Goal: Transaction & Acquisition: Purchase product/service

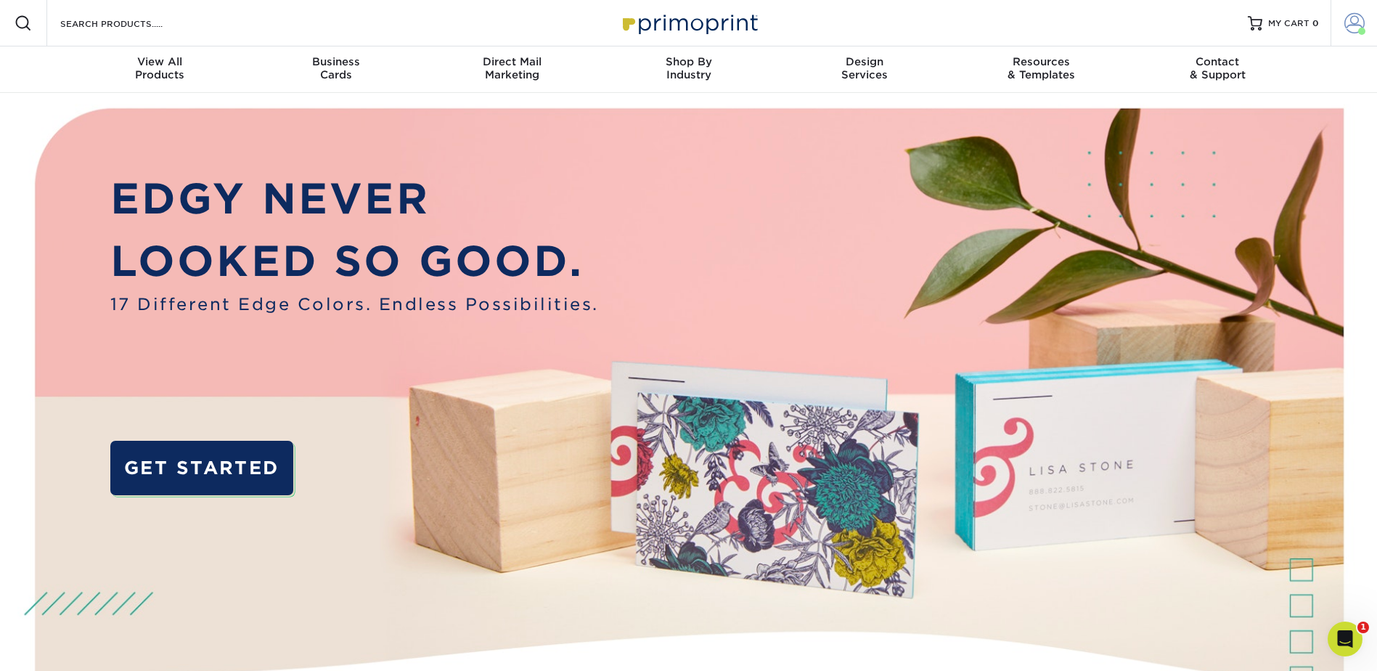
click at [1352, 23] on span at bounding box center [1354, 23] width 20 height 20
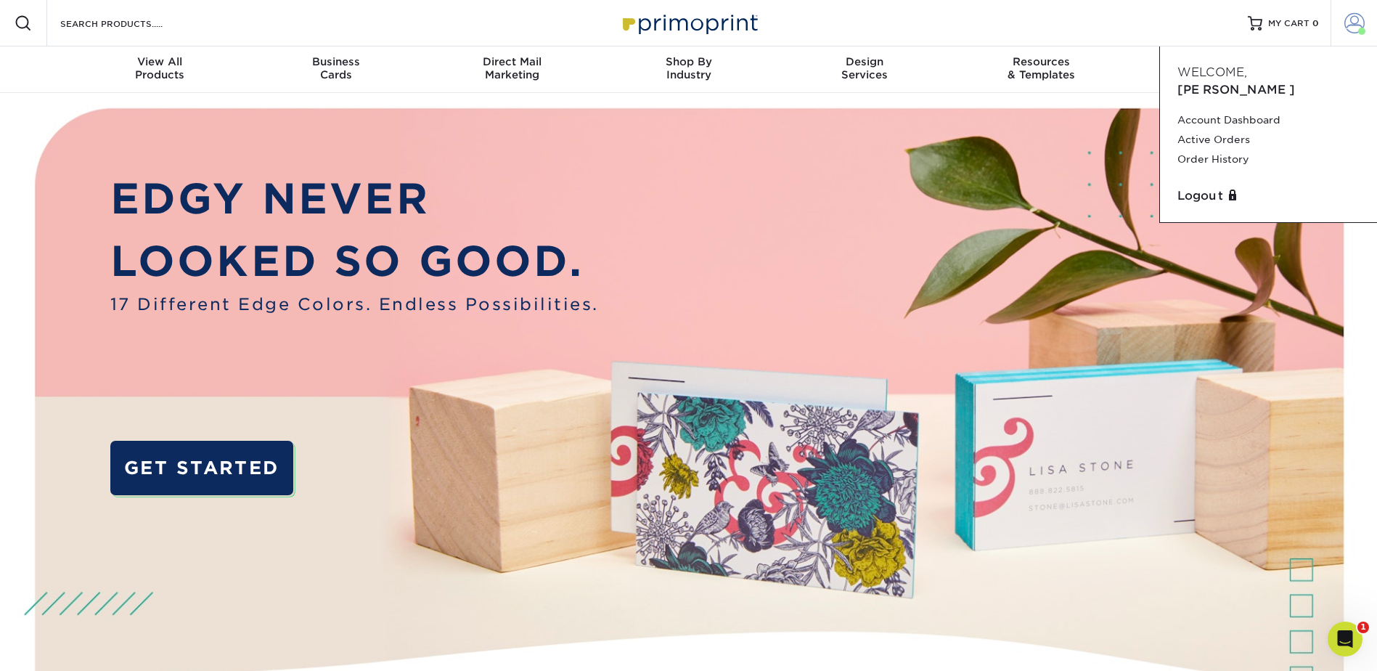
click at [1352, 23] on span at bounding box center [1354, 23] width 20 height 20
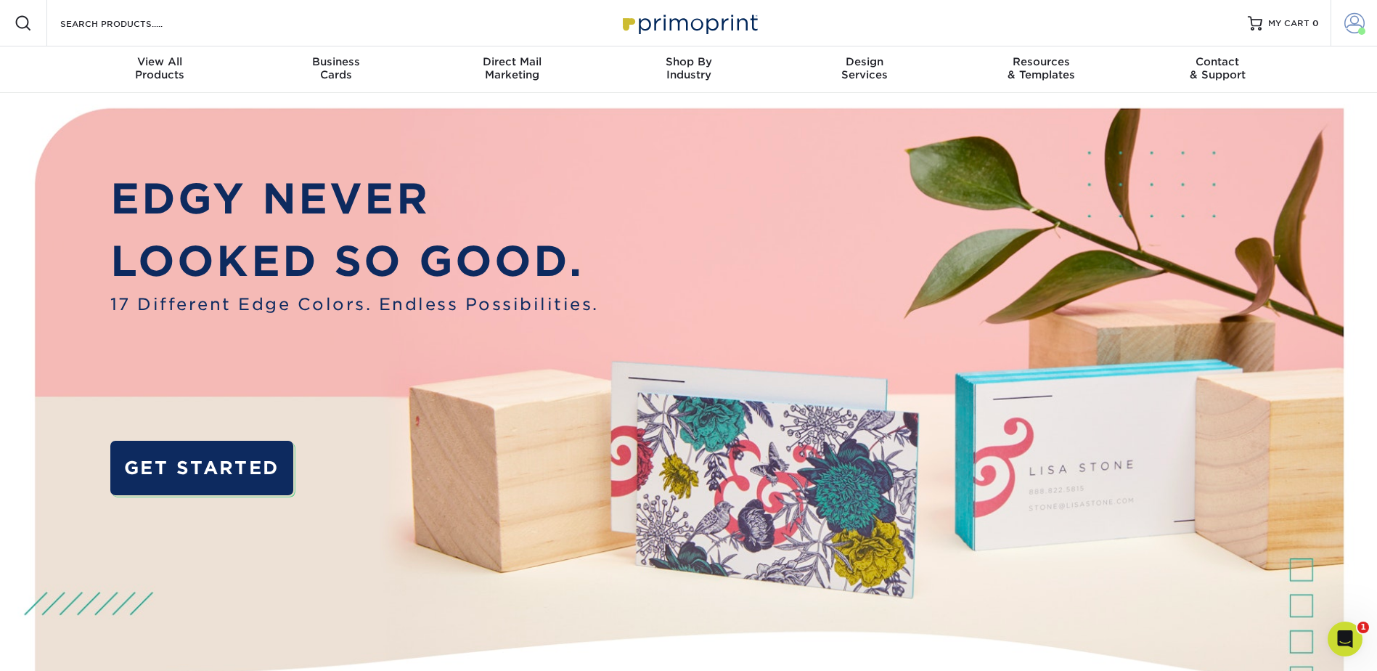
click at [1352, 23] on span at bounding box center [1354, 23] width 20 height 20
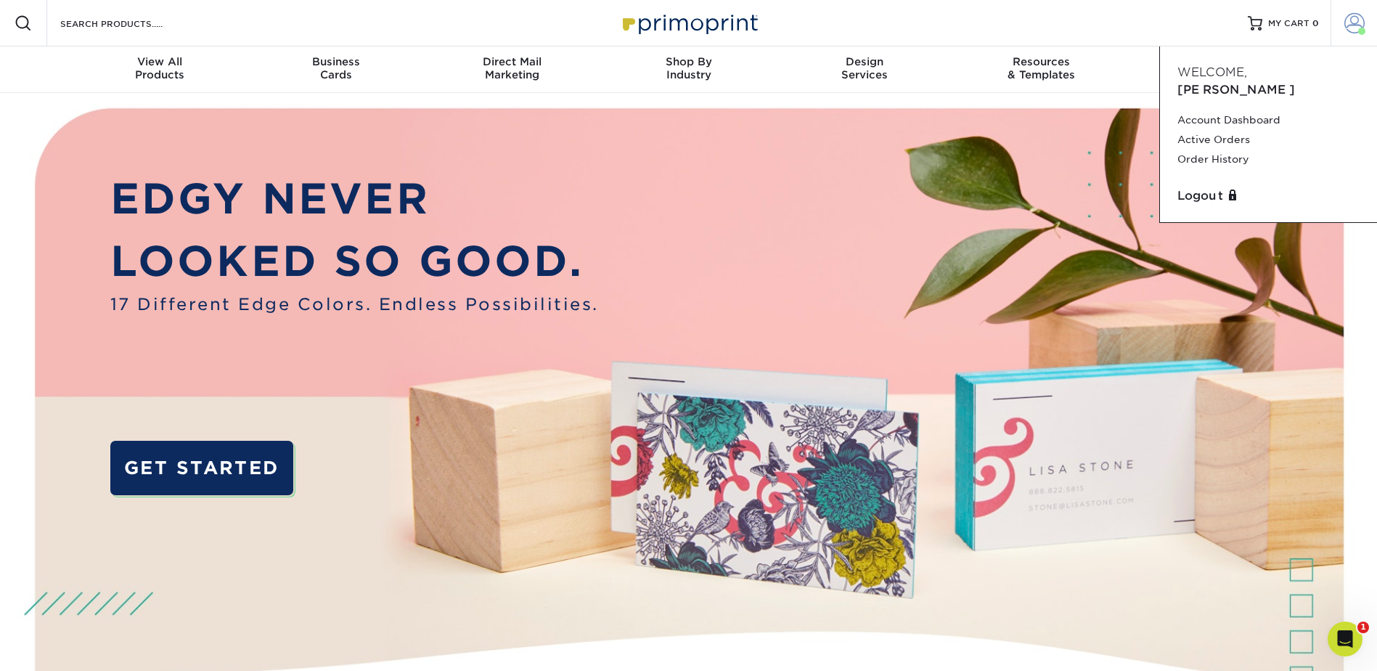
click at [1352, 23] on span at bounding box center [1354, 23] width 20 height 20
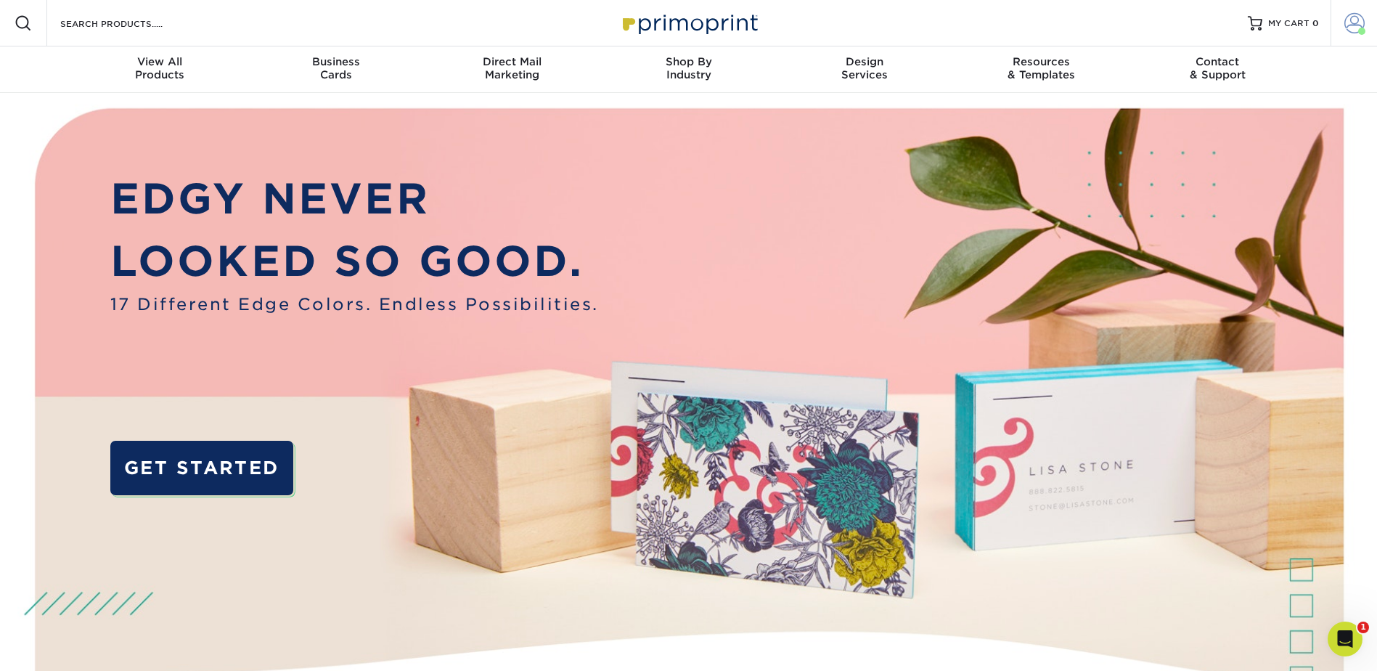
click at [1352, 23] on span at bounding box center [1354, 23] width 20 height 20
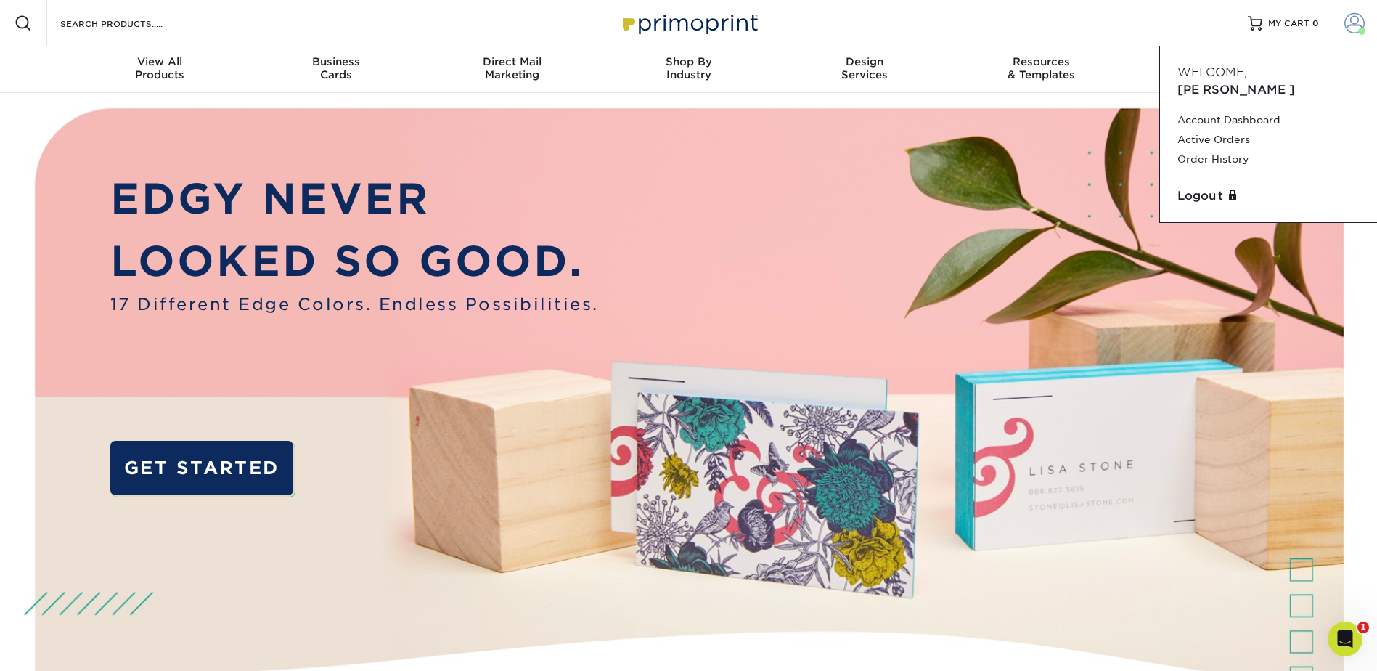
click at [1352, 23] on span at bounding box center [1354, 23] width 20 height 20
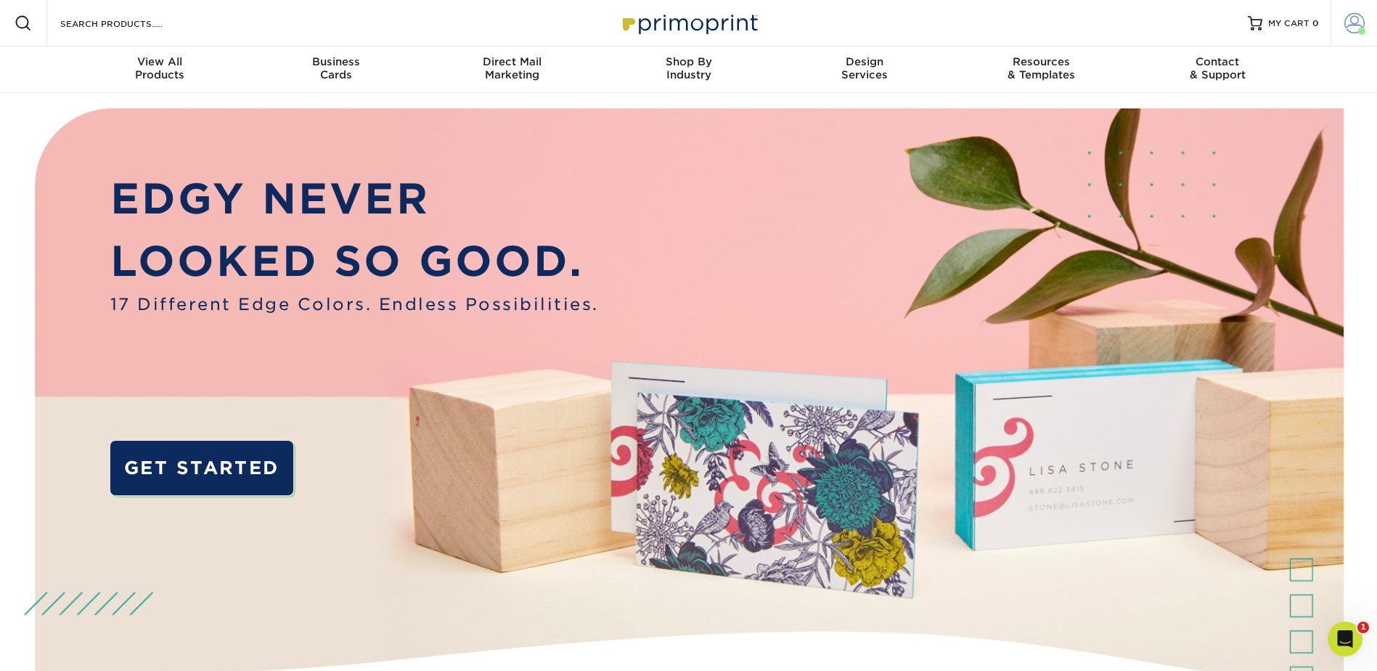
click at [1352, 23] on span at bounding box center [1354, 23] width 20 height 20
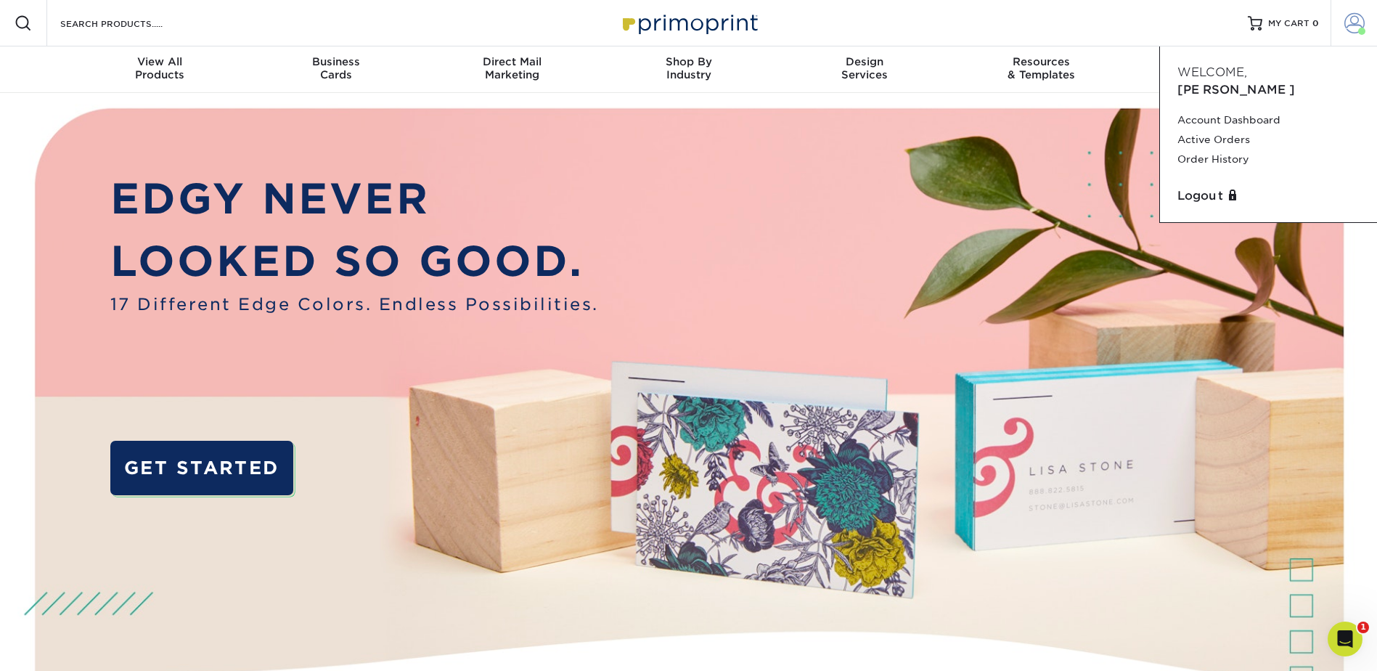
click at [1348, 18] on span at bounding box center [1354, 23] width 20 height 20
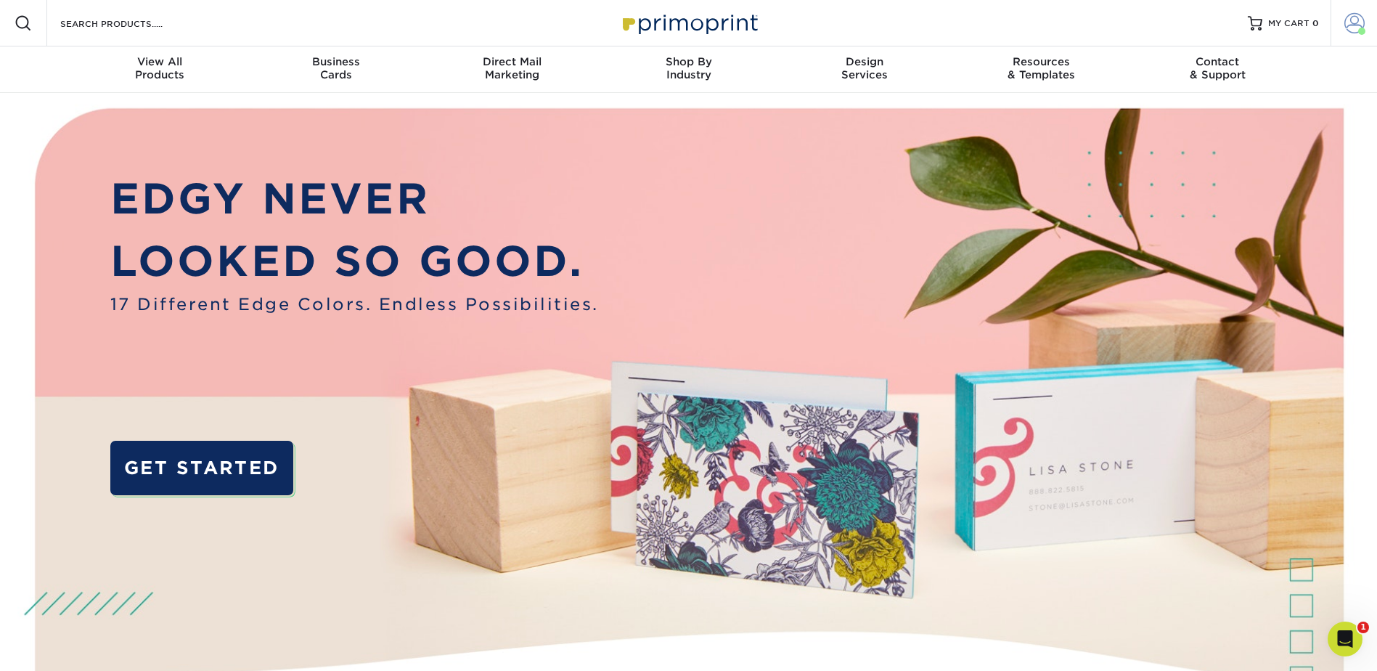
click at [1348, 18] on span at bounding box center [1354, 23] width 20 height 20
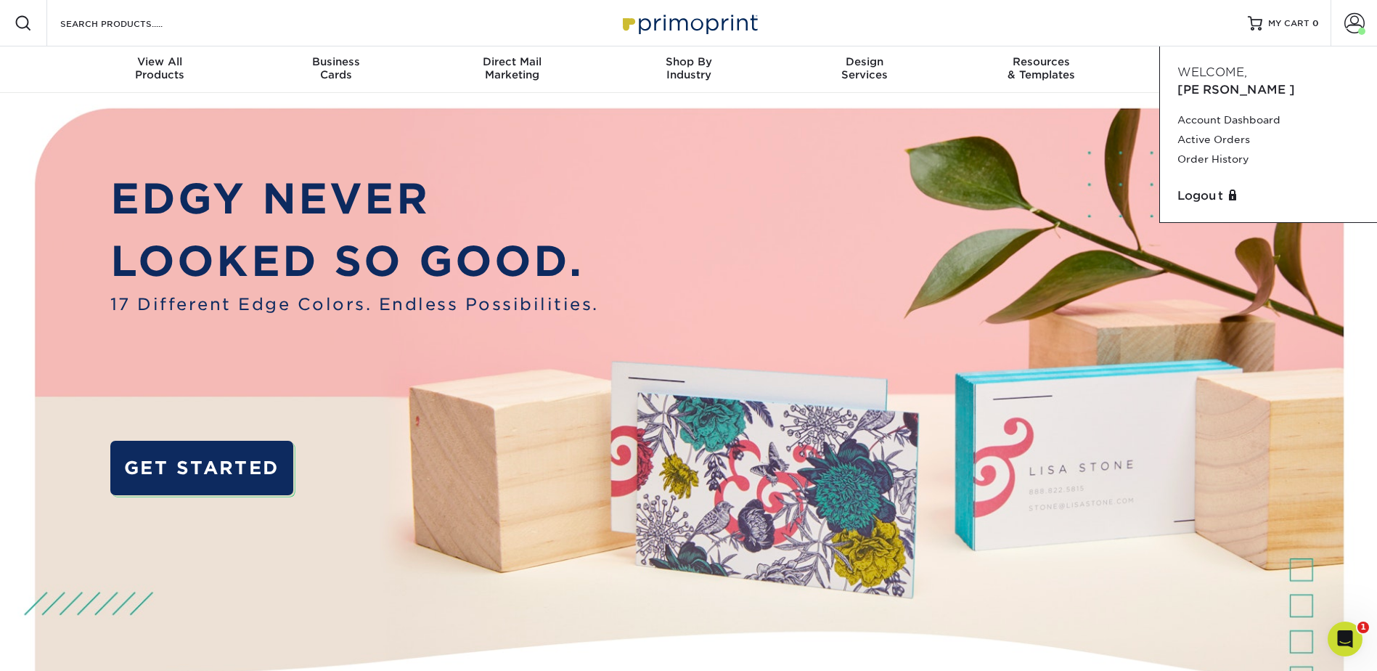
click at [1005, 15] on div "Resources Menu Search Products Account Welcome, Brittney Account Dashboard Acti…" at bounding box center [688, 23] width 1377 height 46
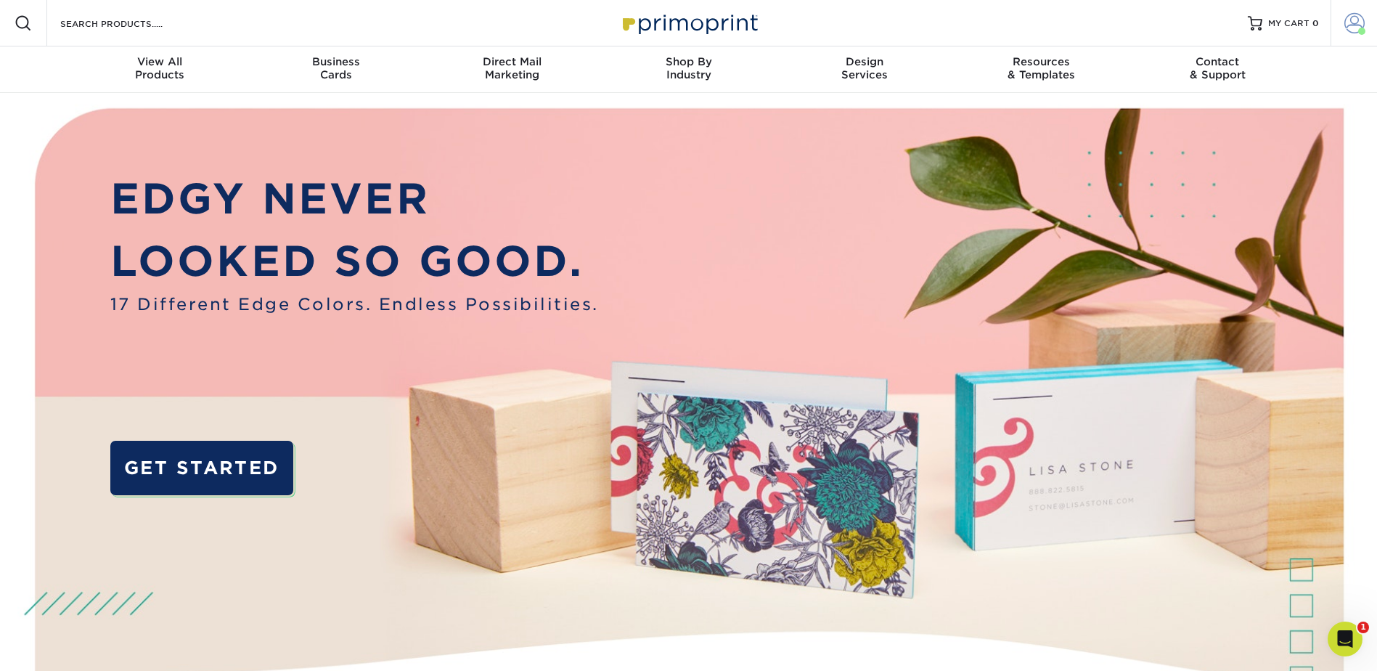
click at [1347, 19] on span at bounding box center [1354, 23] width 20 height 20
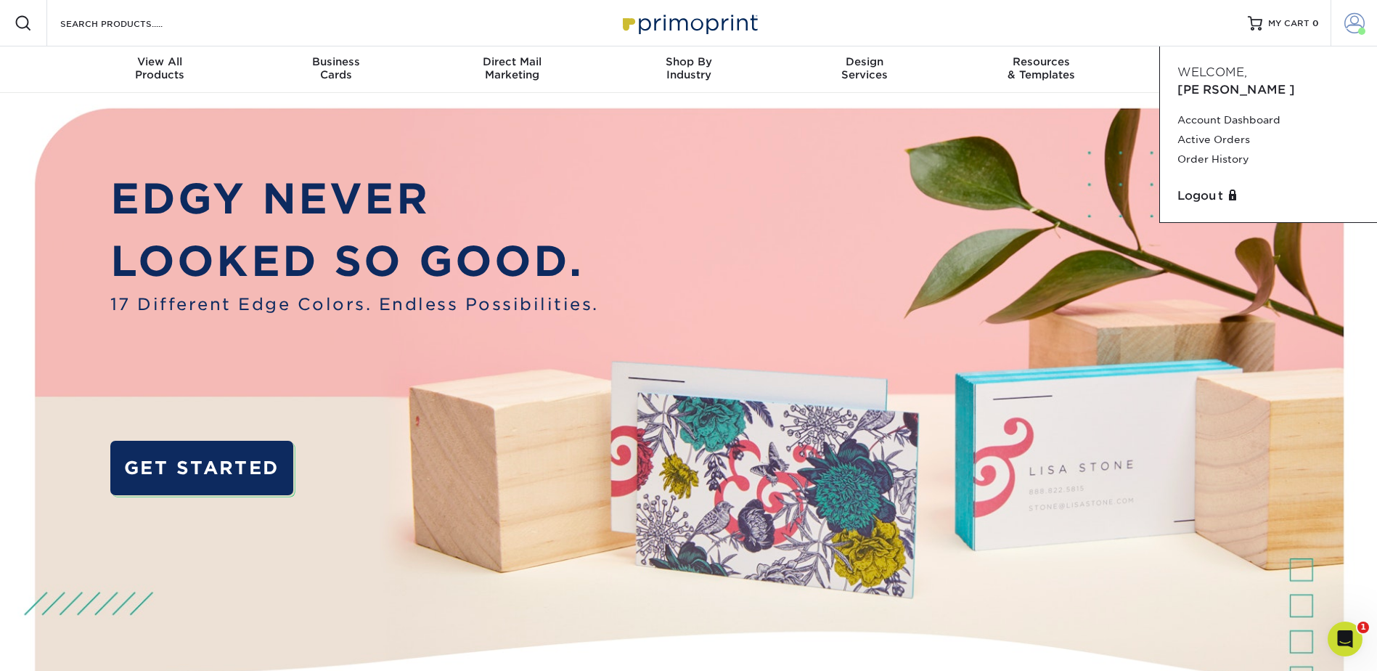
click at [1347, 19] on span at bounding box center [1354, 23] width 20 height 20
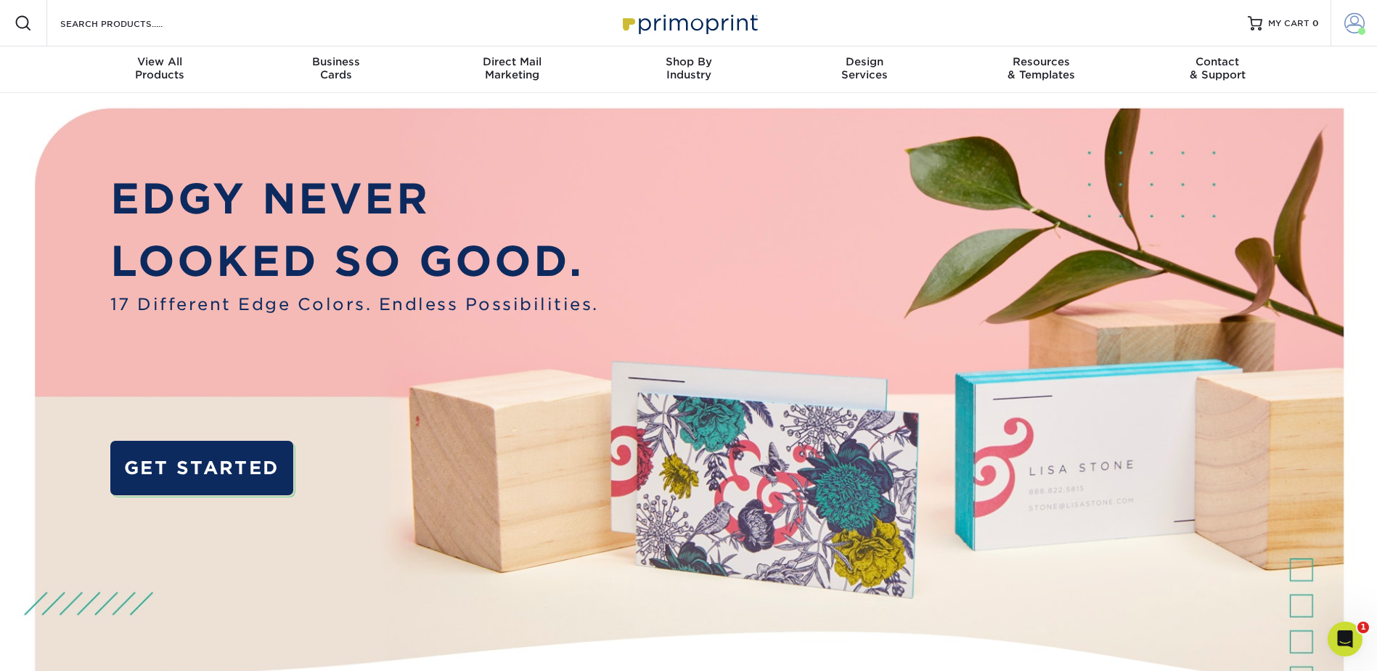
click at [1358, 20] on span at bounding box center [1354, 23] width 20 height 20
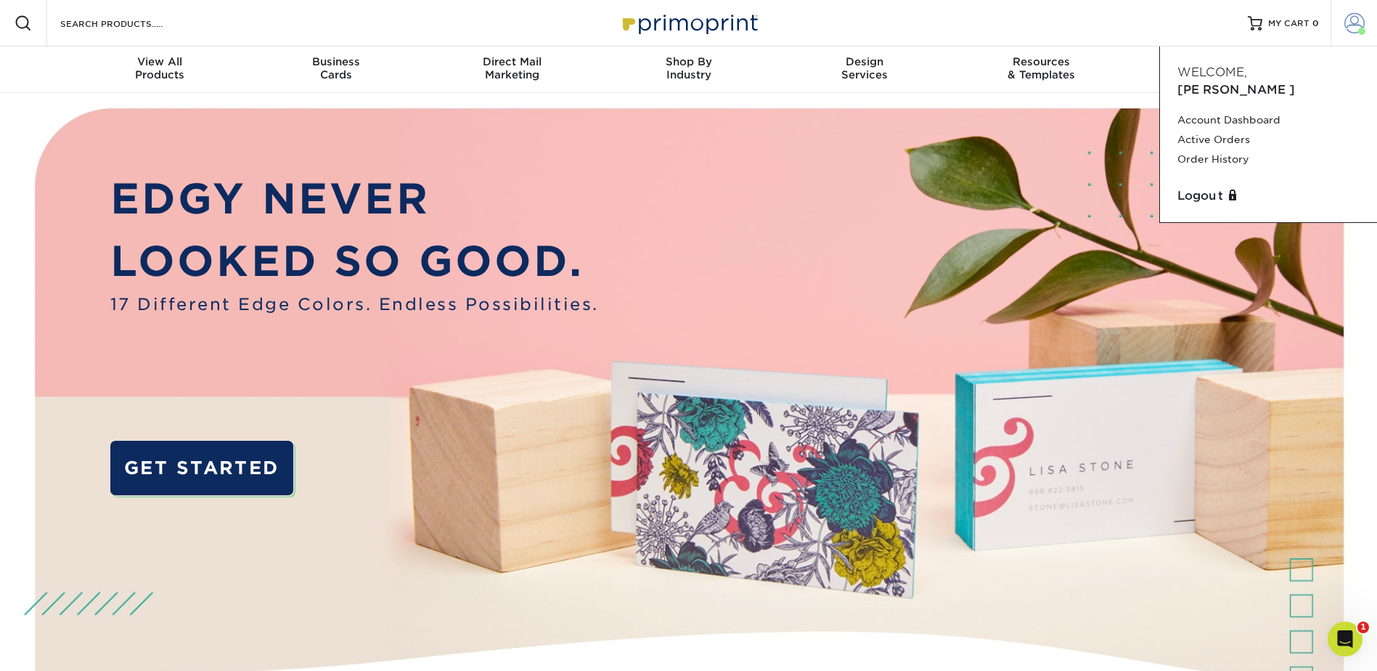
click at [1358, 20] on span at bounding box center [1354, 23] width 20 height 20
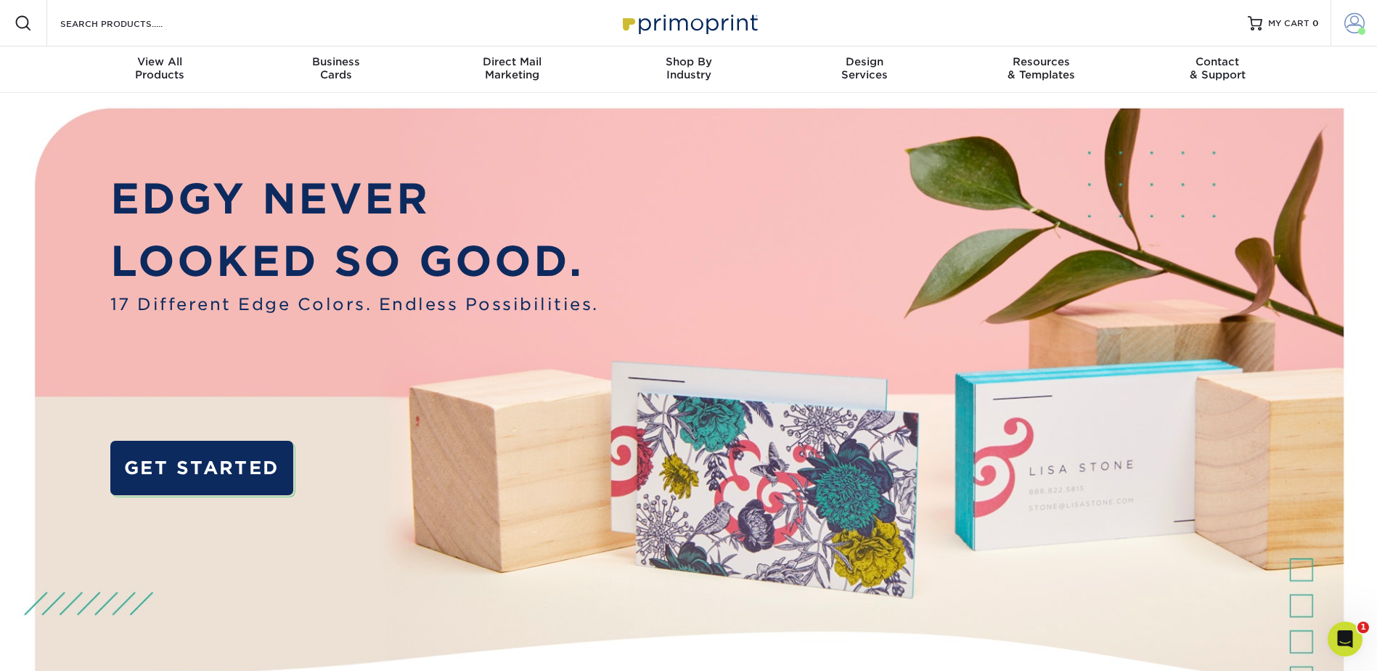
click at [1358, 20] on span at bounding box center [1354, 23] width 20 height 20
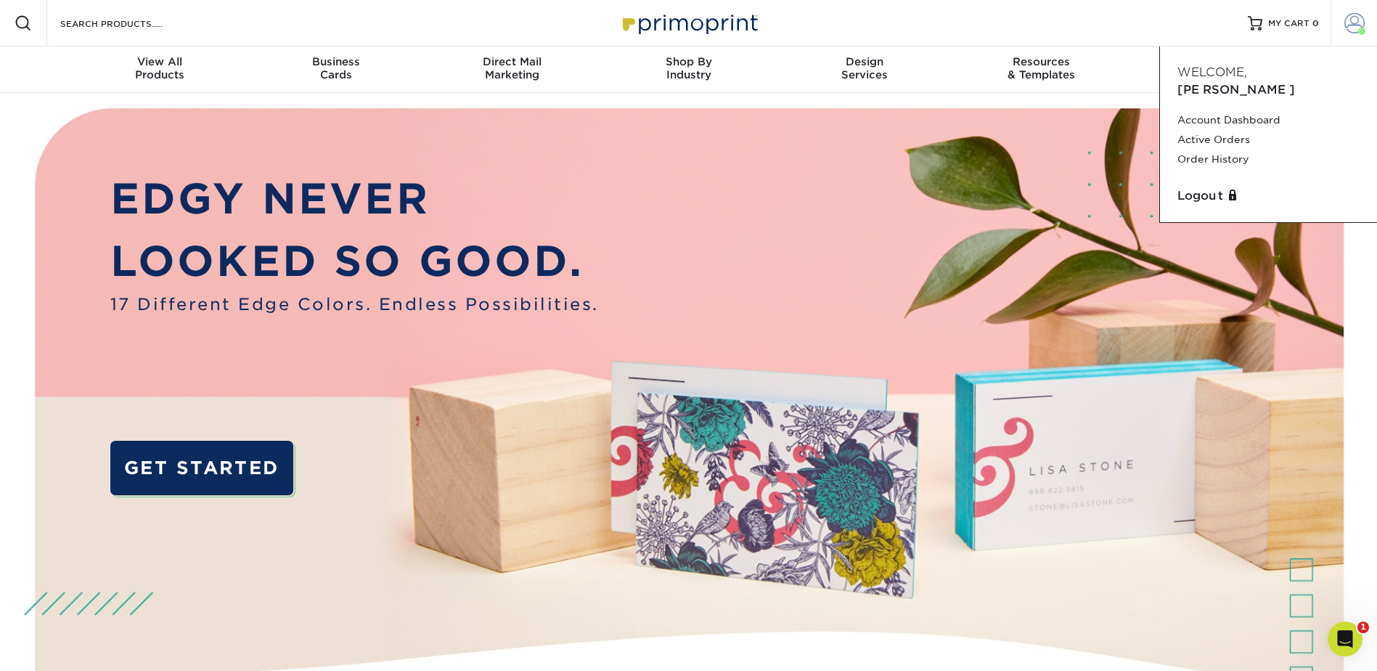
click at [1358, 20] on span at bounding box center [1354, 23] width 20 height 20
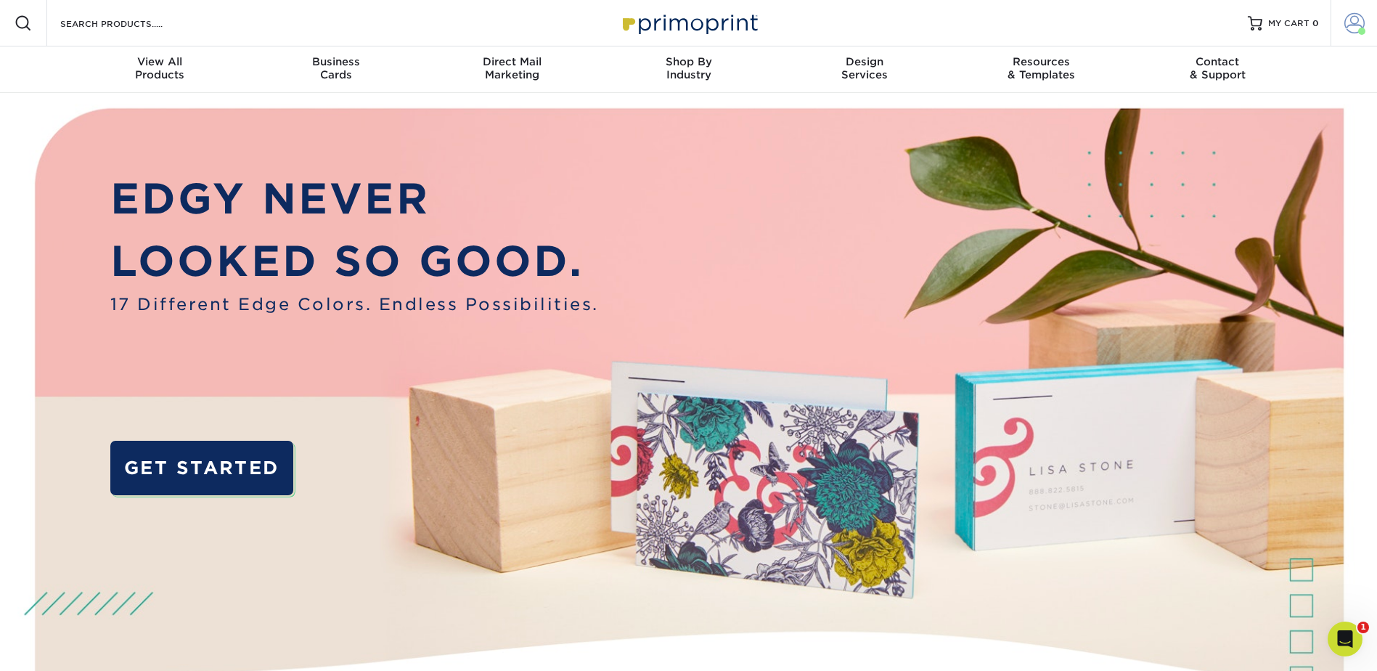
click at [1358, 20] on span at bounding box center [1354, 23] width 20 height 20
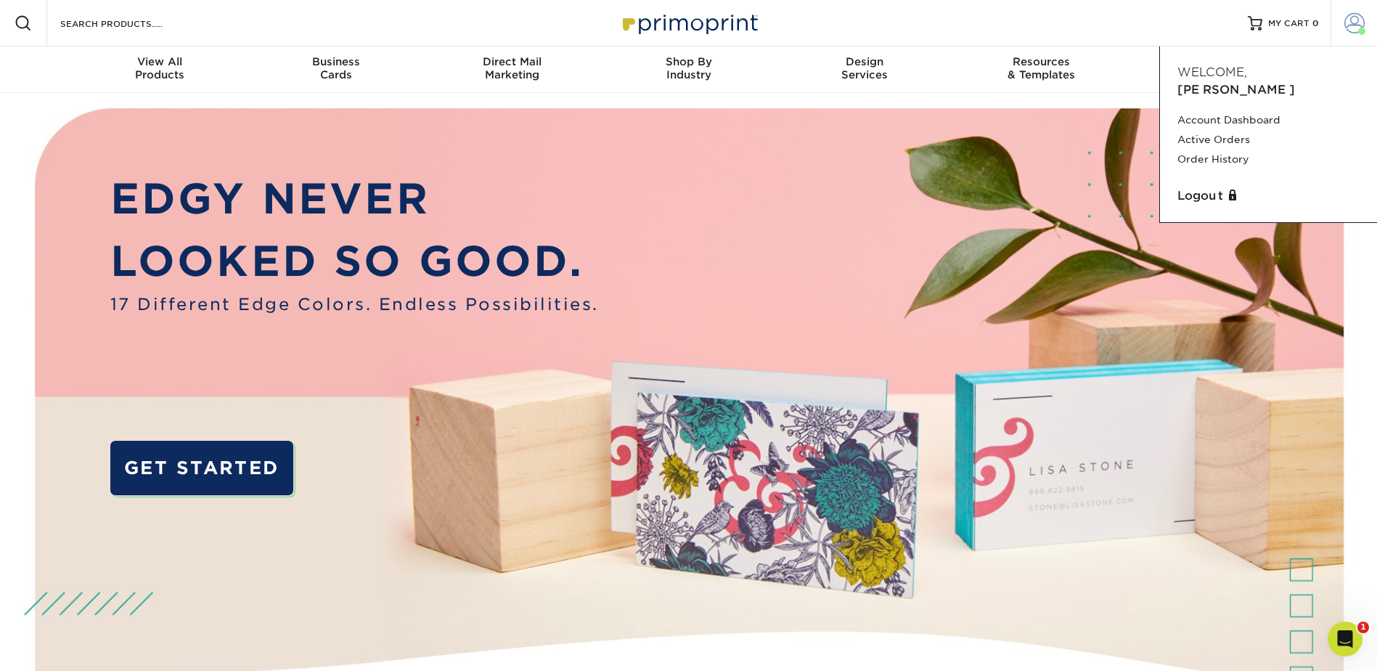
click at [1358, 20] on span at bounding box center [1354, 23] width 20 height 20
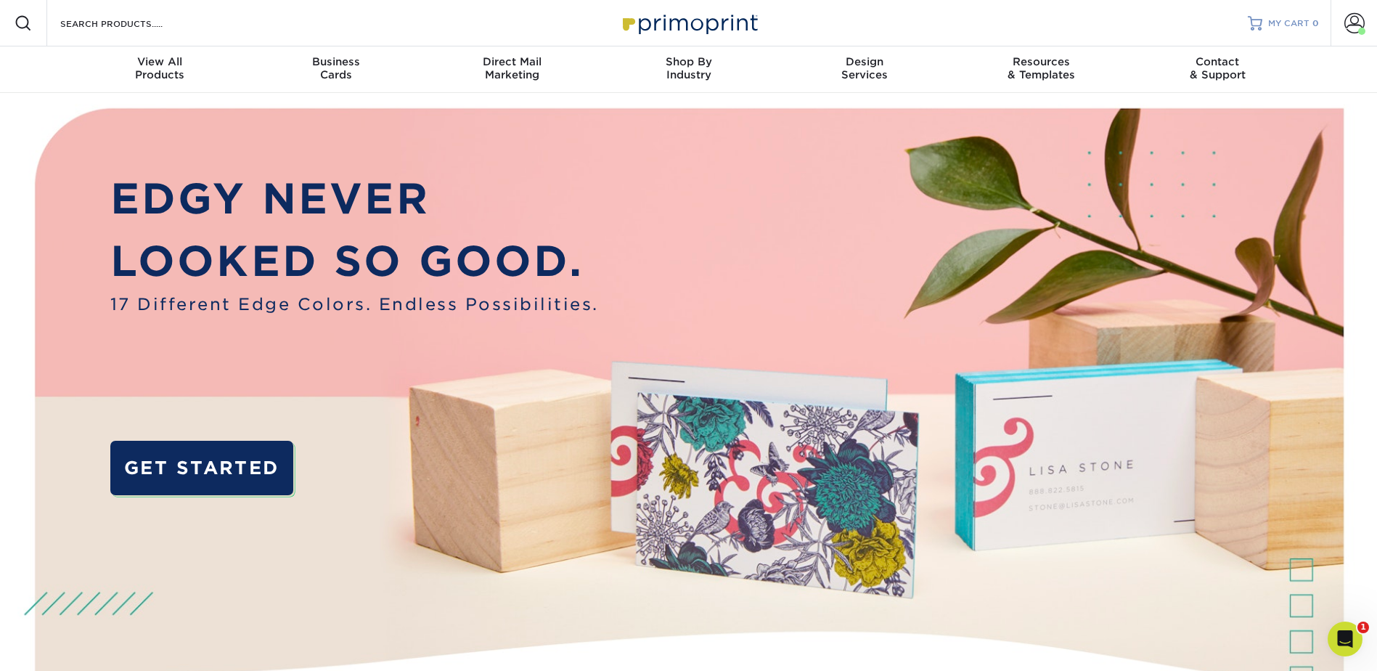
click at [1309, 25] on span "MY CART" at bounding box center [1288, 23] width 41 height 12
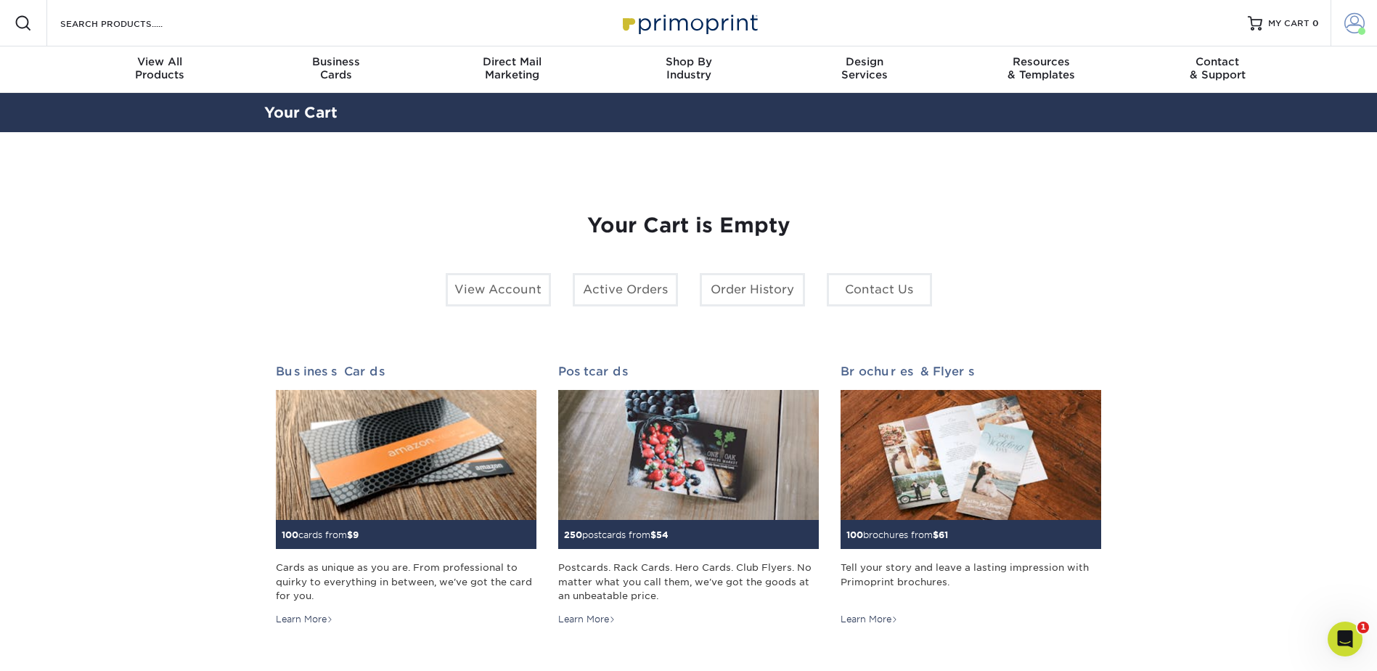
click at [1362, 25] on span at bounding box center [1354, 23] width 20 height 20
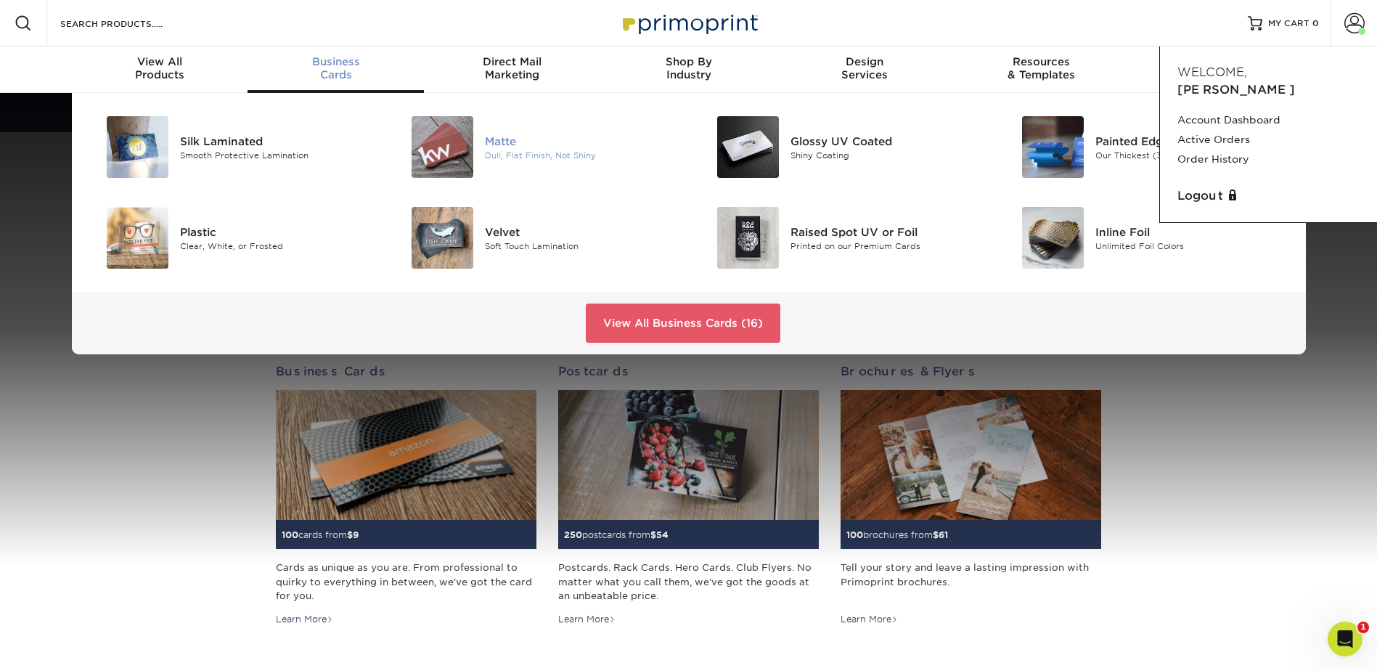
click at [539, 147] on div "Matte" at bounding box center [581, 141] width 192 height 16
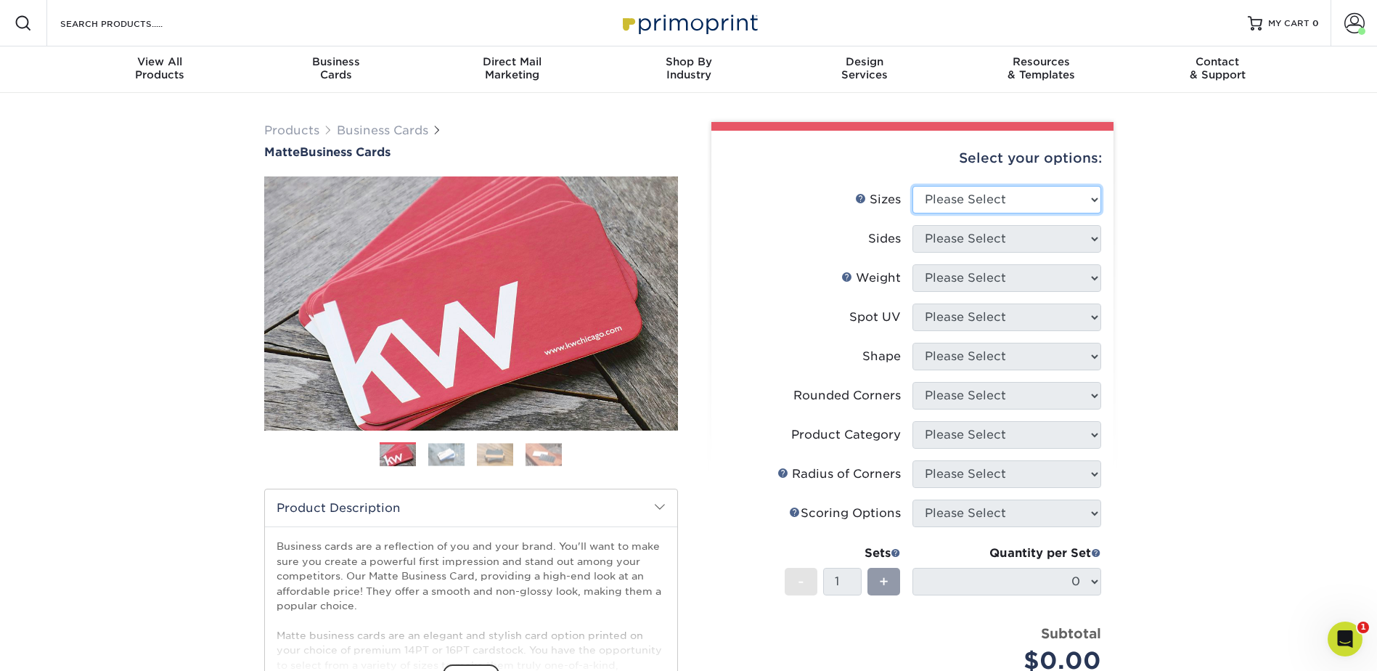
click at [1012, 195] on select "Please Select 1.5" x 3.5" - Mini 1.75" x 3.5" - Mini 2" x 2" - Square 2" x 3" -…" at bounding box center [1007, 200] width 189 height 28
select select "2.00x3.50"
click at [913, 186] on select "Please Select 1.5" x 3.5" - Mini 1.75" x 3.5" - Mini 2" x 2" - Square 2" x 3" -…" at bounding box center [1007, 200] width 189 height 28
click at [1062, 241] on select "Please Select Print Both Sides Print Front Only" at bounding box center [1007, 239] width 189 height 28
select select "13abbda7-1d64-4f25-8bb2-c179b224825d"
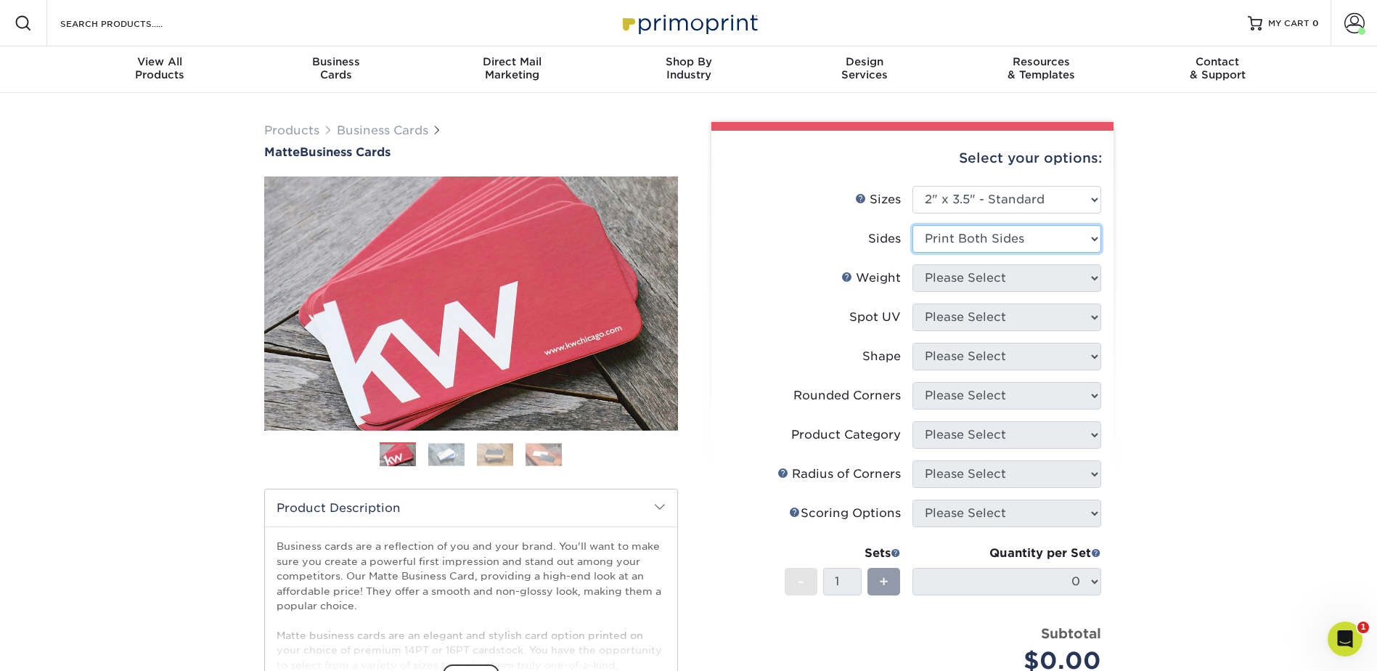
click at [913, 225] on select "Please Select Print Both Sides Print Front Only" at bounding box center [1007, 239] width 189 height 28
click at [1022, 203] on select "Please Select 1.5" x 3.5" - Mini 1.75" x 3.5" - Mini 2" x 2" - Square 2" x 3" -…" at bounding box center [1007, 200] width 189 height 28
click at [913, 186] on select "Please Select 1.5" x 3.5" - Mini 1.75" x 3.5" - Mini 2" x 2" - Square 2" x 3" -…" at bounding box center [1007, 200] width 189 height 28
click at [1081, 229] on select "Please Select Print Both Sides Print Front Only" at bounding box center [1007, 239] width 189 height 28
click at [913, 225] on select "Please Select Print Both Sides Print Front Only" at bounding box center [1007, 239] width 189 height 28
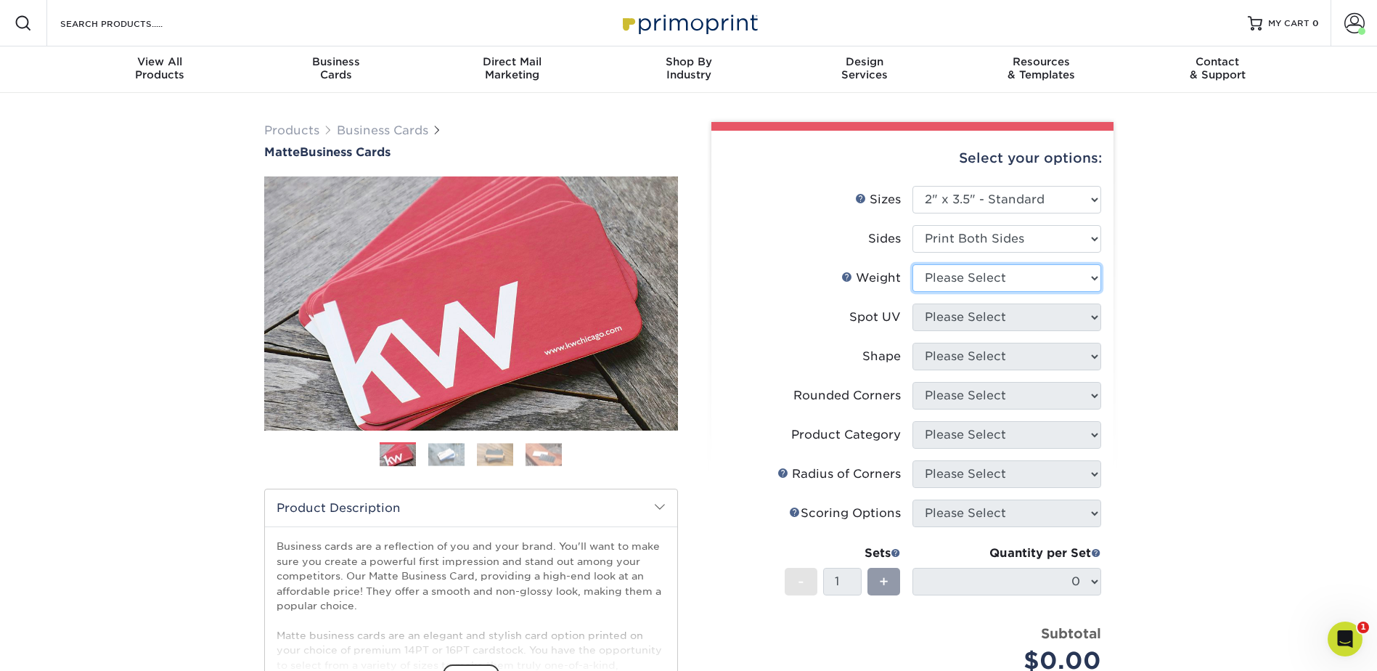
click at [1013, 277] on select "Please Select 16PT 14PT" at bounding box center [1007, 278] width 189 height 28
select select "16PT"
click at [913, 264] on select "Please Select 16PT 14PT" at bounding box center [1007, 278] width 189 height 28
drag, startPoint x: 992, startPoint y: 321, endPoint x: 1156, endPoint y: 224, distance: 190.1
click at [1154, 224] on div "Products Business Cards Matte Business Cards Previous Next 100 $ 9" at bounding box center [688, 493] width 1377 height 801
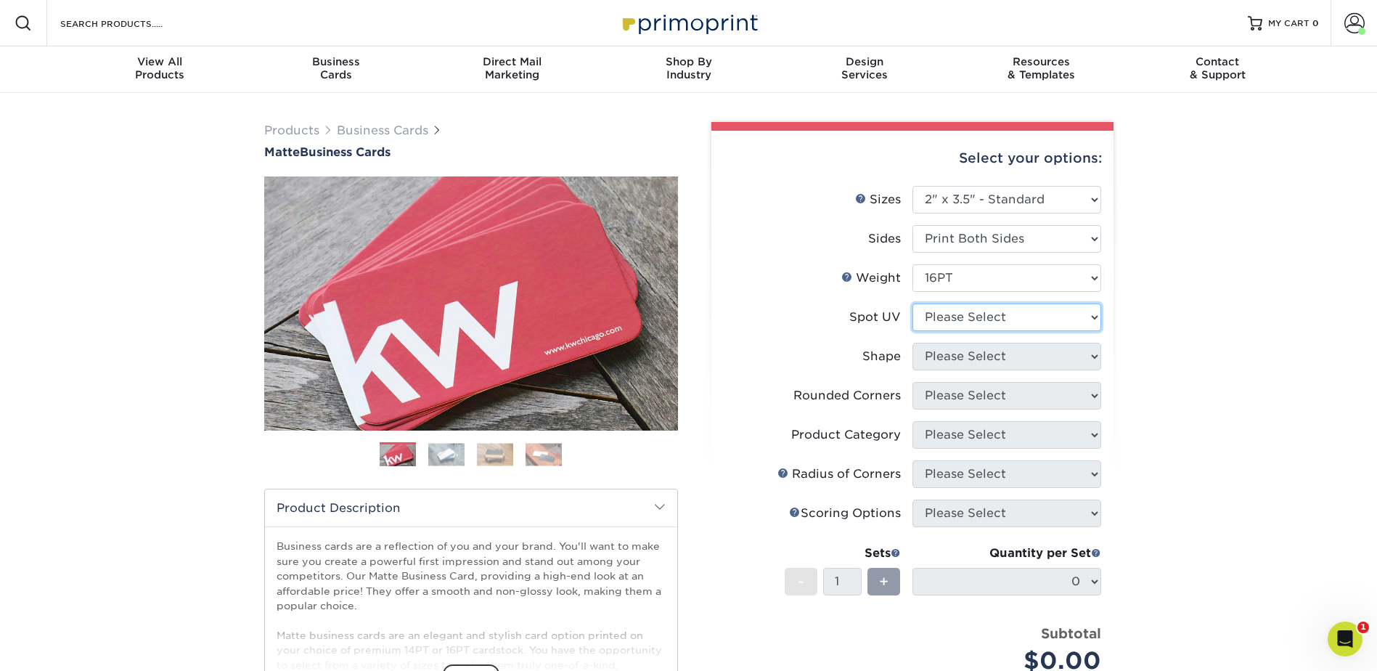
click at [1008, 326] on select "Please Select No Spot UV Front and Back (Both Sides) Front Only Back Only" at bounding box center [1007, 317] width 189 height 28
select select "3"
click at [913, 303] on select "Please Select No Spot UV Front and Back (Both Sides) Front Only Back Only" at bounding box center [1007, 317] width 189 height 28
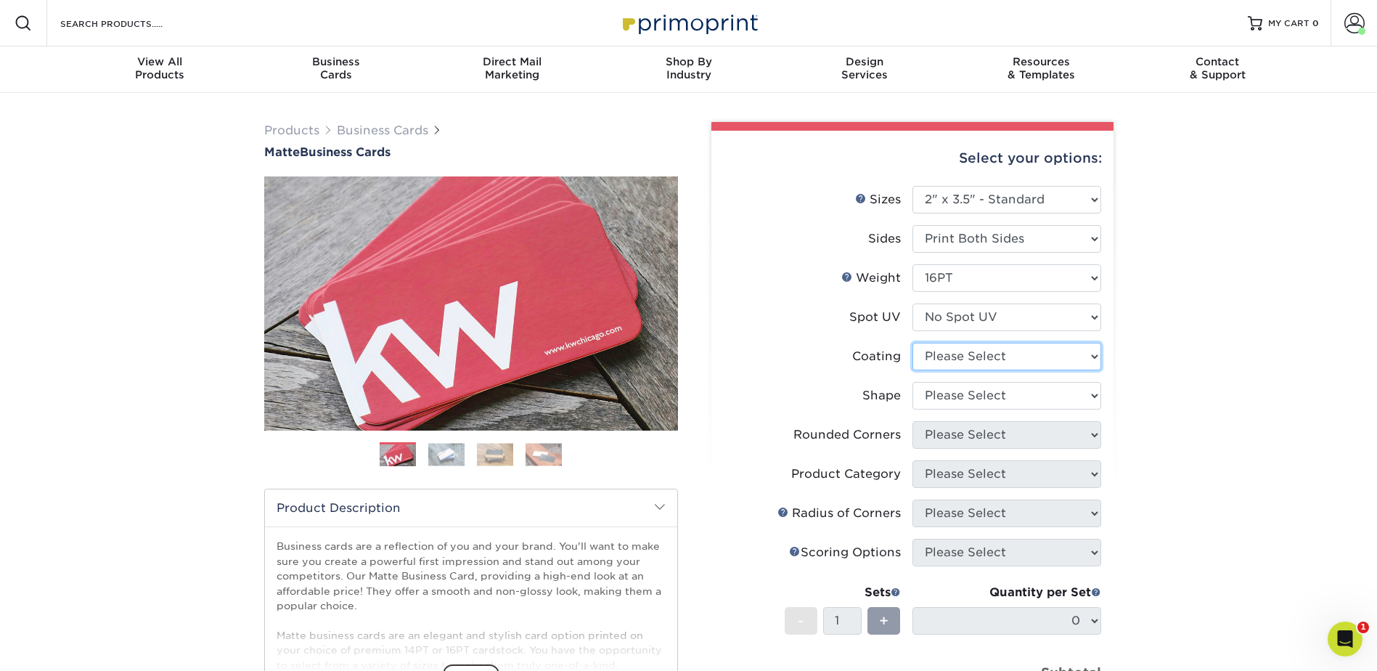
click at [989, 357] on select at bounding box center [1007, 357] width 189 height 28
select select "121bb7b5-3b4d-429f-bd8d-bbf80e953313"
click at [913, 343] on select at bounding box center [1007, 357] width 189 height 28
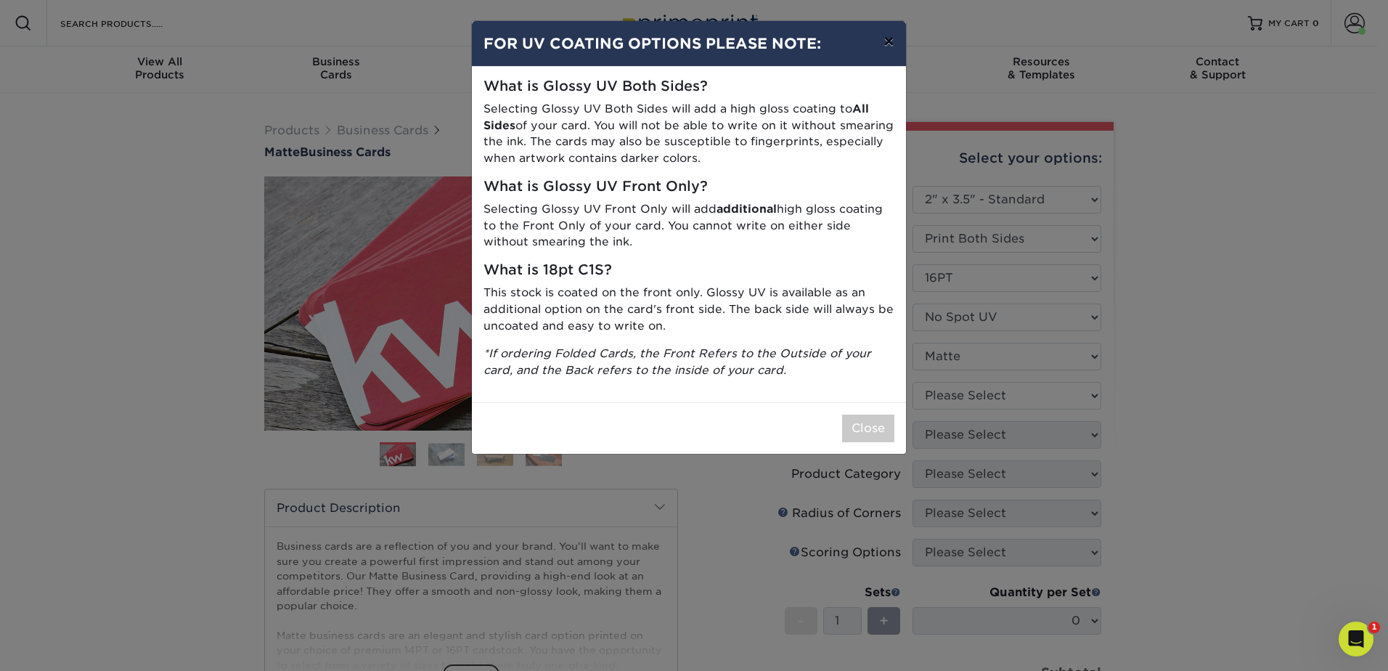
click at [891, 43] on button "×" at bounding box center [888, 41] width 33 height 41
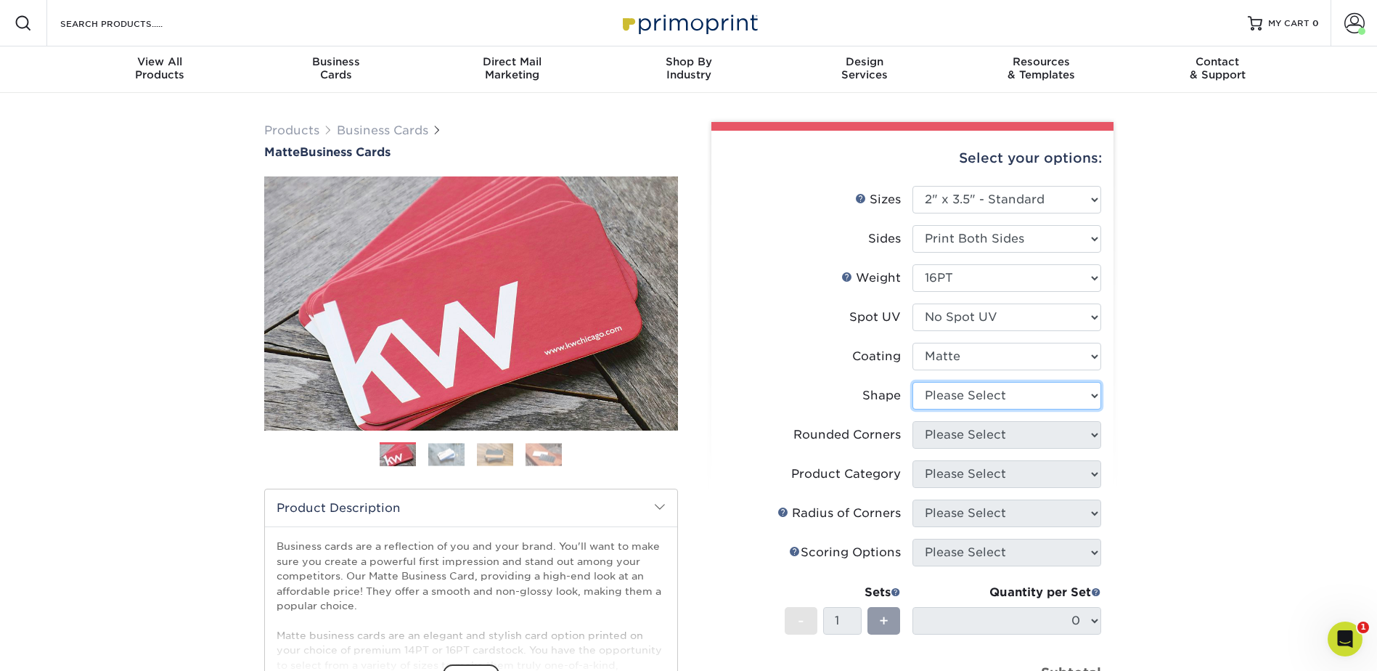
click at [975, 401] on select "Please Select Standard Oval" at bounding box center [1007, 396] width 189 height 28
select select "standard"
click at [913, 382] on select "Please Select Standard Oval" at bounding box center [1007, 396] width 189 height 28
click at [970, 445] on select "Please Select Yes - Round 2 Corners Yes - Round 4 Corners No" at bounding box center [1007, 435] width 189 height 28
select select "0"
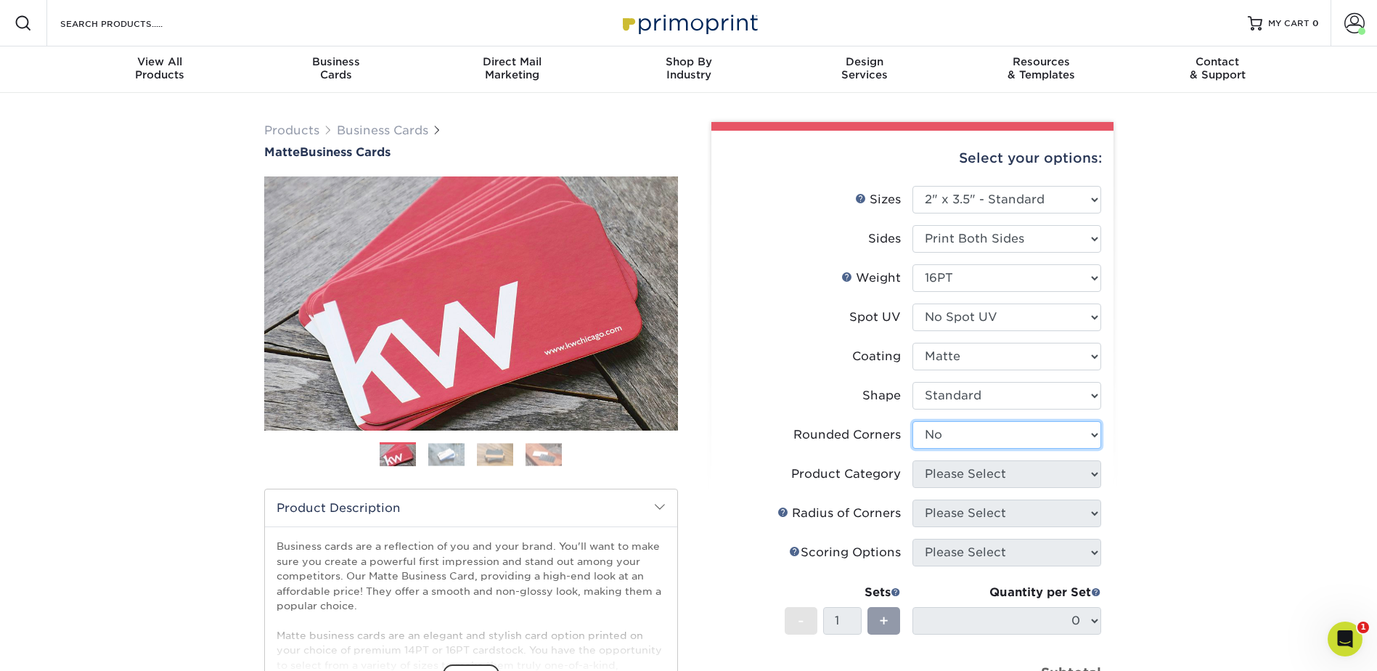
click at [913, 421] on select "Please Select Yes - Round 2 Corners Yes - Round 4 Corners No" at bounding box center [1007, 435] width 189 height 28
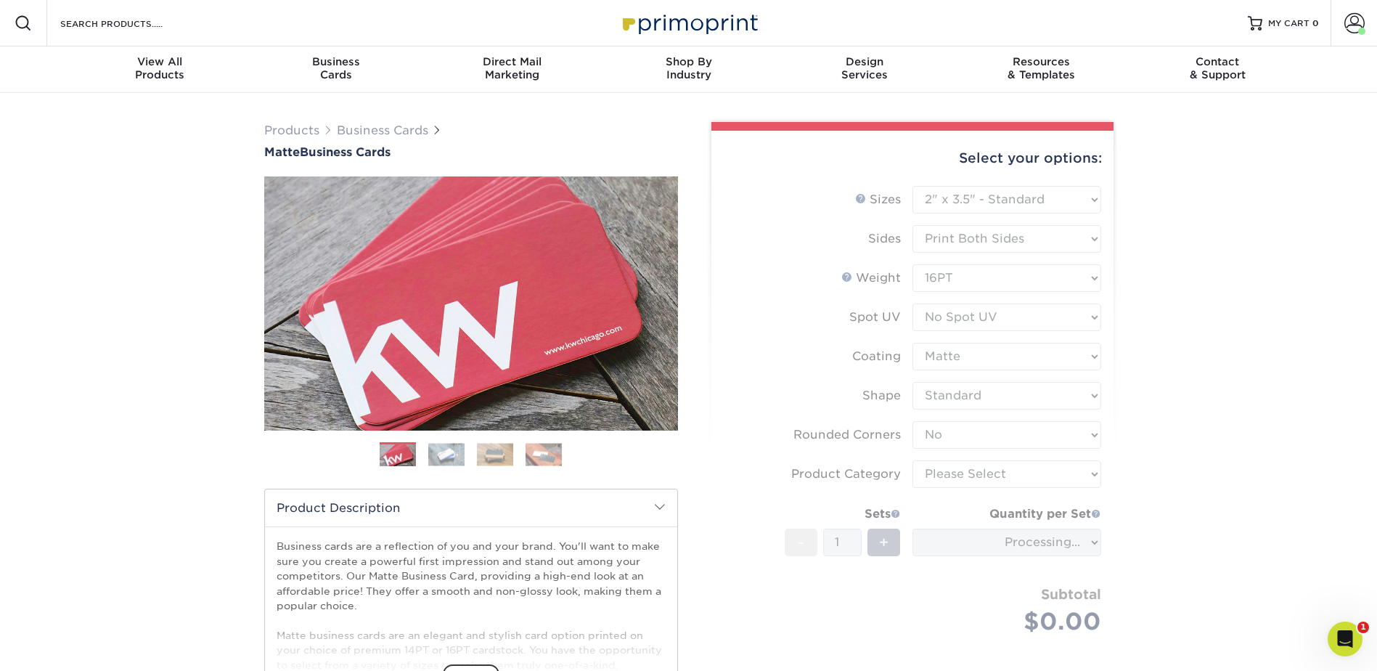
click at [1098, 449] on form "Sizes Help Sizes Please Select 1.5" x 3.5" - Mini 1.75" x 3.5" - Mini 2" x 2" -…" at bounding box center [912, 427] width 379 height 483
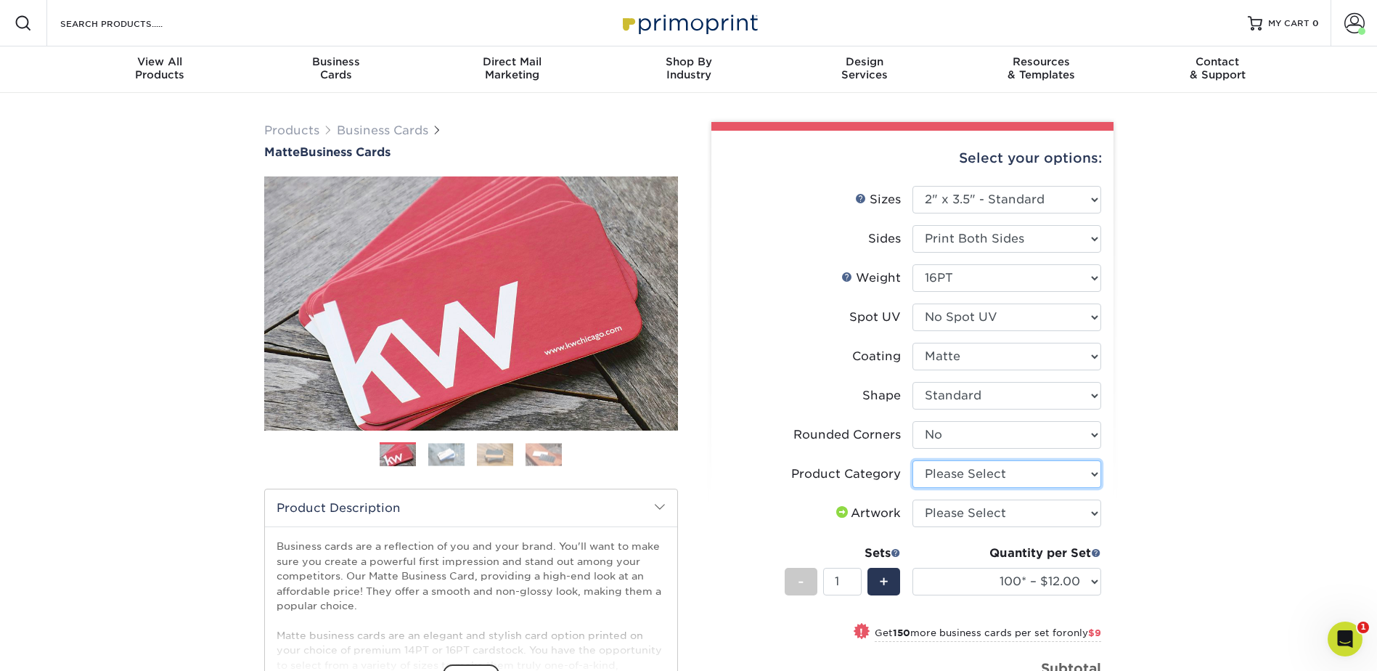
click at [1082, 462] on select "Please Select Business Cards" at bounding box center [1007, 474] width 189 height 28
select select "3b5148f1-0588-4f88-a218-97bcfdce65c1"
click at [913, 460] on select "Please Select Business Cards" at bounding box center [1007, 474] width 189 height 28
click at [997, 514] on select "Please Select I will upload files I need a design - $100" at bounding box center [1007, 513] width 189 height 28
select select "upload"
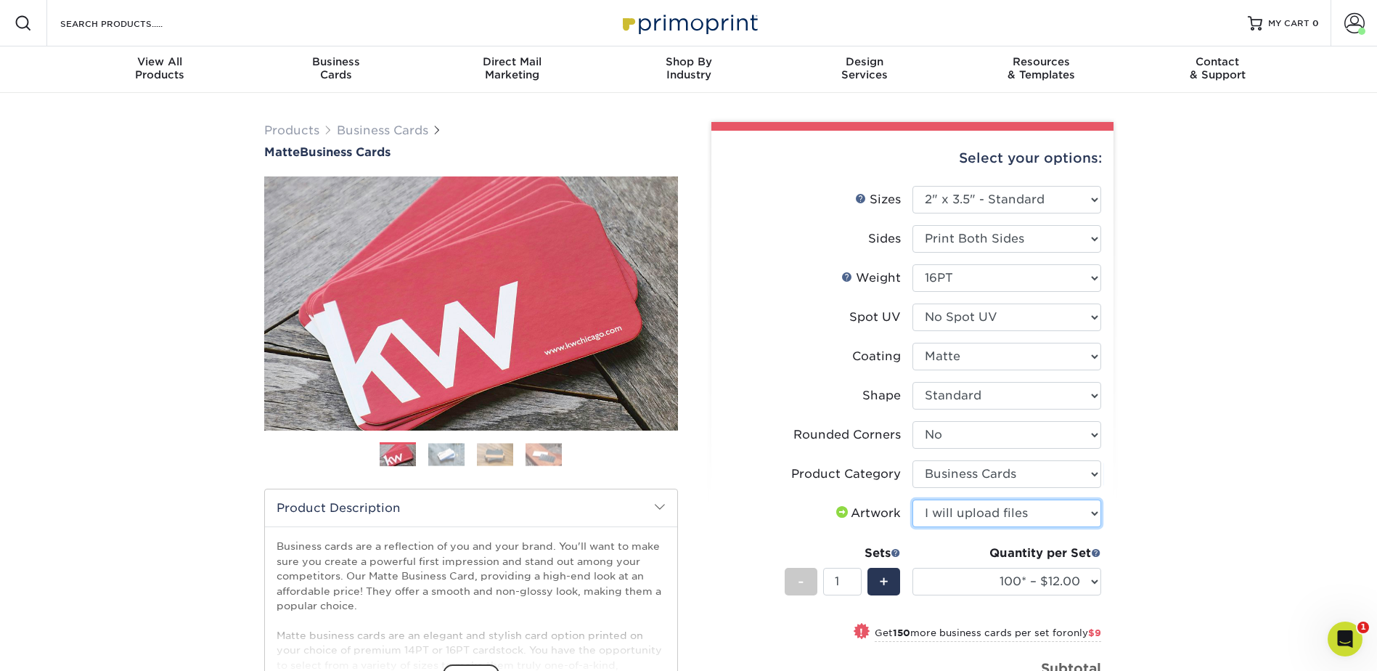
click at [913, 499] on select "Please Select I will upload files I need a design - $100" at bounding box center [1007, 513] width 189 height 28
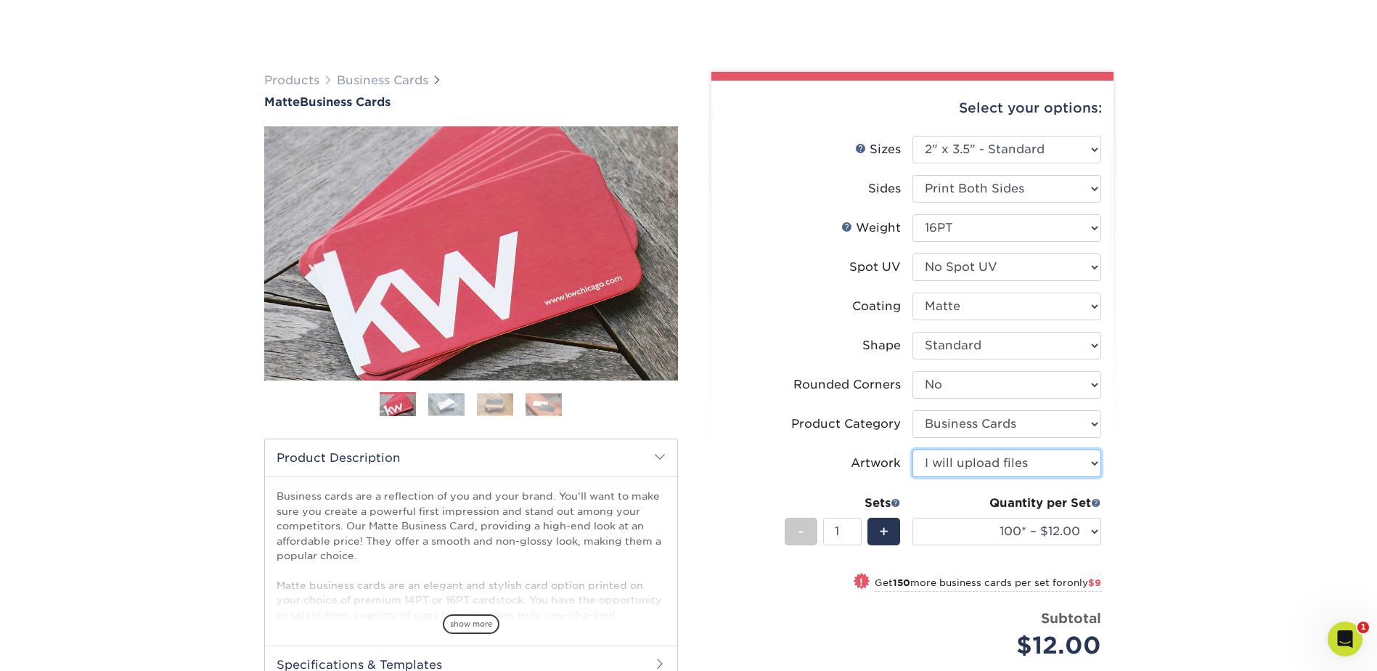
scroll to position [121, 0]
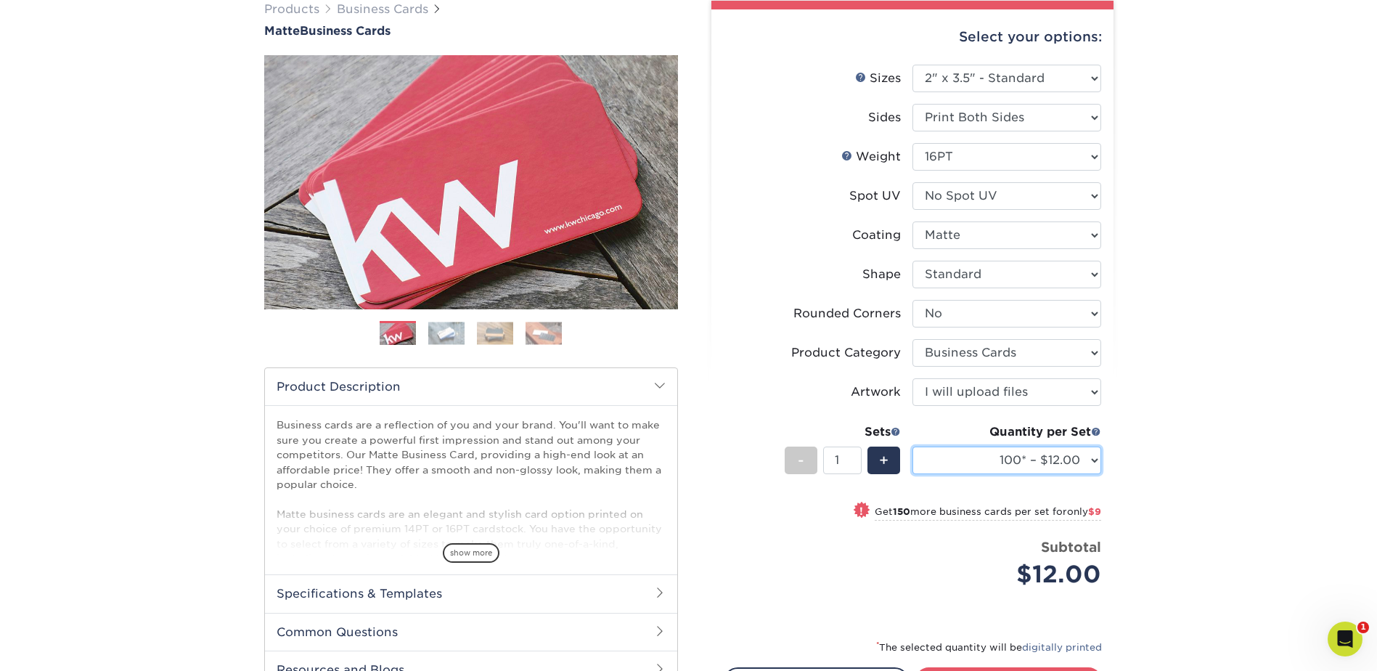
click at [1056, 465] on select "100* – $12.00 250* – $21.00 500 – $42.00 1000 – $53.00 2500 – $95.00 5000 – $18…" at bounding box center [1007, 460] width 189 height 28
click at [913, 446] on select "100* – $12.00 250* – $21.00 500 – $42.00 1000 – $53.00 2500 – $95.00 5000 – $18…" at bounding box center [1007, 460] width 189 height 28
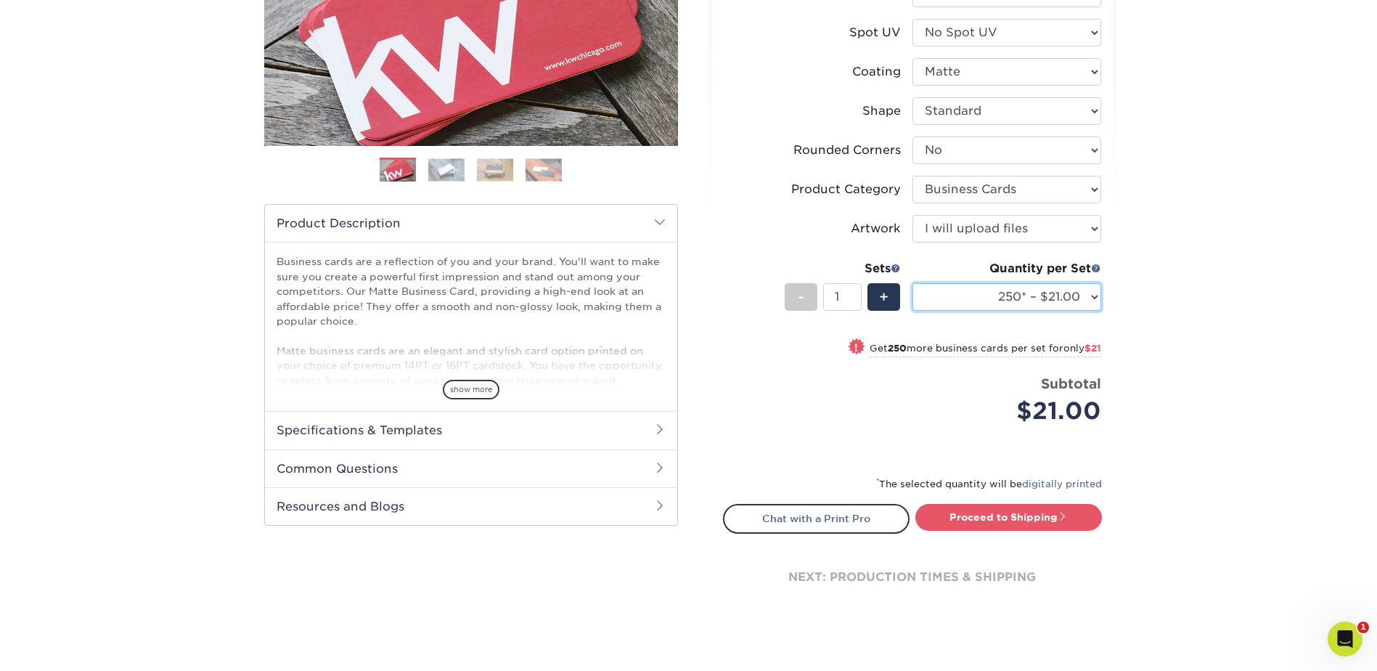
scroll to position [290, 0]
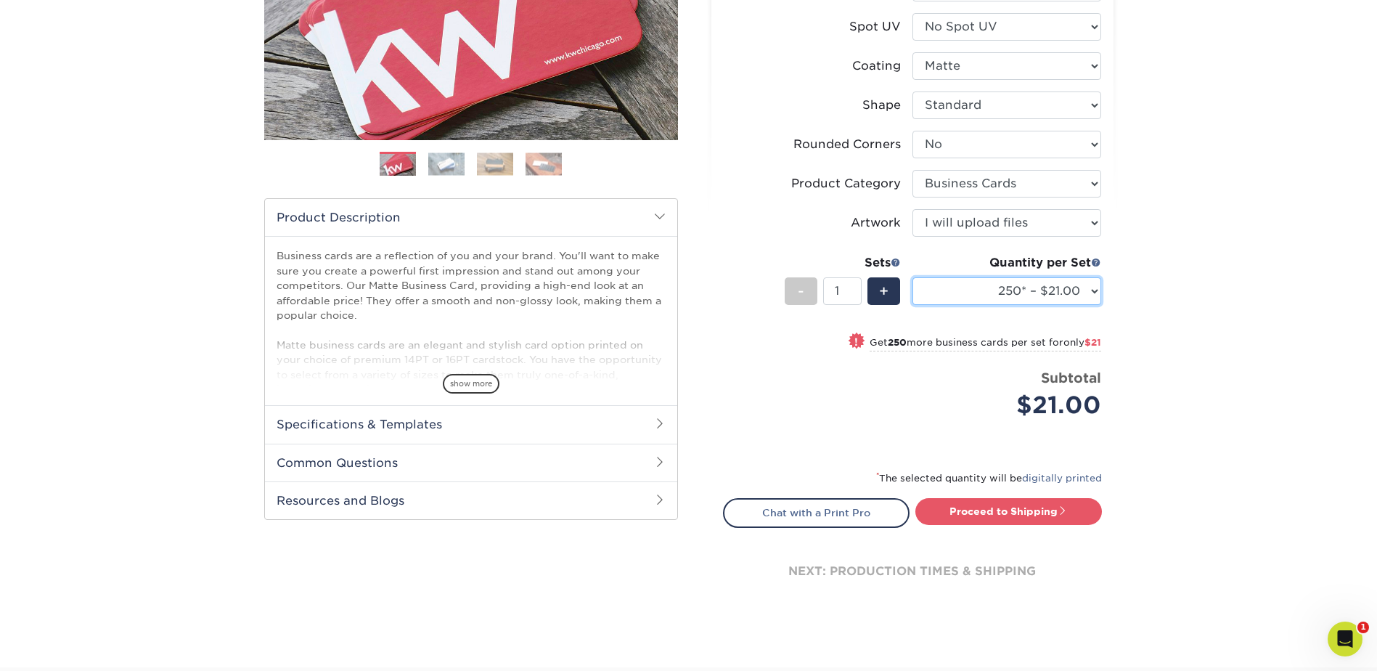
click at [998, 290] on select "100* – $12.00 250* – $21.00 500 – $42.00 1000 – $53.00 2500 – $95.00 5000 – $18…" at bounding box center [1007, 291] width 189 height 28
click at [913, 277] on select "100* – $12.00 250* – $21.00 500 – $42.00 1000 – $53.00 2500 – $95.00 5000 – $18…" at bounding box center [1007, 291] width 189 height 28
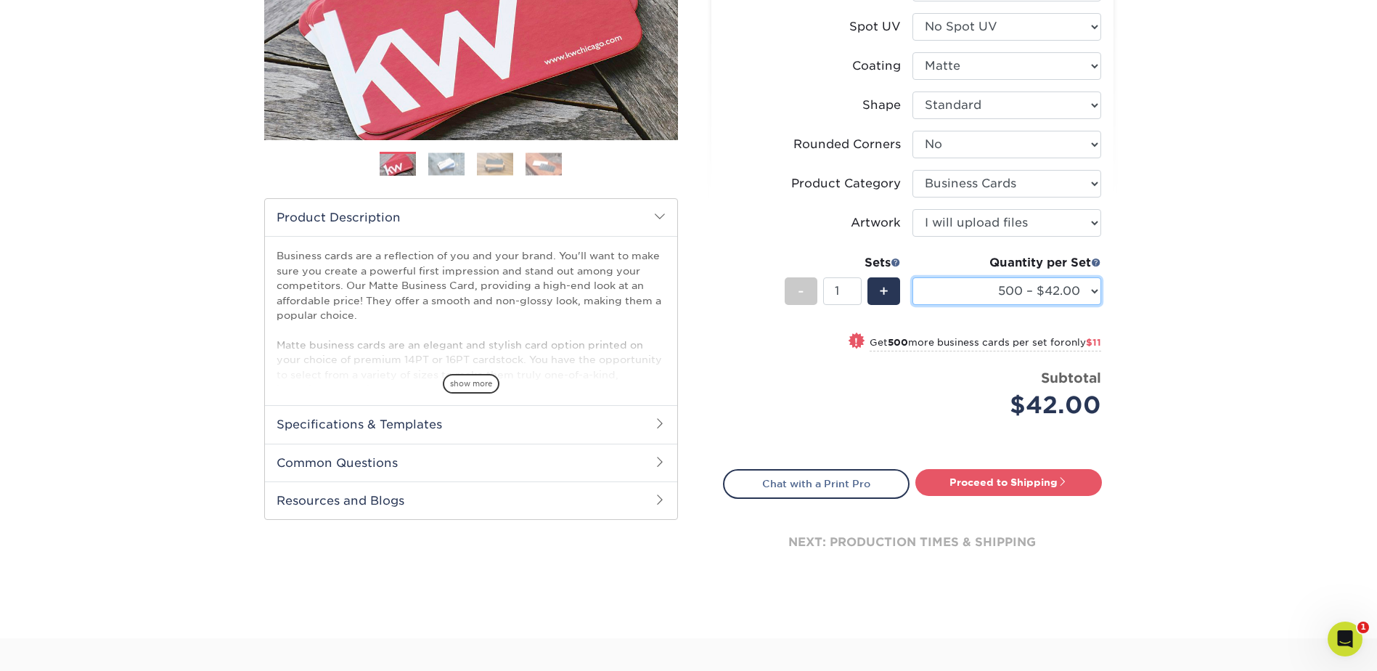
click at [1018, 291] on select "100* – $12.00 250* – $21.00 500 – $42.00 1000 – $53.00 2500 – $95.00 5000 – $18…" at bounding box center [1007, 291] width 189 height 28
select select "250* – $21.00"
click at [913, 277] on select "100* – $12.00 250* – $21.00 500 – $42.00 1000 – $53.00 2500 – $95.00 5000 – $18…" at bounding box center [1007, 291] width 189 height 28
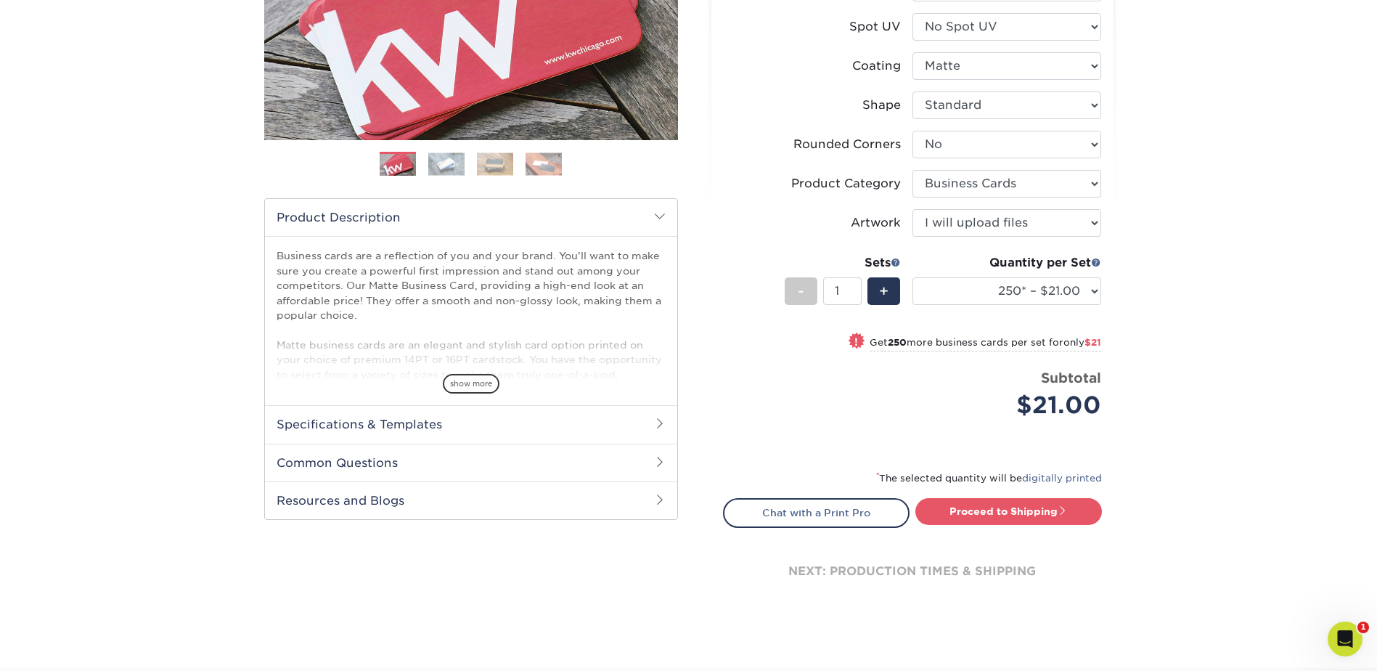
click at [1199, 309] on div "Products Business Cards Matte Business Cards Previous Next 100 $ 9" at bounding box center [688, 235] width 1377 height 865
click at [1013, 516] on link "Proceed to Shipping" at bounding box center [1008, 511] width 187 height 26
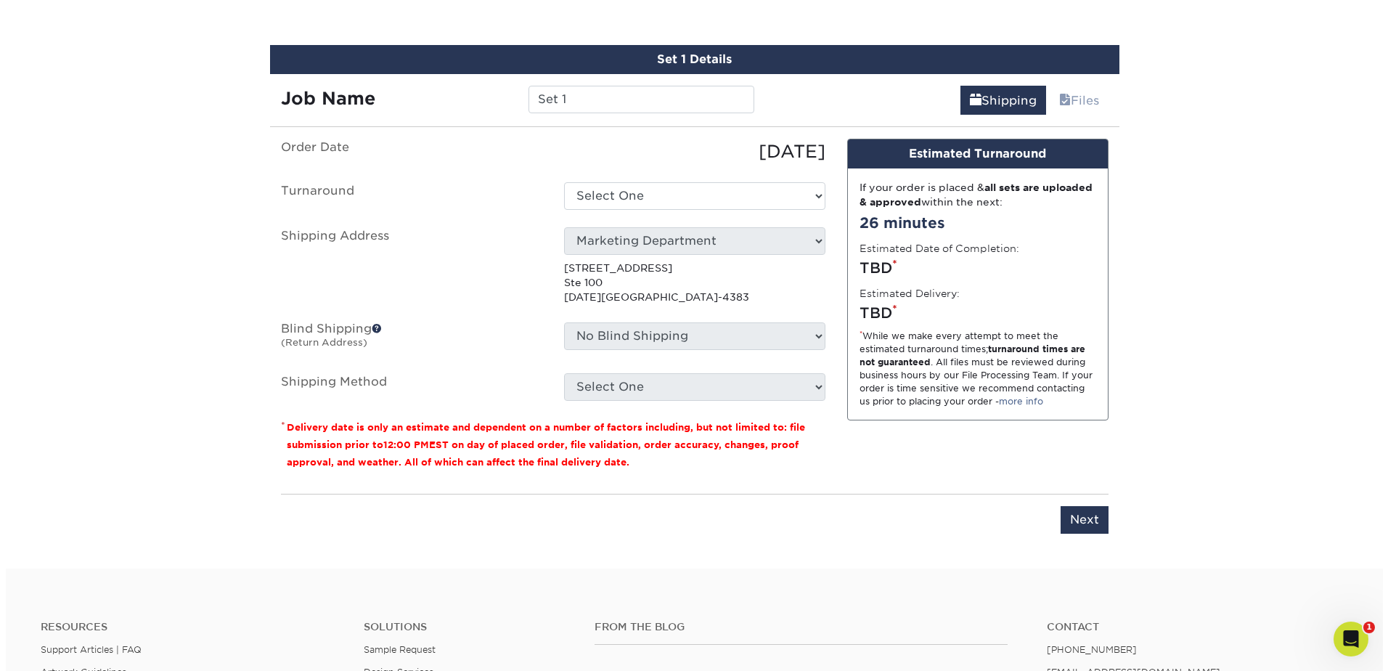
scroll to position [828, 0]
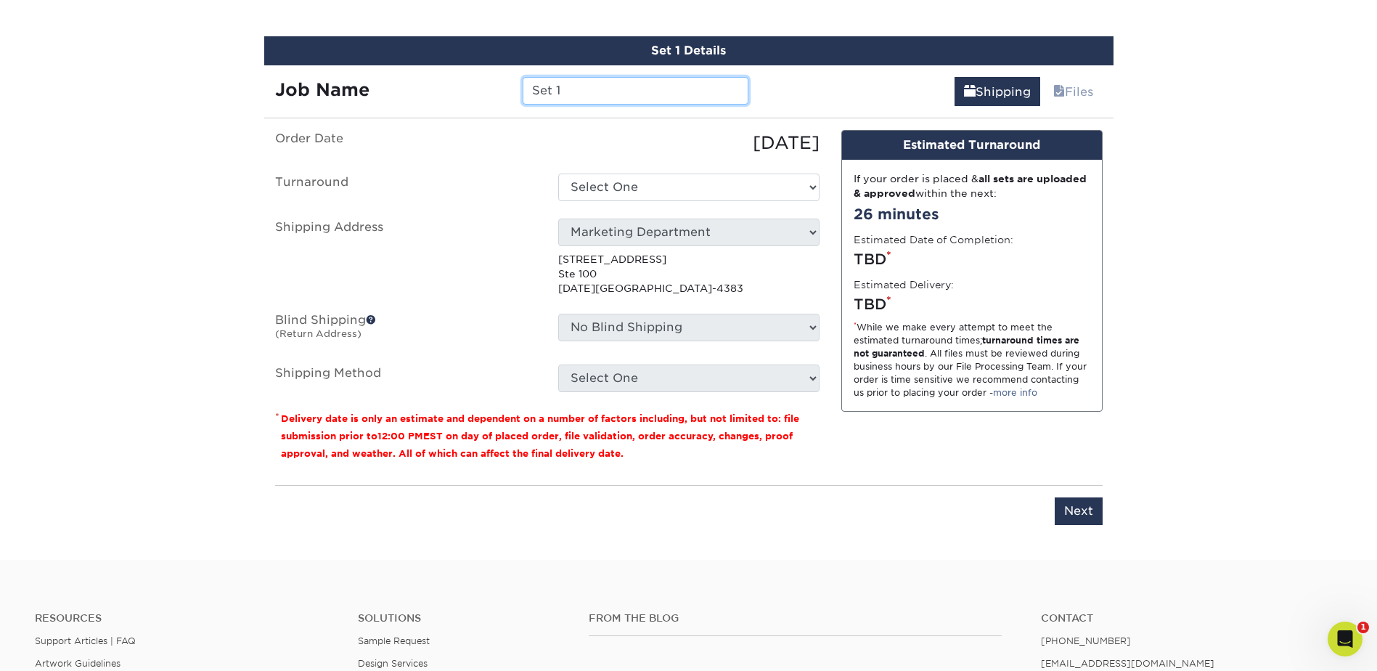
drag, startPoint x: 637, startPoint y: 81, endPoint x: 435, endPoint y: 89, distance: 201.9
click at [435, 88] on div "Job Name Set 1" at bounding box center [512, 91] width 496 height 28
type input "John Wicks Business Cards"
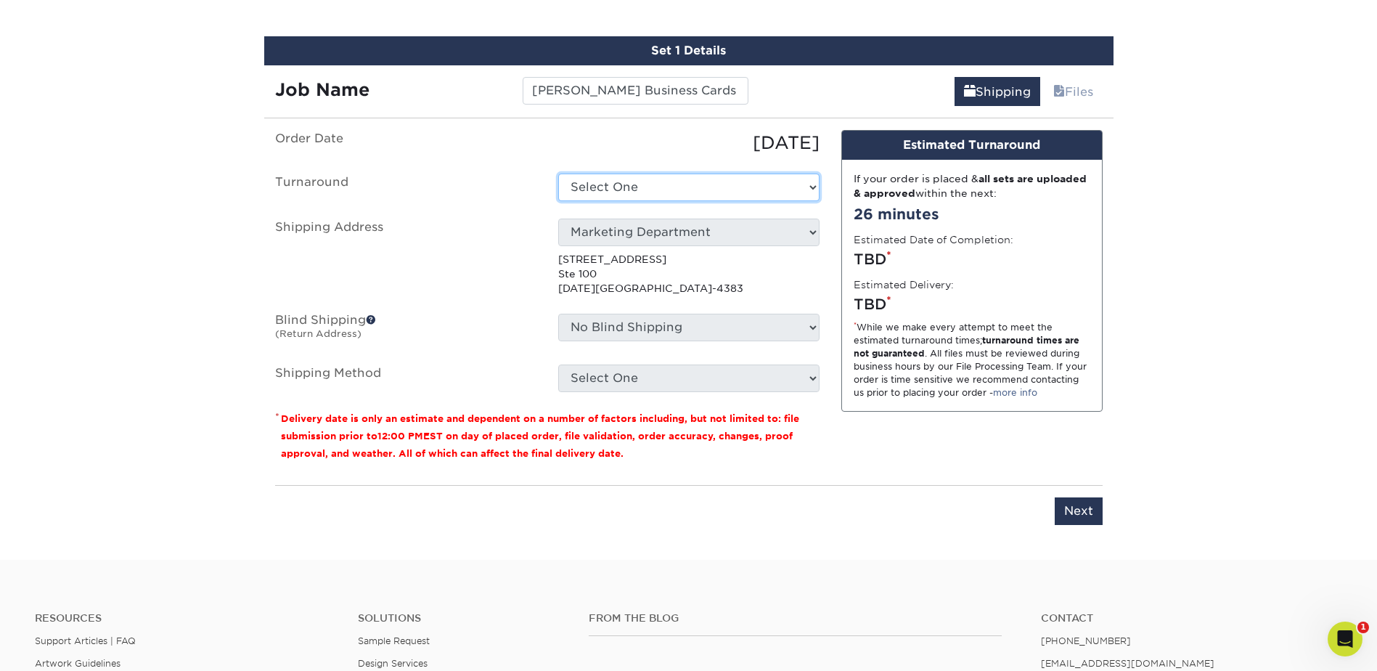
click at [699, 174] on select "Select One 2-4 Business Days 2 Day Next Business Day" at bounding box center [688, 187] width 261 height 28
select select "23721297-b68b-4846-ba83-3171e6bd9d78"
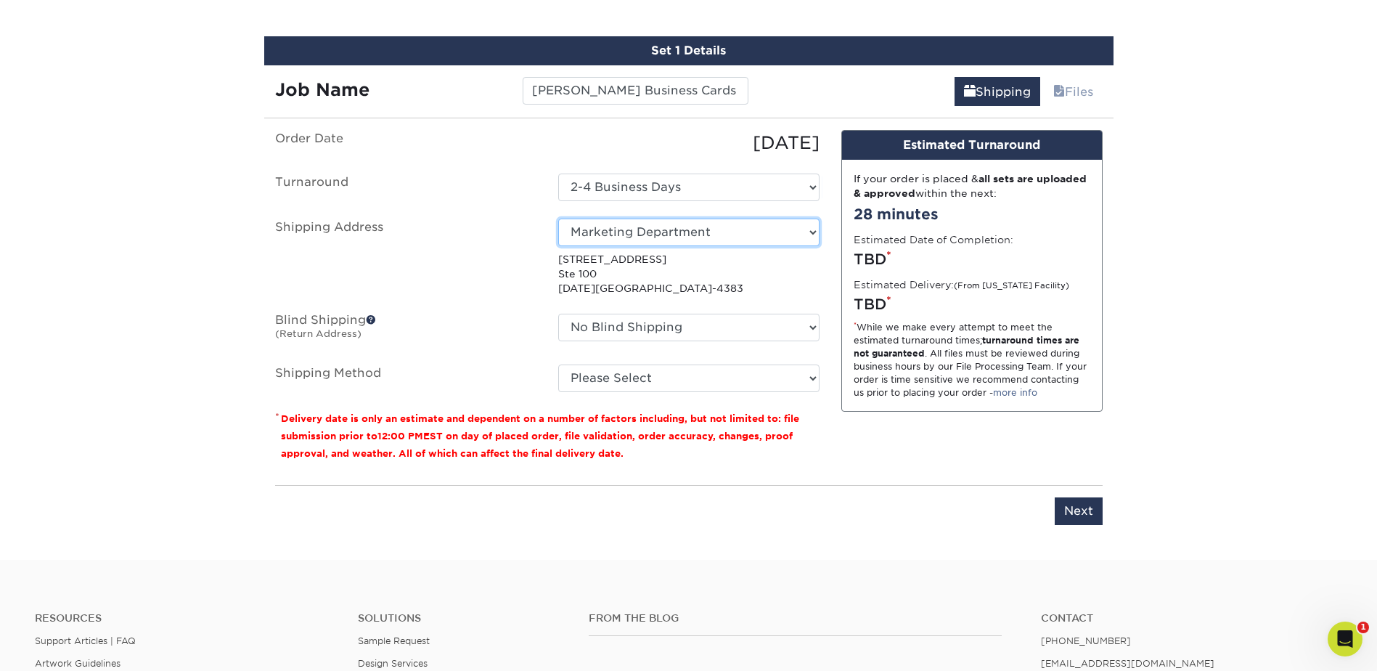
click at [679, 227] on select "Select One Arieux Home Bradley Cole BrianRothermel Brittney Q Chris C Collette …" at bounding box center [688, 233] width 261 height 28
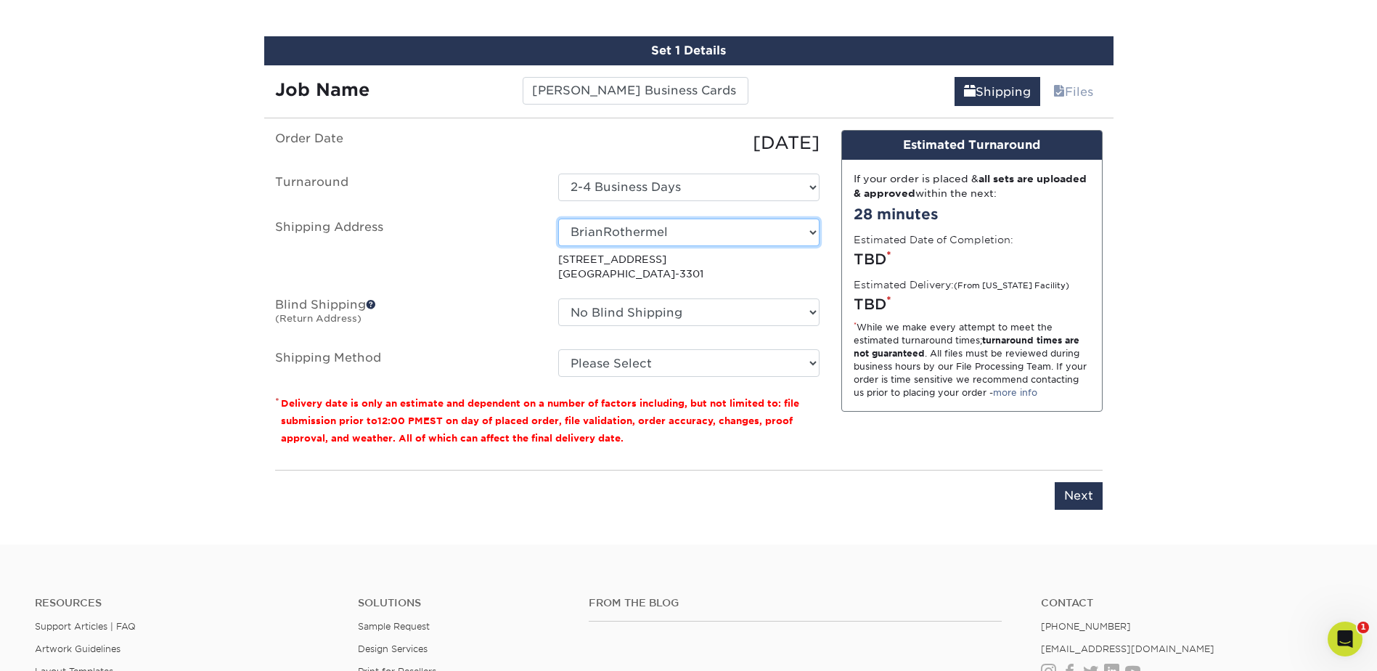
click at [767, 234] on select "Select One Arieux Home Bradley Cole BrianRothermel Brittney Q Chris C Collette …" at bounding box center [688, 233] width 261 height 28
drag, startPoint x: 697, startPoint y: 280, endPoint x: 550, endPoint y: 305, distance: 148.7
click at [550, 306] on div "No Blind Shipping Arieux Home Bradley Cole BrianRothermel Brittney Q Chris C Co…" at bounding box center [688, 314] width 283 height 33
click at [659, 237] on select "Select One Arieux Home Bradley Cole BrianRothermel Brittney Q Chris C Collette …" at bounding box center [688, 233] width 261 height 28
click at [482, 215] on ul "Order Date 09/25/2025 Turnaround Select One 2-4 Business Days 2 Day Next Busine…" at bounding box center [547, 254] width 544 height 248
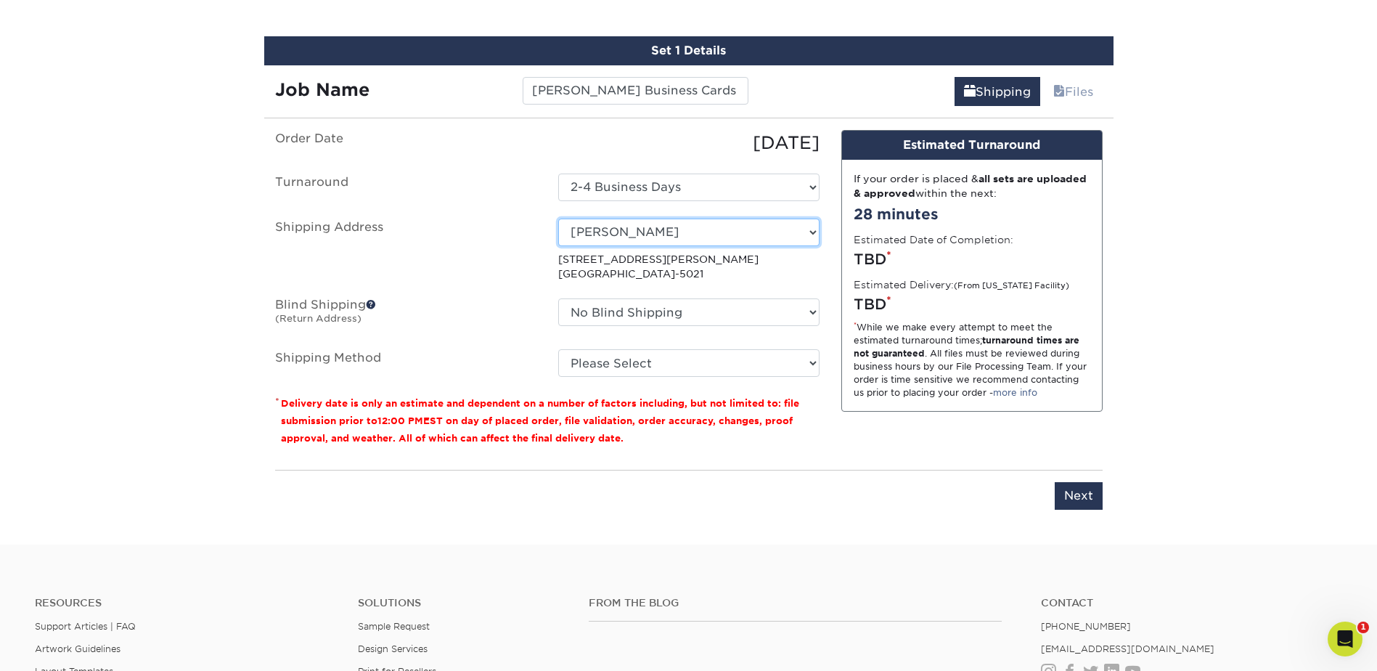
click at [733, 232] on select "Select One Arieux Home Bradley Cole BrianRothermel Brittney Q Chris C Collette …" at bounding box center [688, 233] width 261 height 28
click at [510, 288] on ul "Order Date 09/25/2025 Turnaround Select One 2-4 Business Days 2 Day Next Busine…" at bounding box center [547, 254] width 544 height 248
click at [689, 231] on select "Select One Arieux Home Bradley Cole BrianRothermel Brittney Q Chris C Collette …" at bounding box center [688, 233] width 261 height 28
click at [692, 227] on select "Select One Arieux Home Bradley Cole BrianRothermel Brittney Q Chris C Collette …" at bounding box center [688, 233] width 261 height 28
click at [652, 232] on select "Select One Arieux Home Bradley Cole BrianRothermel Brittney Q Chris C Collette …" at bounding box center [688, 233] width 261 height 28
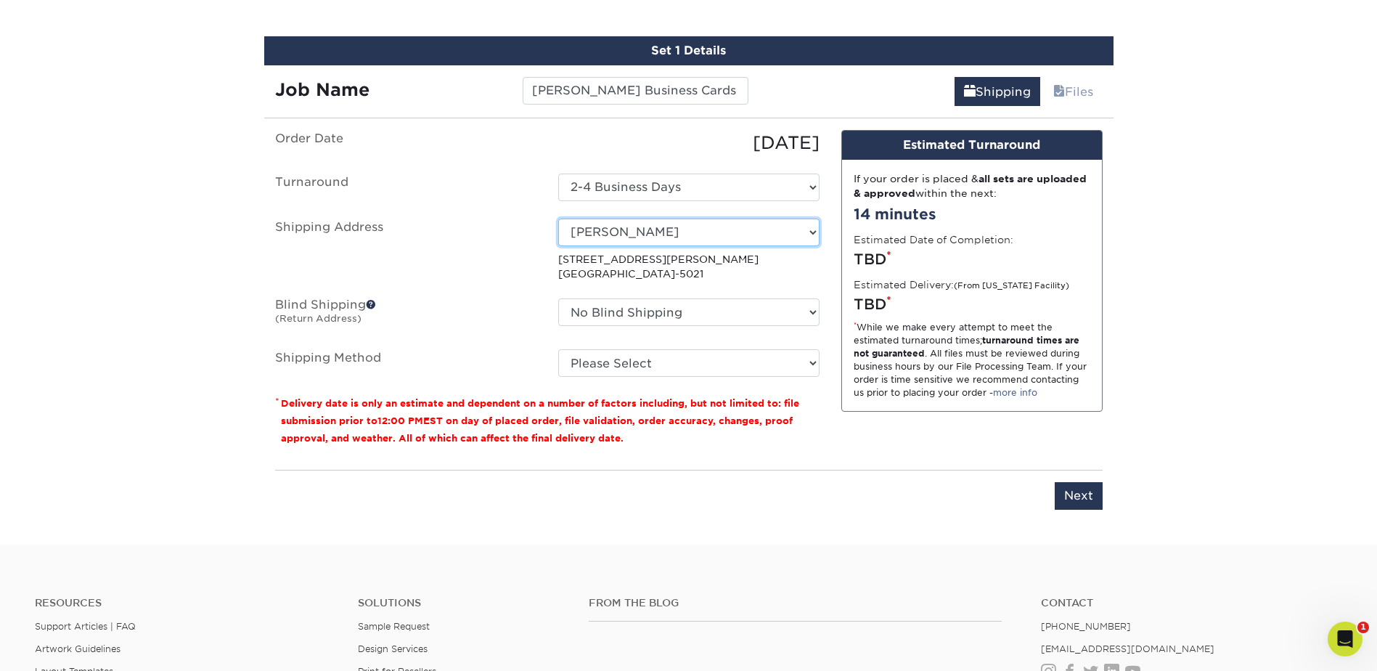
select select "newaddress"
click at [558, 219] on select "Select One Arieux Home Bradley Cole BrianRothermel Brittney Q Chris C Collette …" at bounding box center [688, 233] width 261 height 28
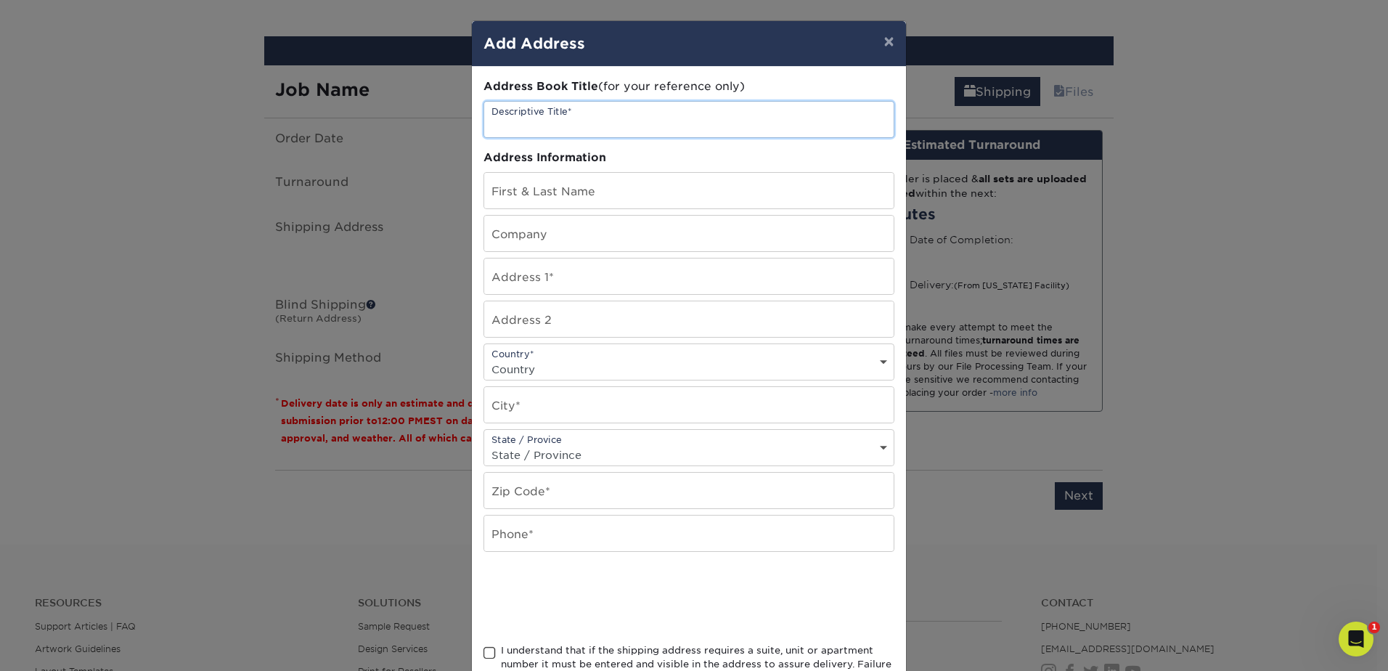
click at [664, 125] on input "text" at bounding box center [688, 120] width 409 height 36
click at [833, 202] on input "text" at bounding box center [688, 191] width 409 height 36
click at [698, 124] on input "text" at bounding box center [688, 120] width 409 height 36
click at [793, 176] on input "text" at bounding box center [688, 191] width 409 height 36
type input "[PERSON_NAME]"
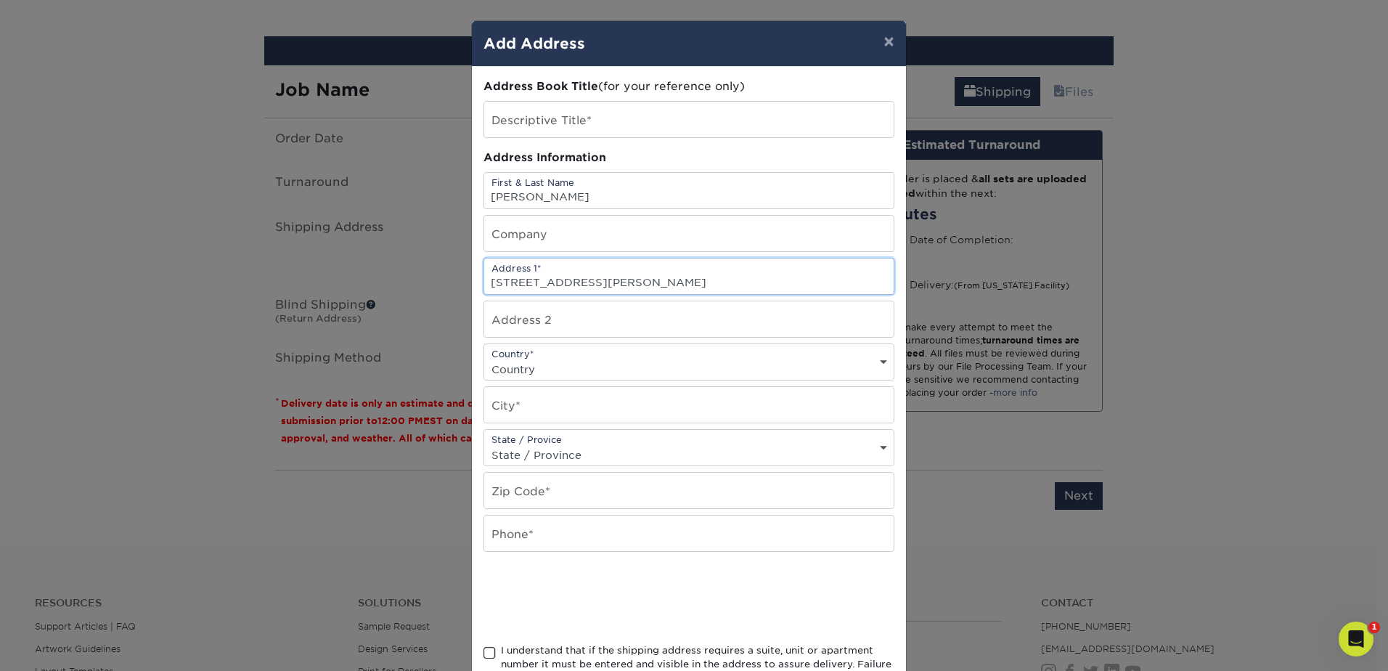
type input "302 Cox Street"
click at [621, 391] on input "text" at bounding box center [688, 405] width 409 height 36
click at [716, 364] on select "Country United States Canada ----------------------------- Afghanistan Albania …" at bounding box center [688, 369] width 409 height 21
select select "US"
click at [484, 359] on select "Country United States Canada ----------------------------- Afghanistan Albania …" at bounding box center [688, 369] width 409 height 21
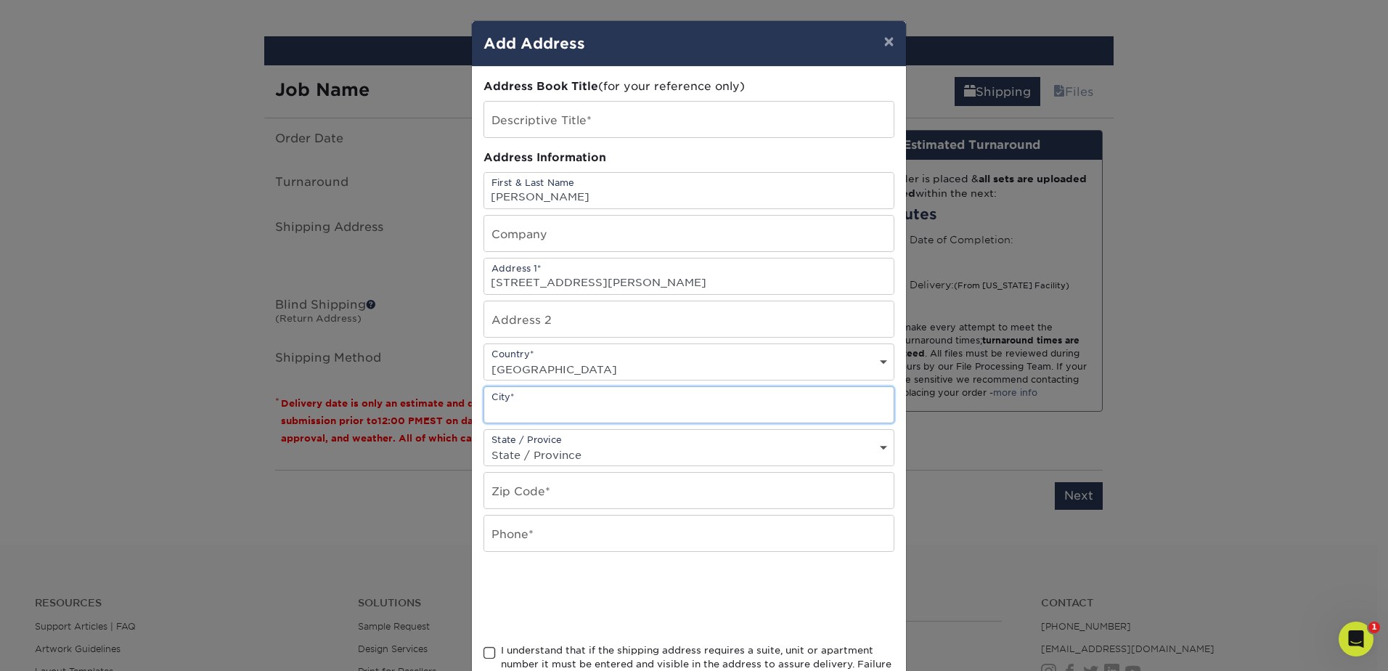
click at [542, 415] on input "text" at bounding box center [688, 405] width 409 height 36
type input "Wills Point"
click at [597, 457] on select "State / Province Alabama Alaska Arizona Arkansas California Colorado Connecticu…" at bounding box center [688, 454] width 409 height 21
select select "TX"
click at [484, 444] on select "State / Province Alabama Alaska Arizona Arkansas California Colorado Connecticu…" at bounding box center [688, 454] width 409 height 21
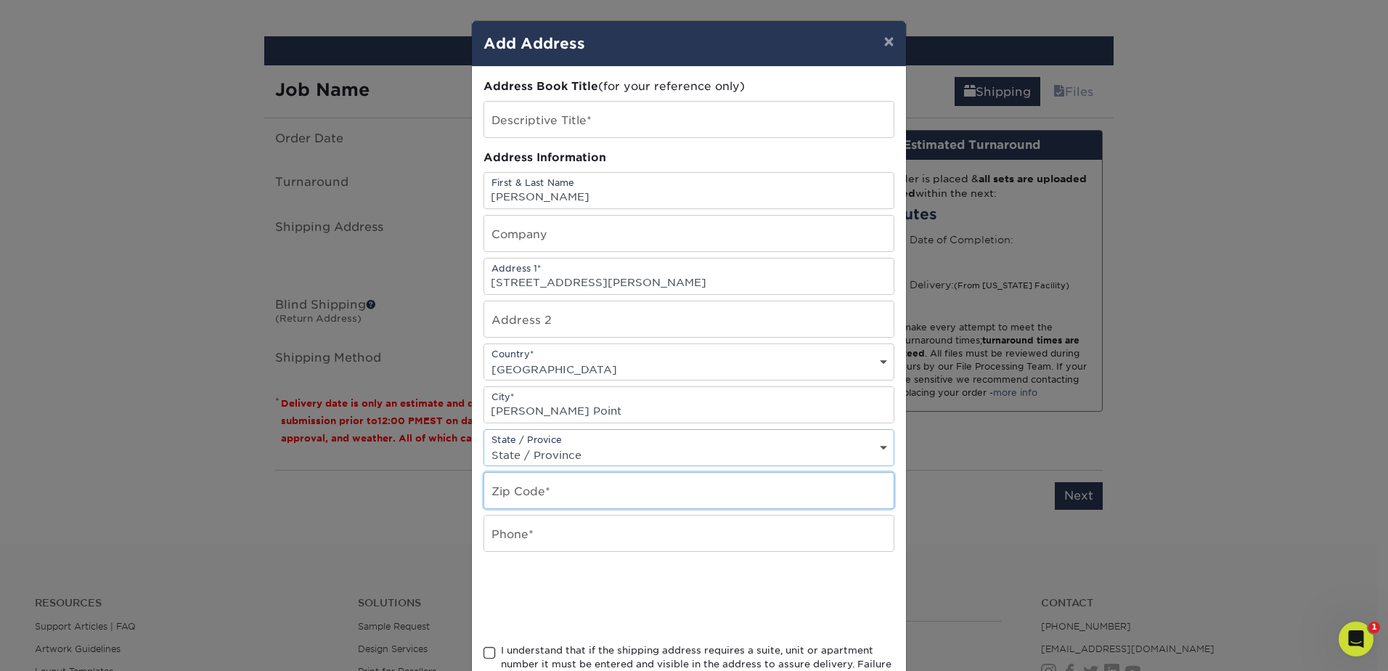
click at [594, 491] on input "text" at bounding box center [688, 491] width 409 height 36
type input "75169"
click at [641, 531] on input "text" at bounding box center [688, 533] width 409 height 36
type input "2148313349"
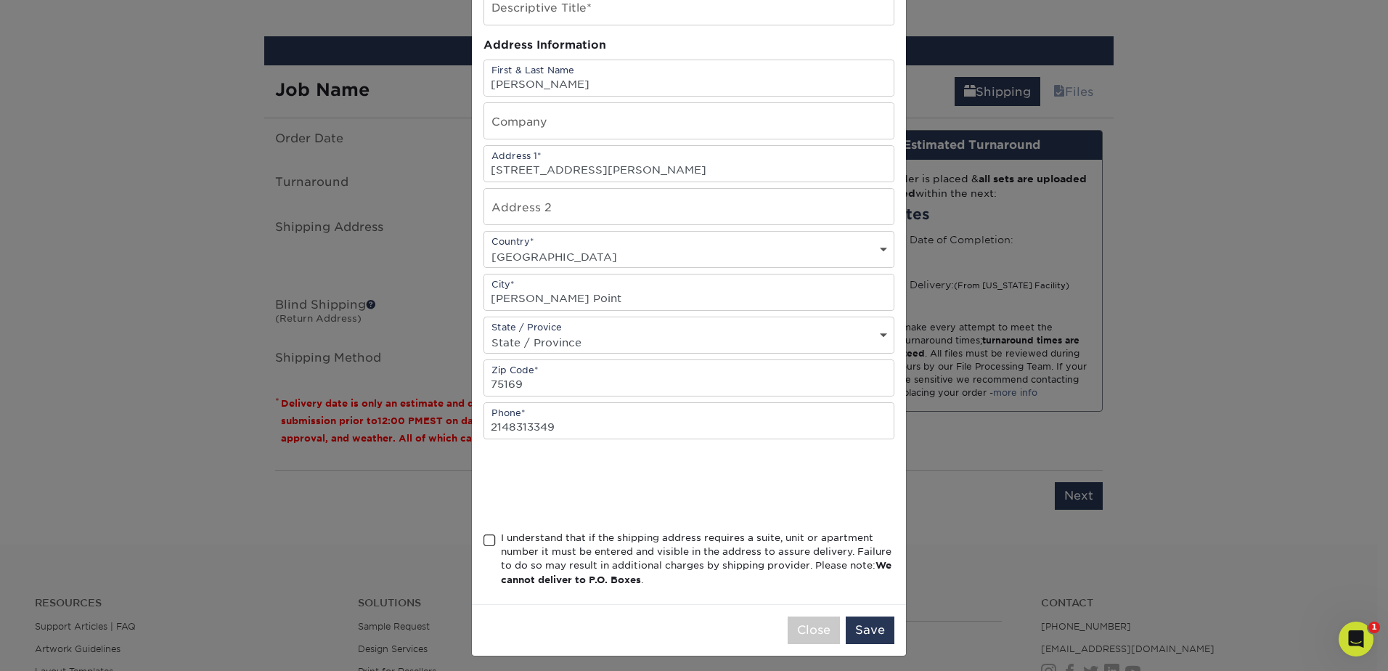
scroll to position [118, 0]
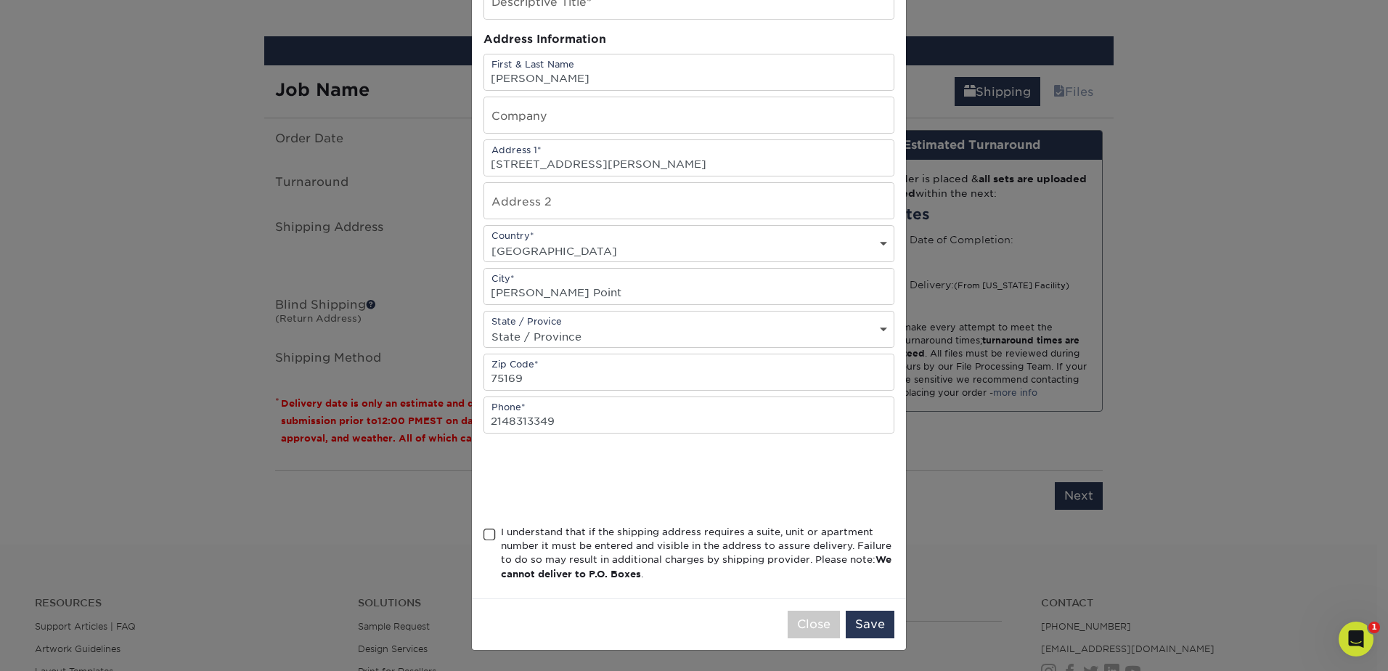
click at [486, 536] on span at bounding box center [489, 535] width 12 height 14
click at [0, 0] on input "I understand that if the shipping address requires a suite, unit or apartment n…" at bounding box center [0, 0] width 0 height 0
click at [876, 623] on button "Save" at bounding box center [870, 625] width 49 height 28
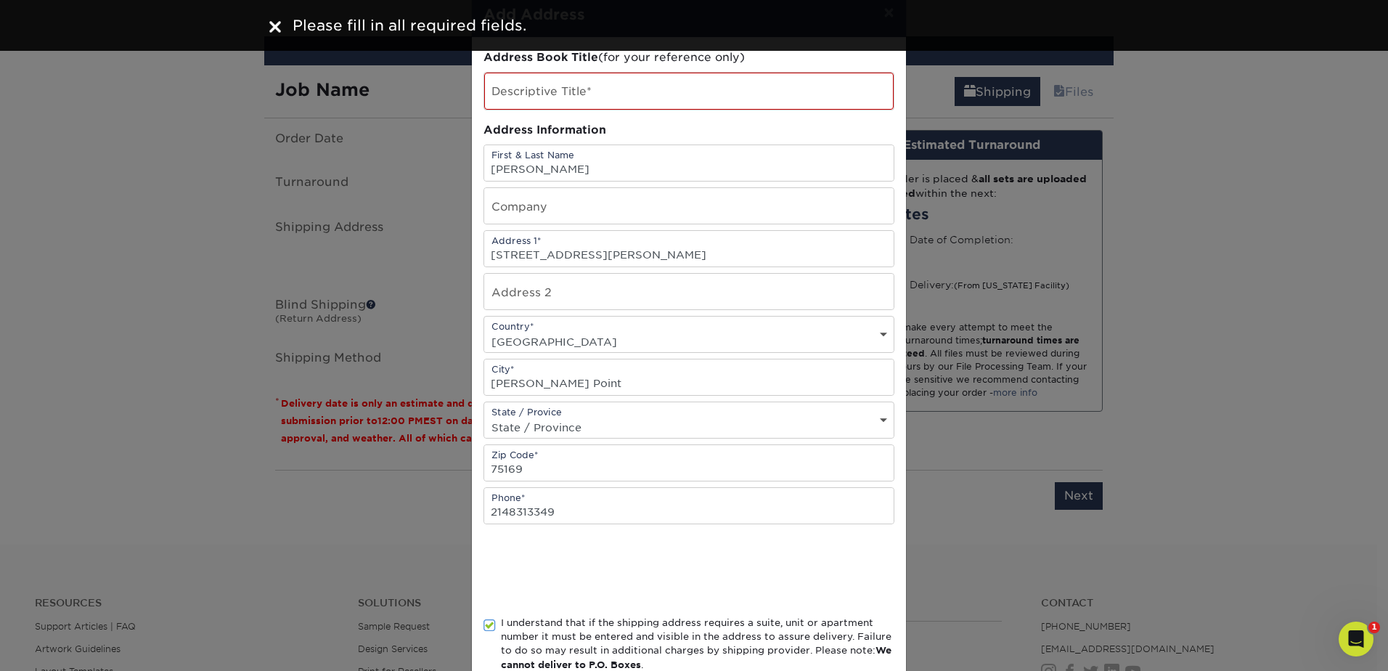
scroll to position [0, 0]
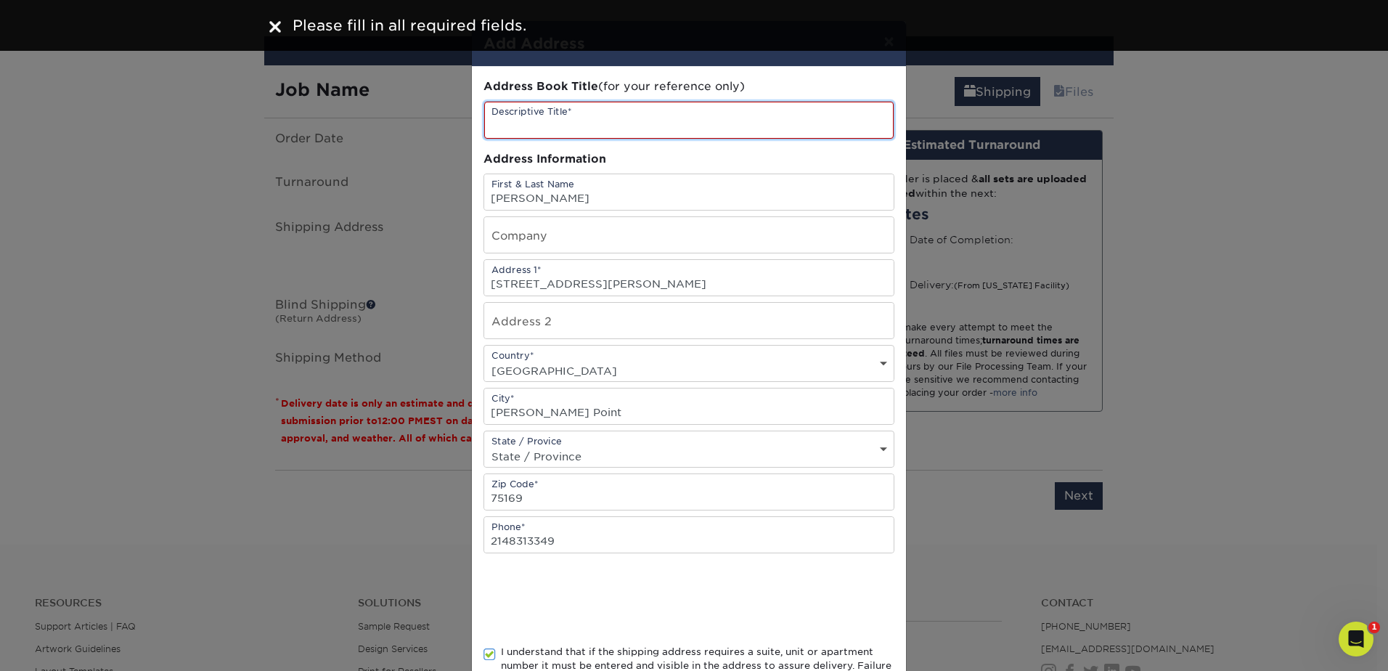
click at [671, 110] on input "text" at bounding box center [688, 120] width 409 height 37
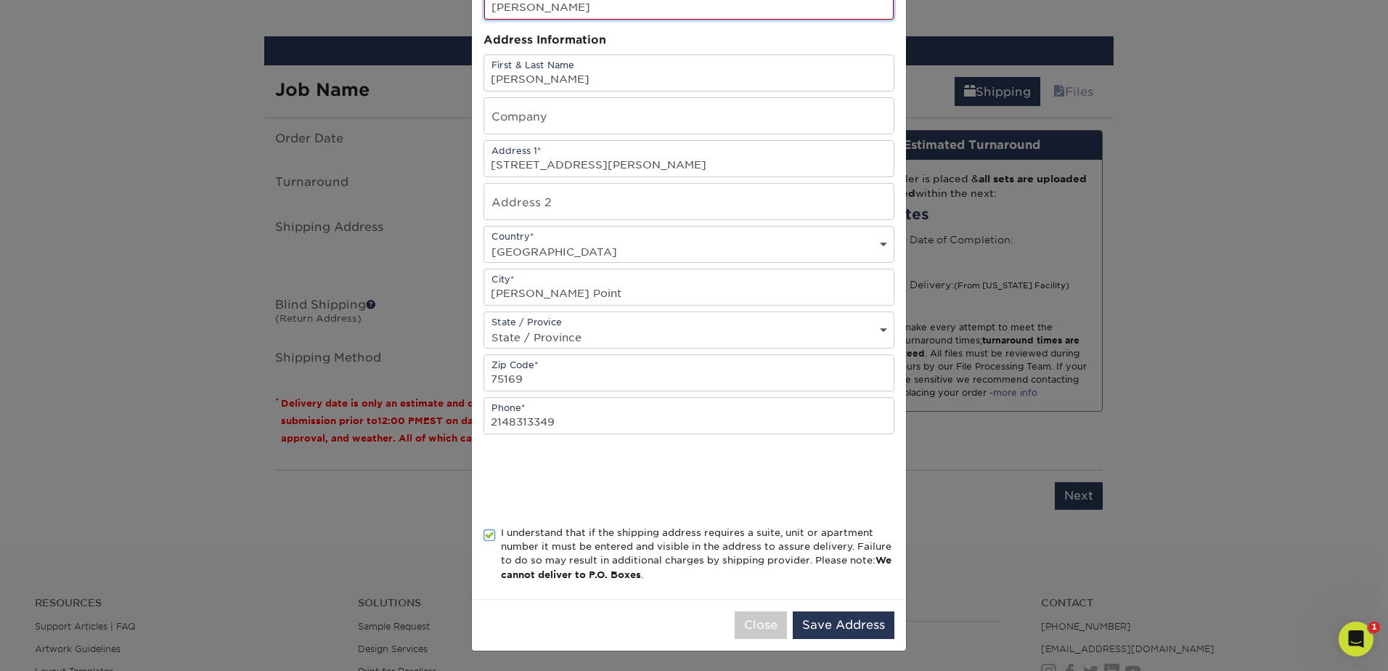
scroll to position [120, 0]
type input "[PERSON_NAME]"
click at [841, 619] on button "Save Address" at bounding box center [844, 625] width 102 height 28
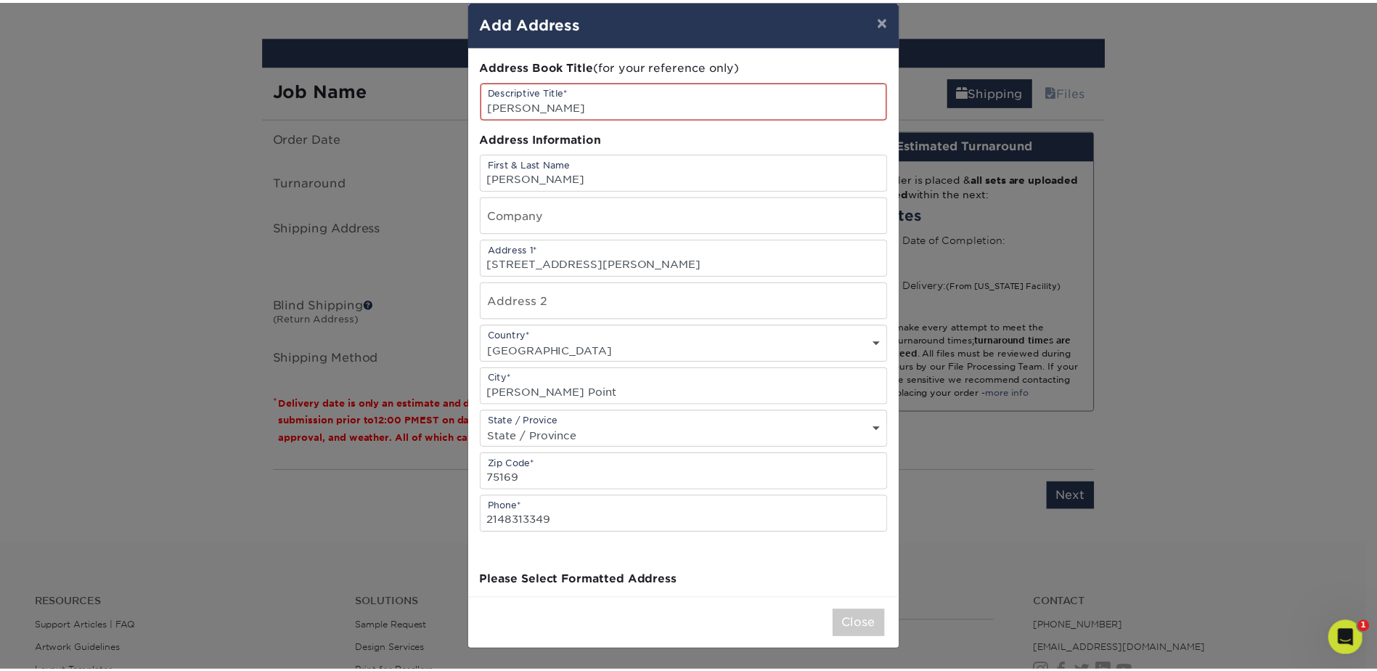
scroll to position [0, 0]
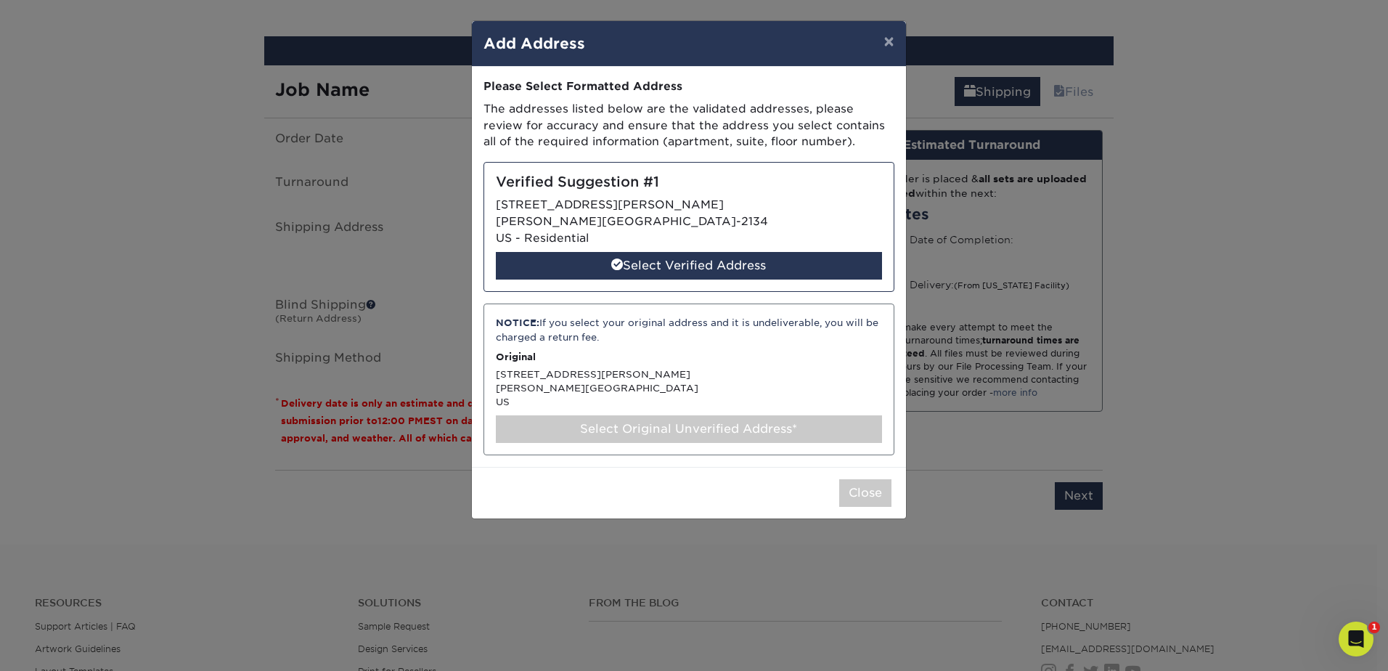
click at [808, 219] on div "Verified Suggestion #1 302 COX ST WILLS POINT, TX 75169-2134 US - Residential S…" at bounding box center [688, 227] width 411 height 130
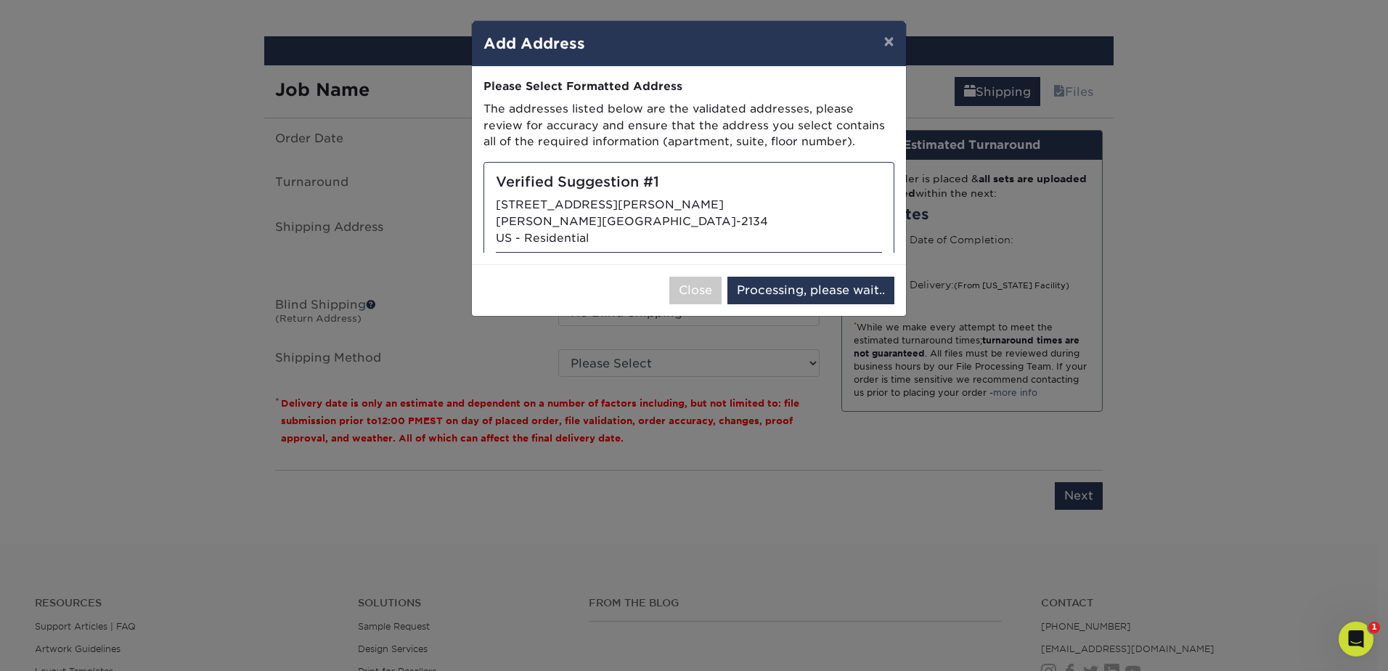
select select "286341"
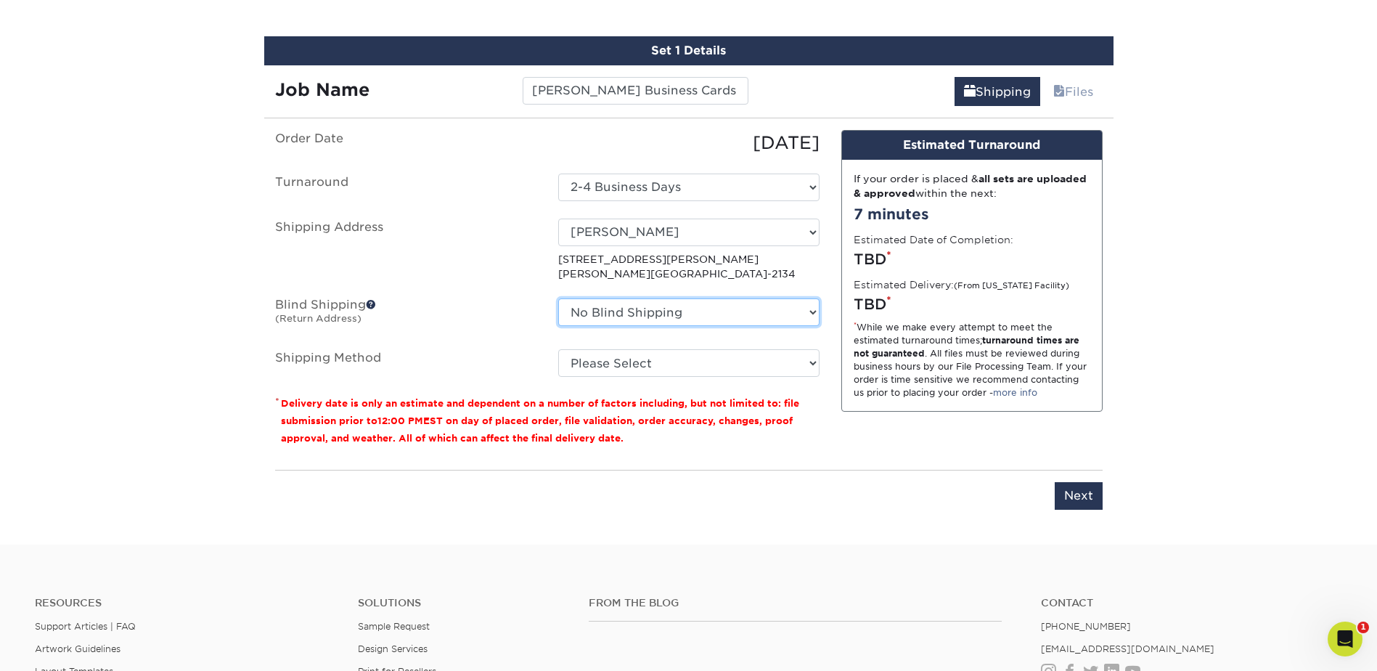
click at [756, 310] on select "No Blind Shipping Arieux Home Bradley Cole BrianRothermel Brittney Q Chris C Co…" at bounding box center [688, 312] width 261 height 28
select select "240587"
click at [558, 298] on select "No Blind Shipping Arieux Home Bradley Cole BrianRothermel Brittney Q Chris C Co…" at bounding box center [688, 312] width 261 height 28
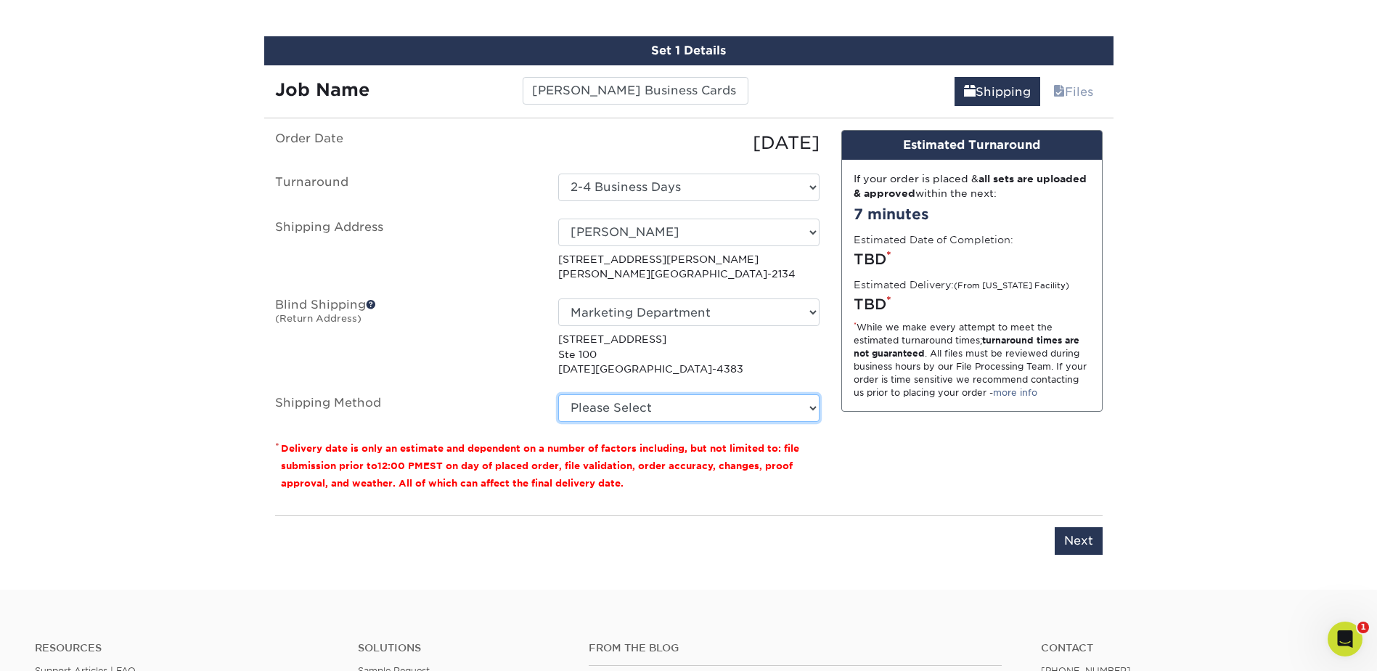
click at [755, 417] on select "Please Select Ground Shipping (+$7.84) 3 Day Shipping Service (+$26.66) 2 Day A…" at bounding box center [688, 408] width 261 height 28
select select "03"
click at [558, 394] on select "Please Select Ground Shipping (+$7.84) 3 Day Shipping Service (+$26.66) 2 Day A…" at bounding box center [688, 408] width 261 height 28
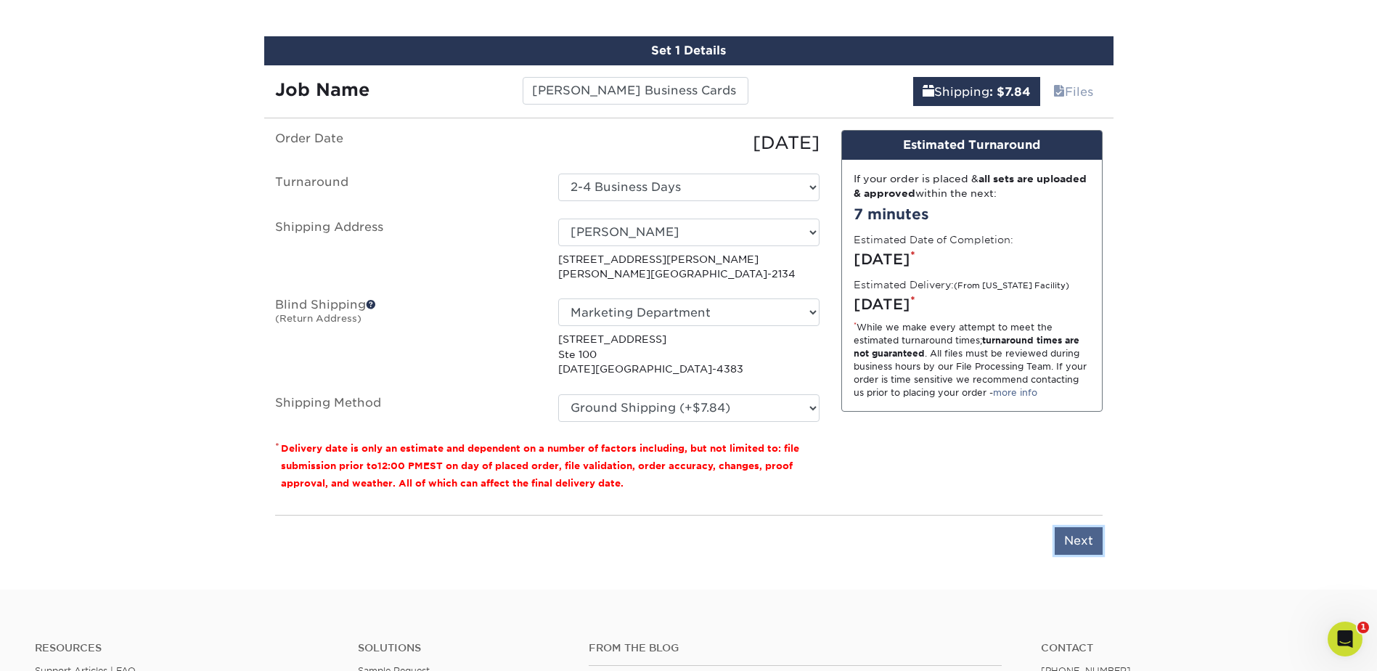
click at [1087, 547] on input "Next" at bounding box center [1079, 541] width 48 height 28
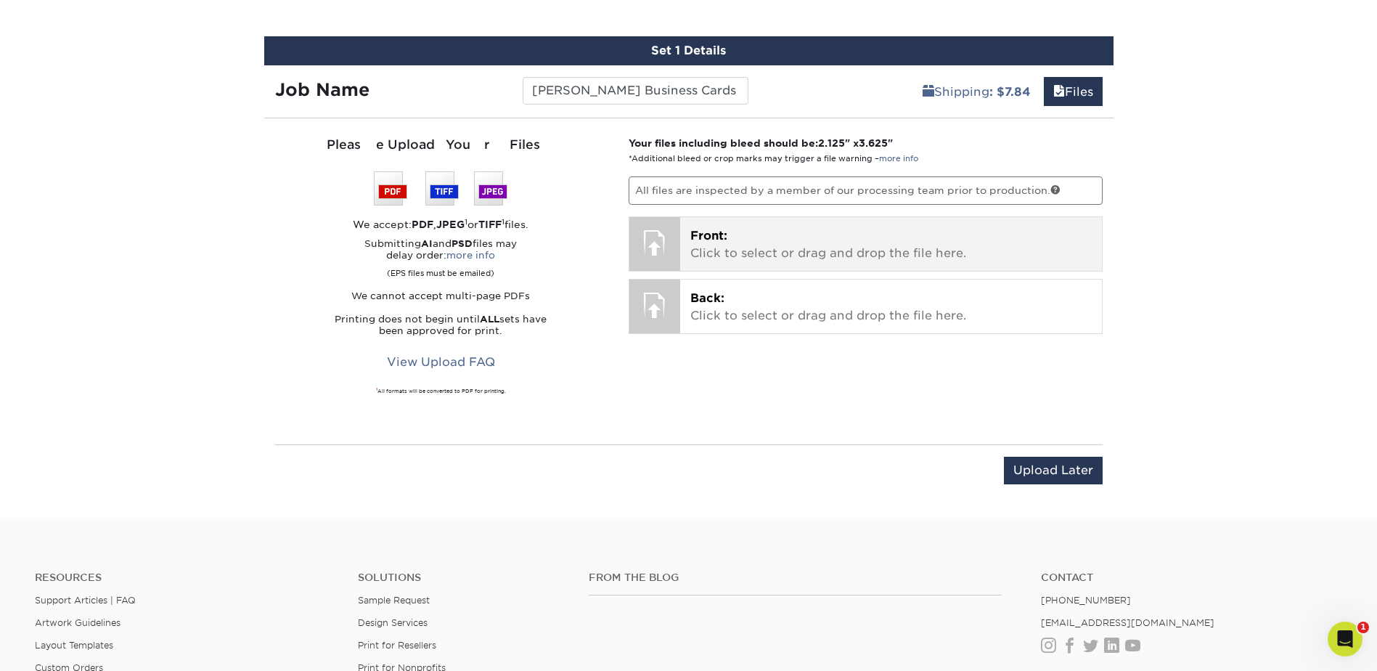
click at [714, 230] on span "Front:" at bounding box center [708, 236] width 37 height 14
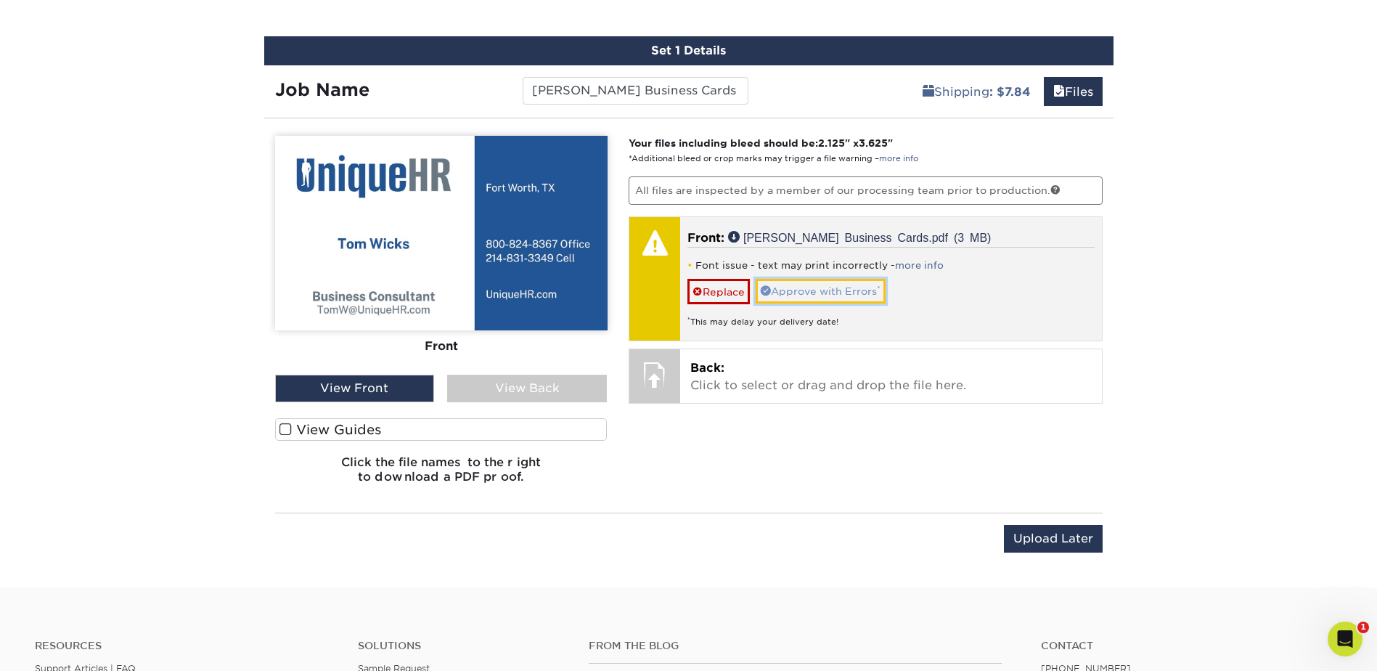
click at [866, 290] on link "Approve with Errors *" at bounding box center [821, 291] width 130 height 25
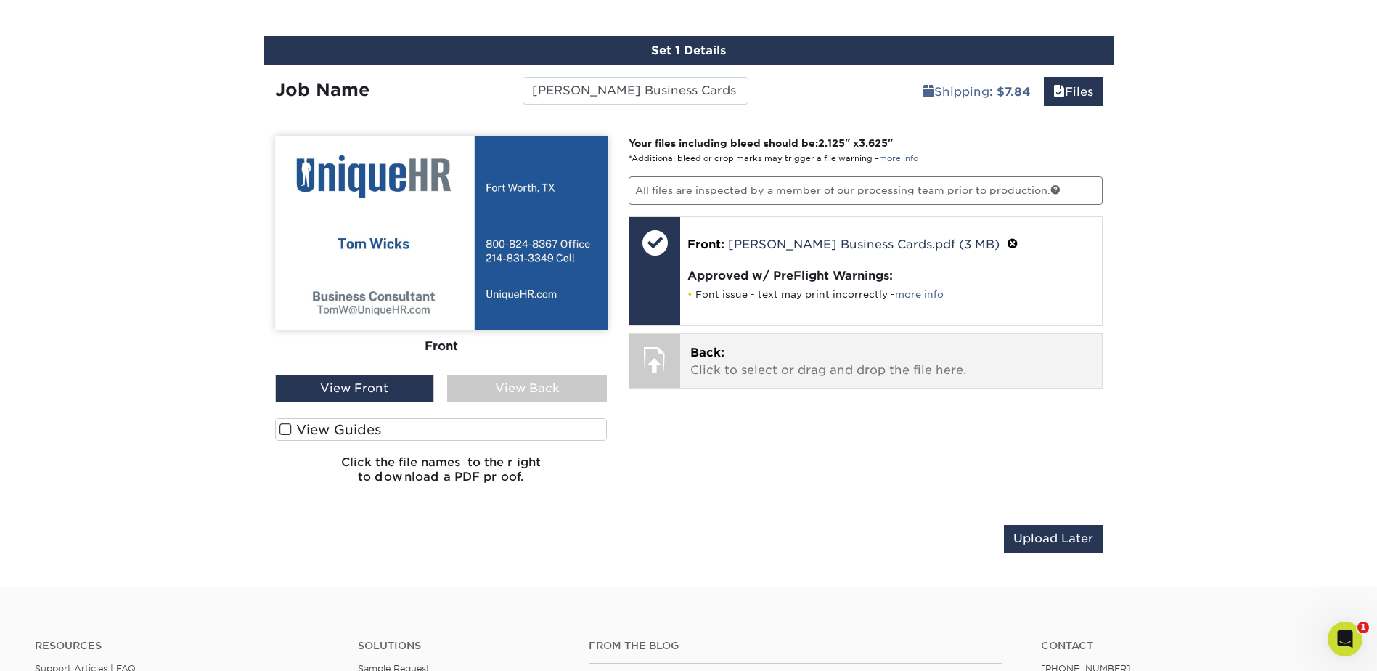
click at [807, 372] on p "Back: Click to select or drag and drop the file here." at bounding box center [890, 361] width 401 height 35
click at [774, 363] on p "Back: Click to select or drag and drop the file here." at bounding box center [890, 361] width 401 height 35
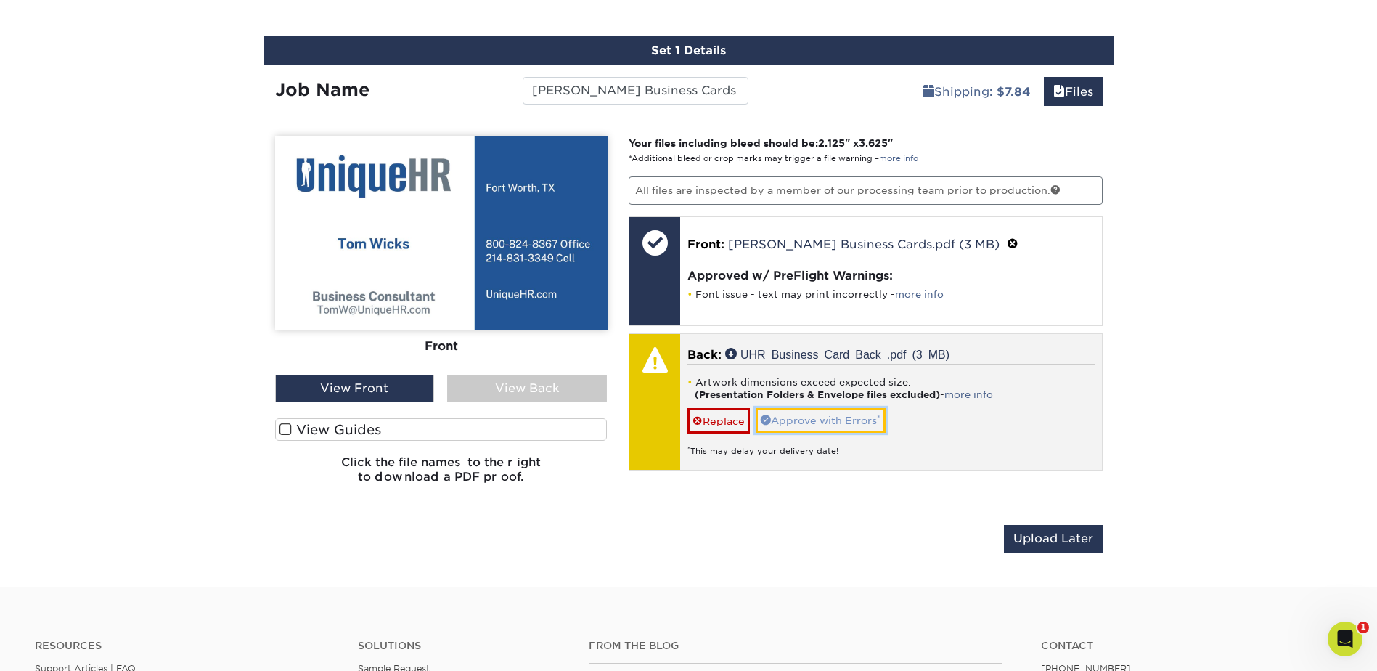
click at [841, 428] on link "Approve with Errors *" at bounding box center [821, 420] width 130 height 25
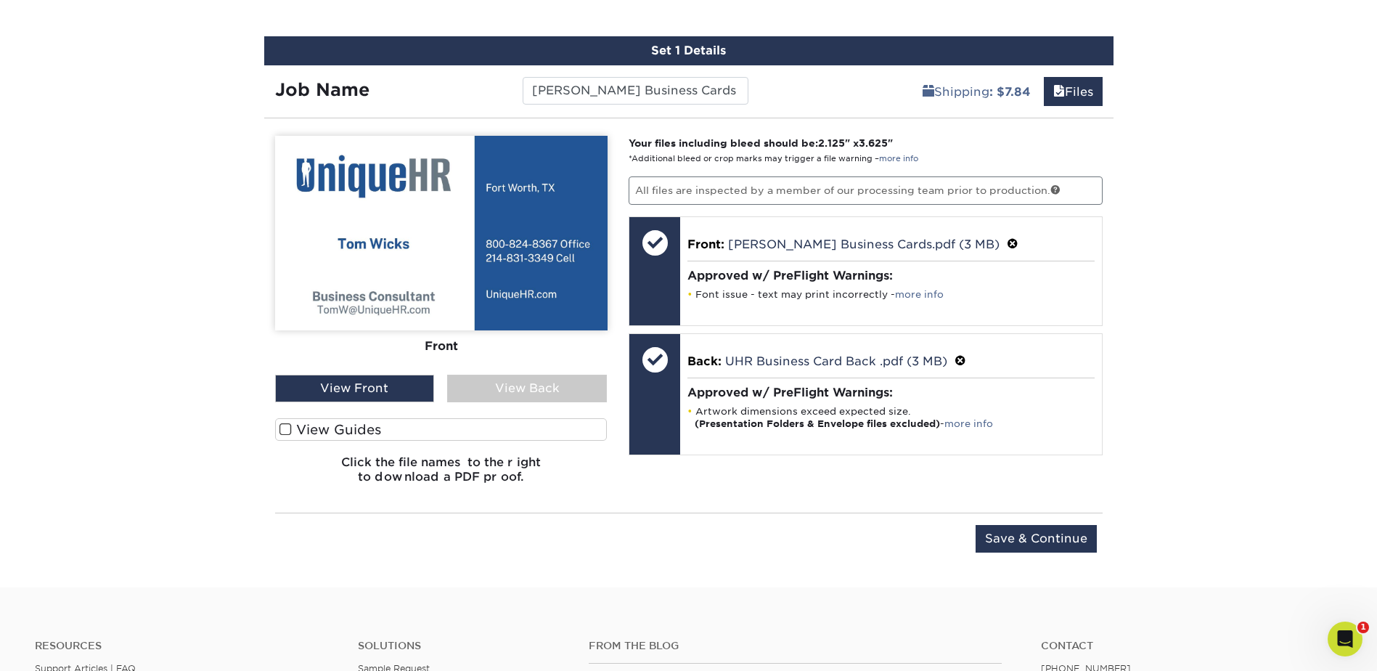
click at [589, 393] on div "View Back" at bounding box center [527, 389] width 160 height 28
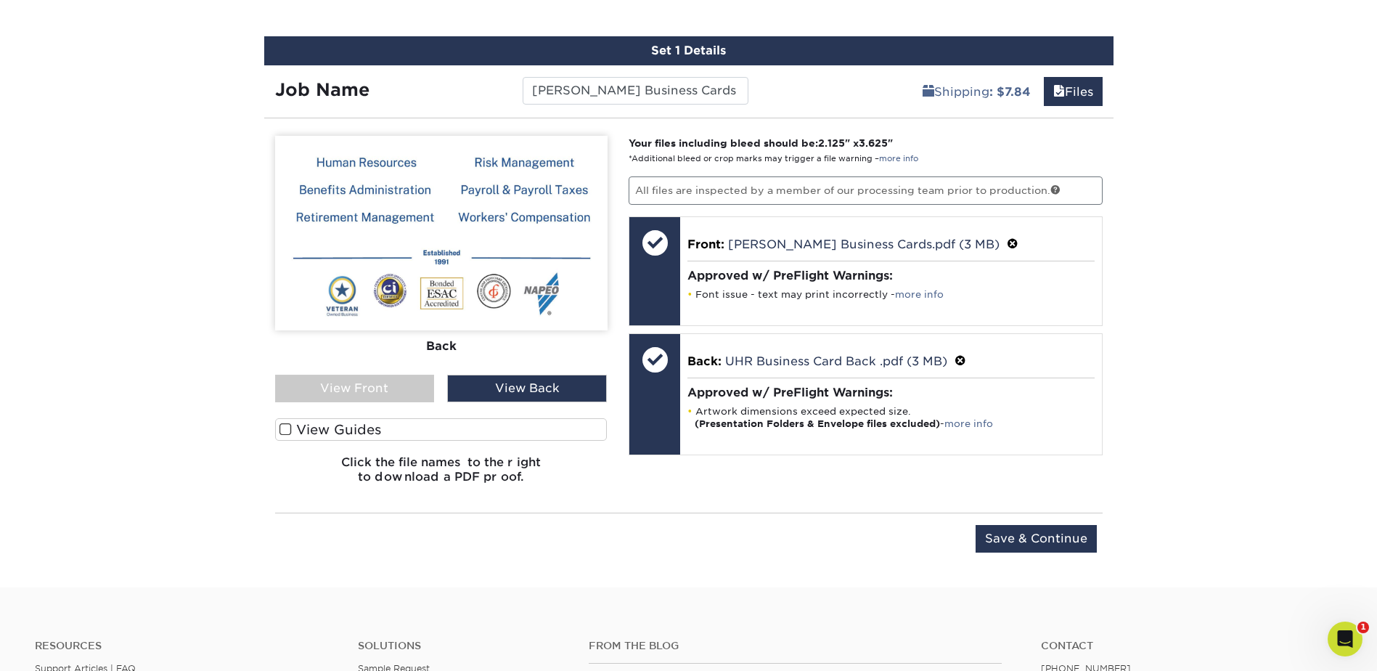
click at [433, 396] on div "View Front" at bounding box center [355, 389] width 160 height 28
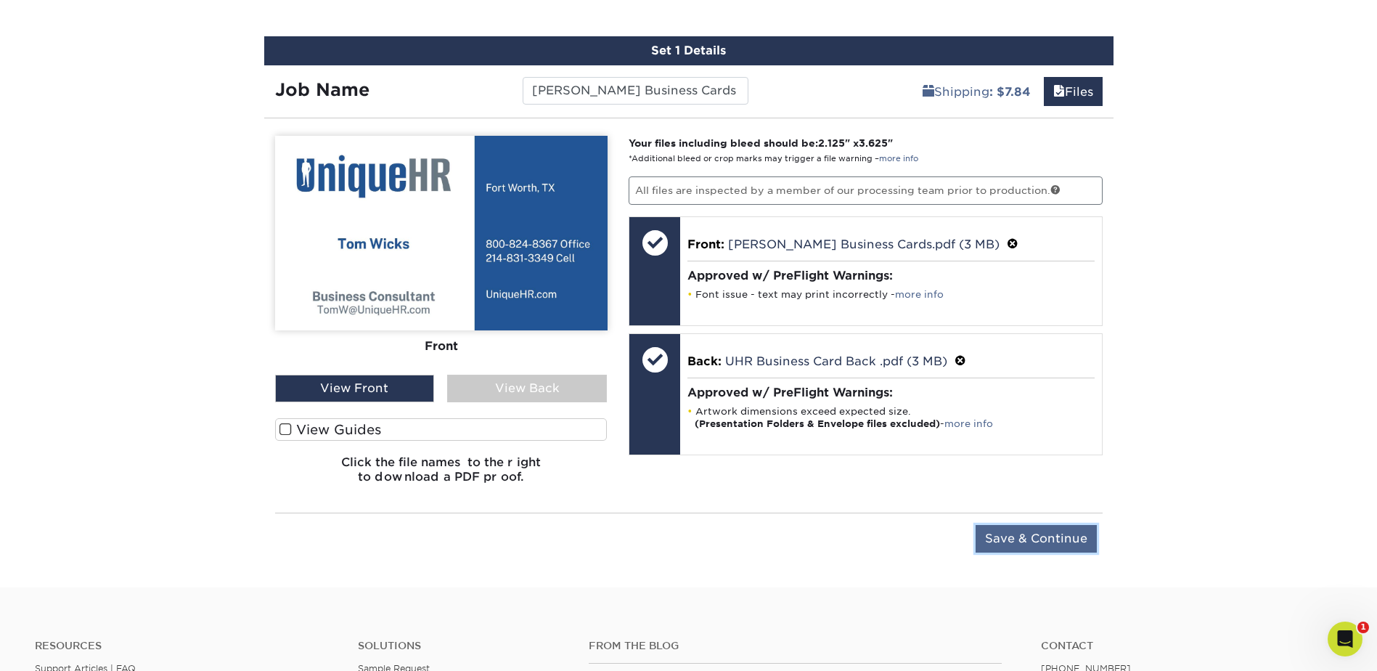
click at [1063, 536] on input "Save & Continue" at bounding box center [1036, 539] width 121 height 28
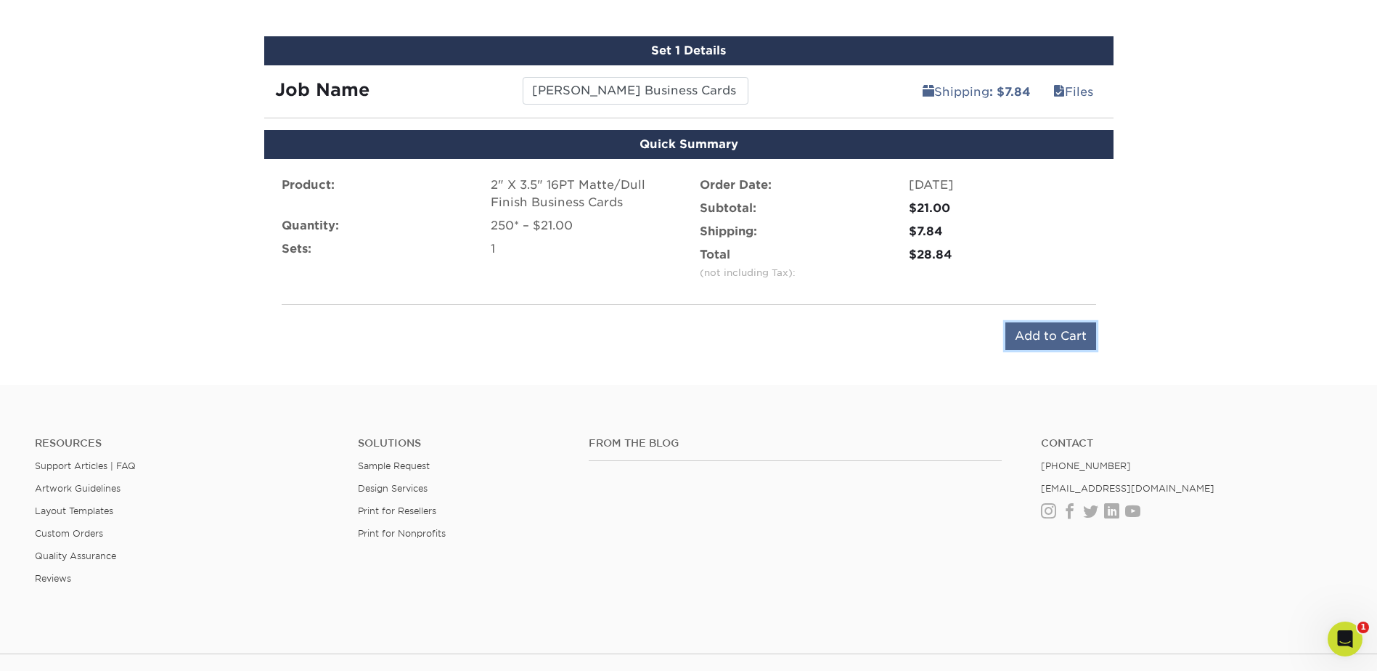
click at [1073, 340] on input "Add to Cart" at bounding box center [1050, 336] width 91 height 28
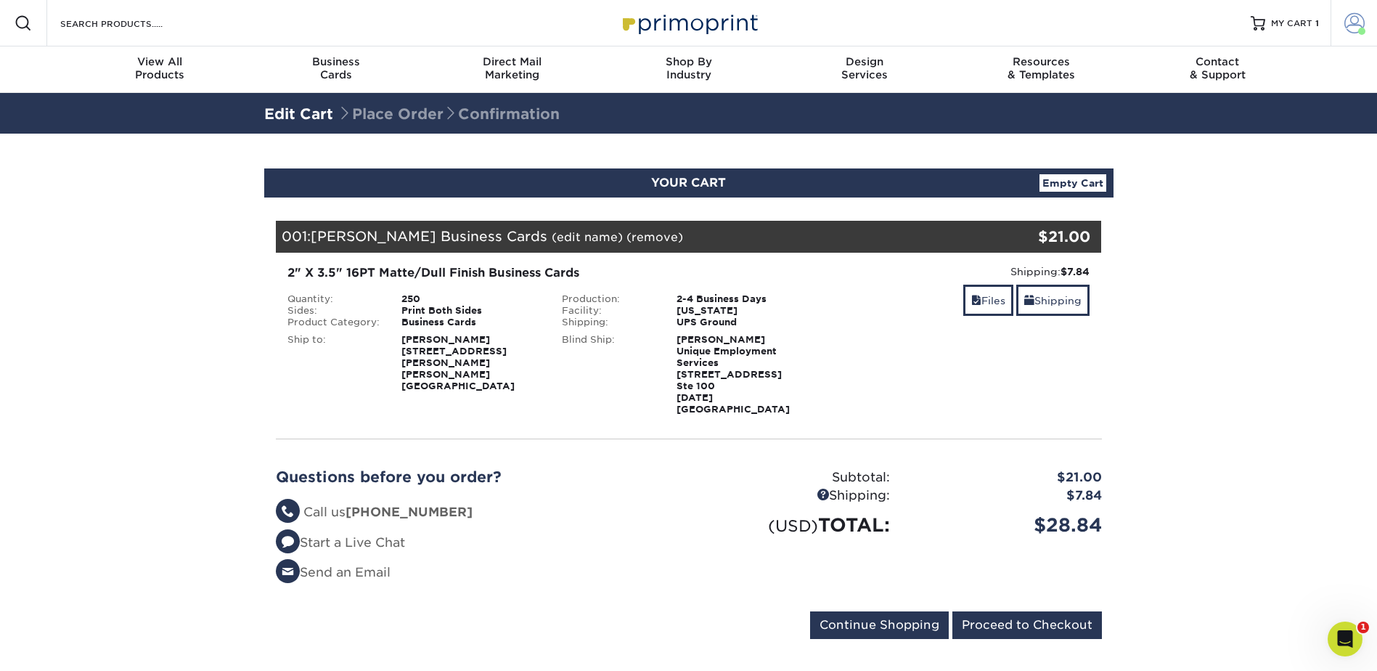
click at [1352, 29] on span at bounding box center [1354, 23] width 20 height 20
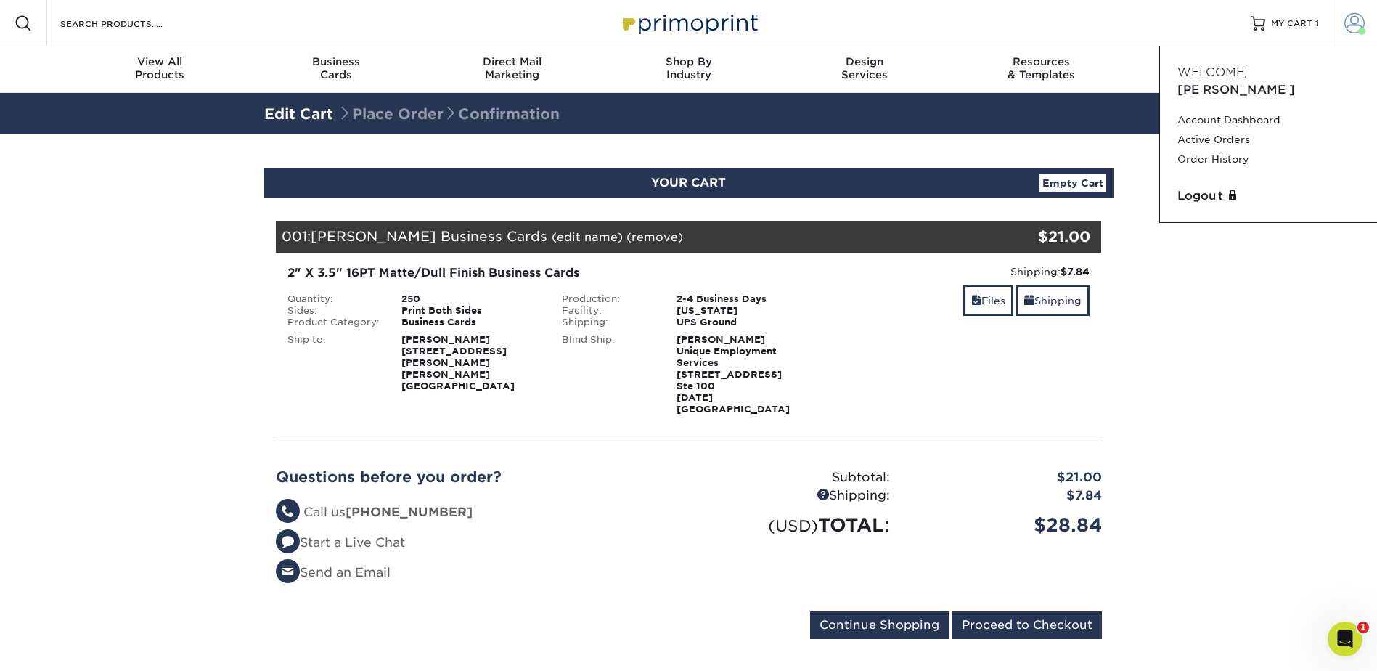
click at [1352, 27] on span at bounding box center [1354, 23] width 20 height 20
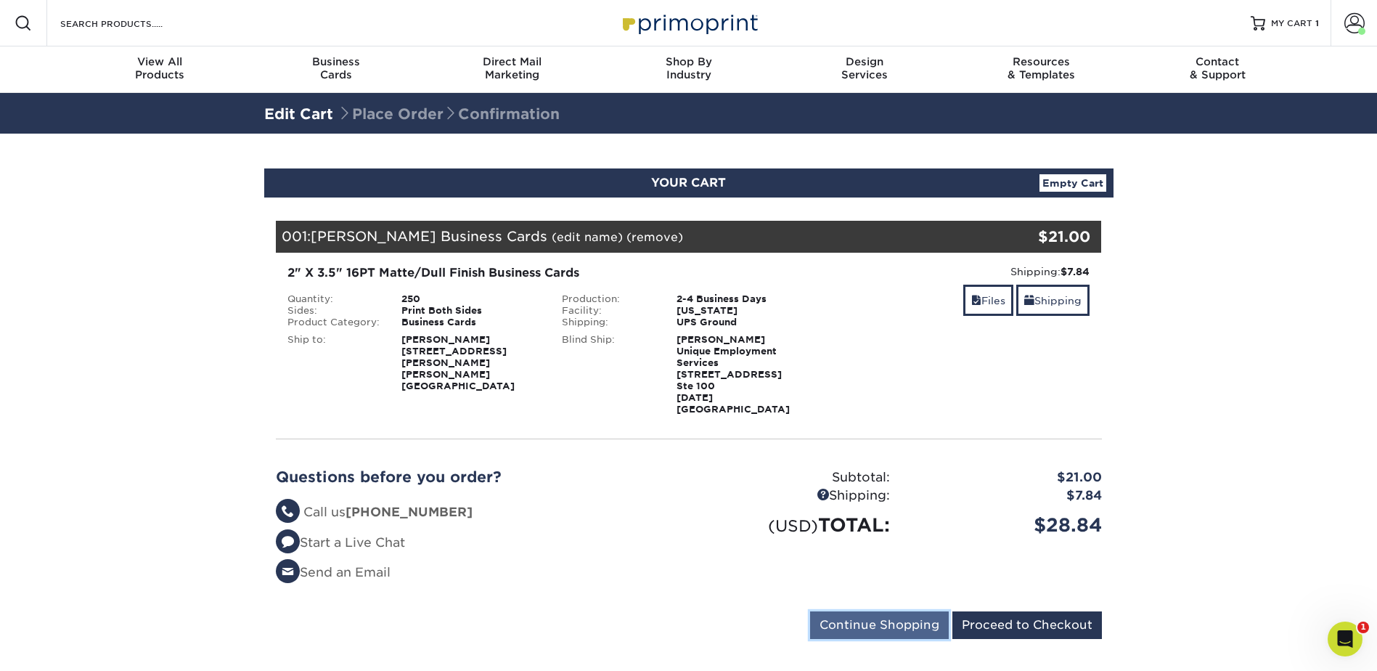
click at [881, 614] on input "Continue Shopping" at bounding box center [879, 625] width 139 height 28
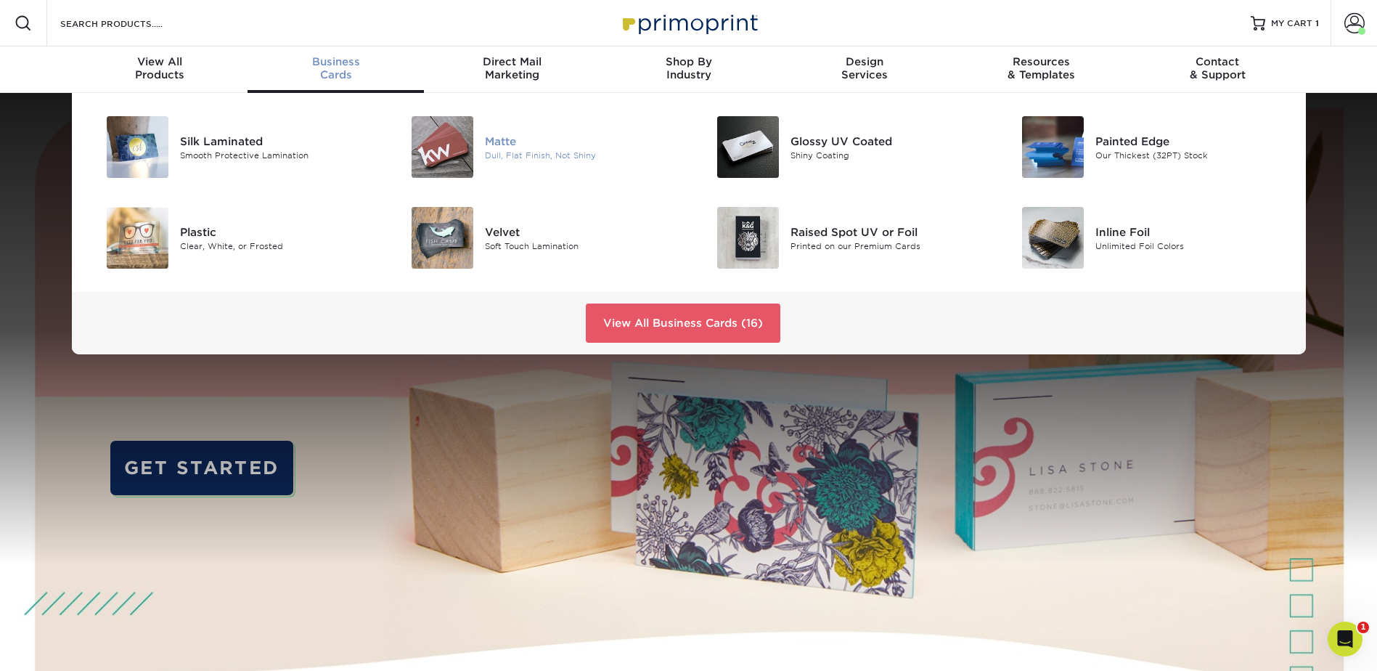
click at [545, 148] on div "Matte" at bounding box center [581, 141] width 192 height 16
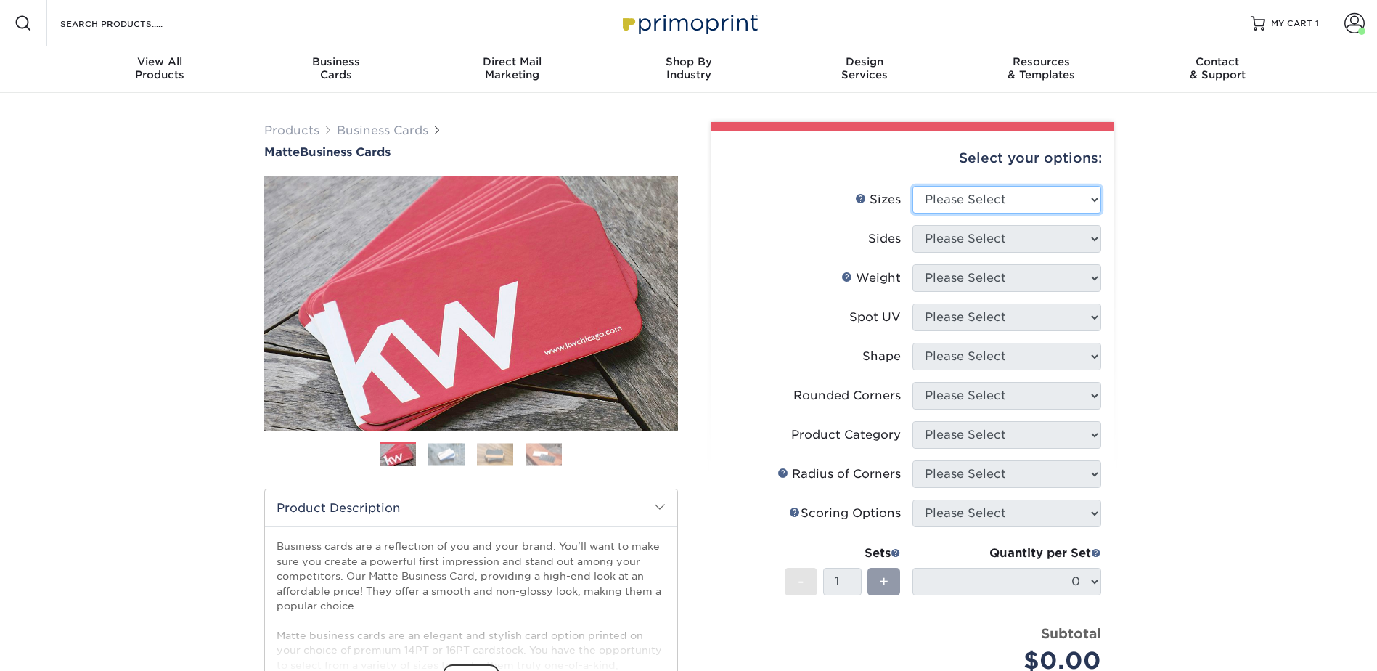
click at [1021, 201] on select "Please Select 1.5" x 3.5" - Mini 1.75" x 3.5" - Mini 2" x 2" - Square 2" x 3" -…" at bounding box center [1007, 200] width 189 height 28
select select "2.00x3.50"
click at [913, 186] on select "Please Select 1.5" x 3.5" - Mini 1.75" x 3.5" - Mini 2" x 2" - Square 2" x 3" -…" at bounding box center [1007, 200] width 189 height 28
click at [1071, 206] on select "Please Select 1.5" x 3.5" - Mini 1.75" x 3.5" - Mini 2" x 2" - Square 2" x 3" -…" at bounding box center [1007, 200] width 189 height 28
click at [913, 186] on select "Please Select 1.5" x 3.5" - Mini 1.75" x 3.5" - Mini 2" x 2" - Square 2" x 3" -…" at bounding box center [1007, 200] width 189 height 28
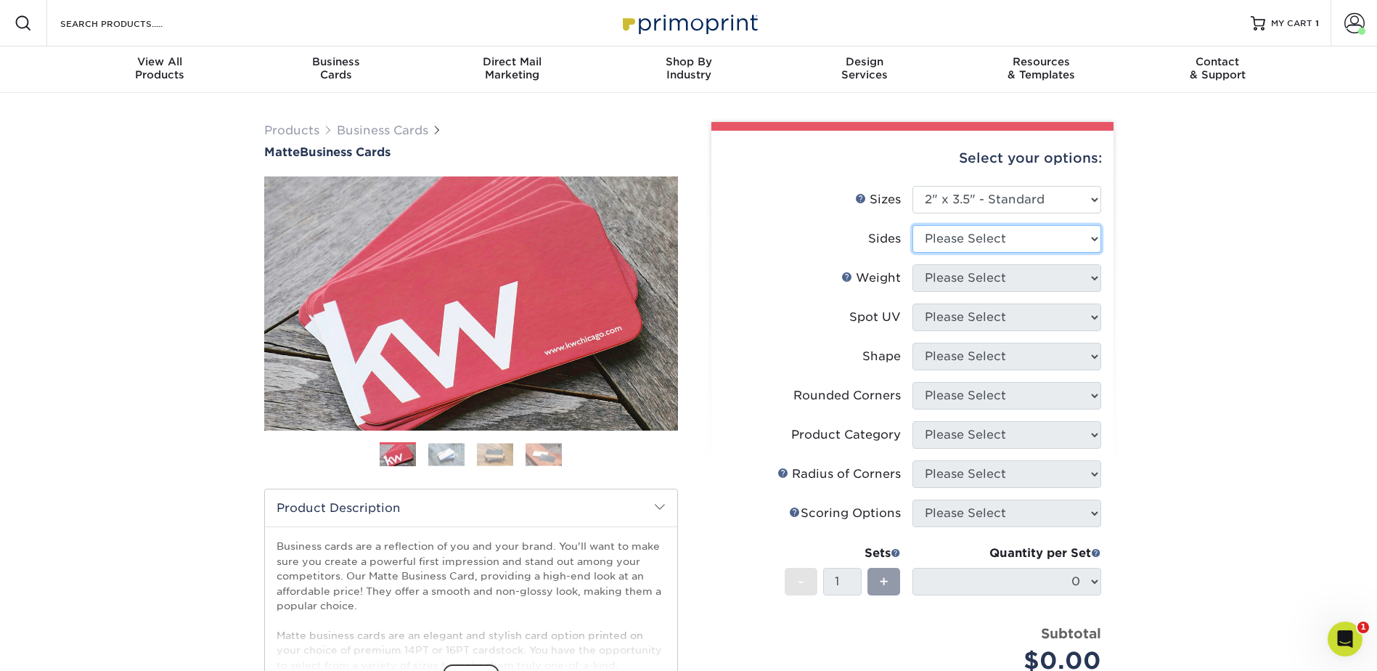
click at [1058, 243] on select "Please Select Print Both Sides Print Front Only" at bounding box center [1007, 239] width 189 height 28
select select "13abbda7-1d64-4f25-8bb2-c179b224825d"
click at [913, 225] on select "Please Select Print Both Sides Print Front Only" at bounding box center [1007, 239] width 189 height 28
click at [1052, 281] on select "Please Select 16PT 14PT" at bounding box center [1007, 278] width 189 height 28
select select "16PT"
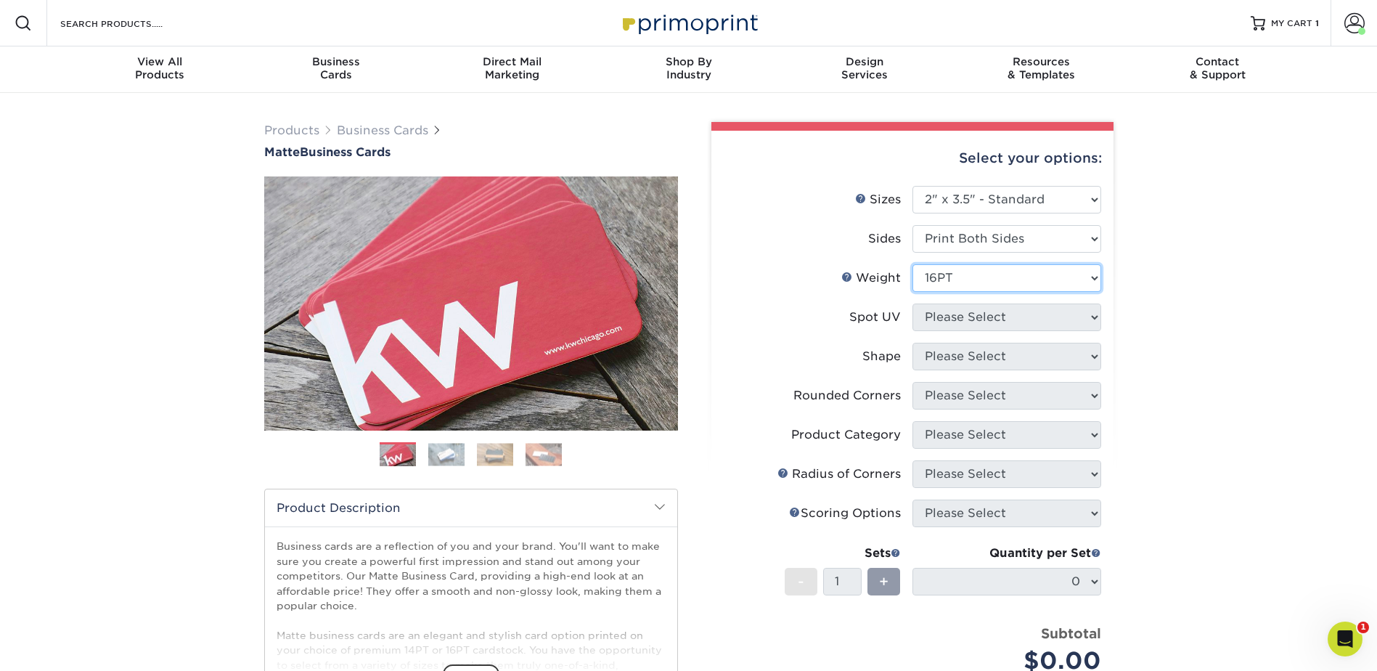
click at [913, 264] on select "Please Select 16PT 14PT" at bounding box center [1007, 278] width 189 height 28
click at [1018, 314] on select "Please Select No Spot UV Front and Back (Both Sides) Front Only Back Only" at bounding box center [1007, 317] width 189 height 28
select select "3"
click at [913, 303] on select "Please Select No Spot UV Front and Back (Both Sides) Front Only Back Only" at bounding box center [1007, 317] width 189 height 28
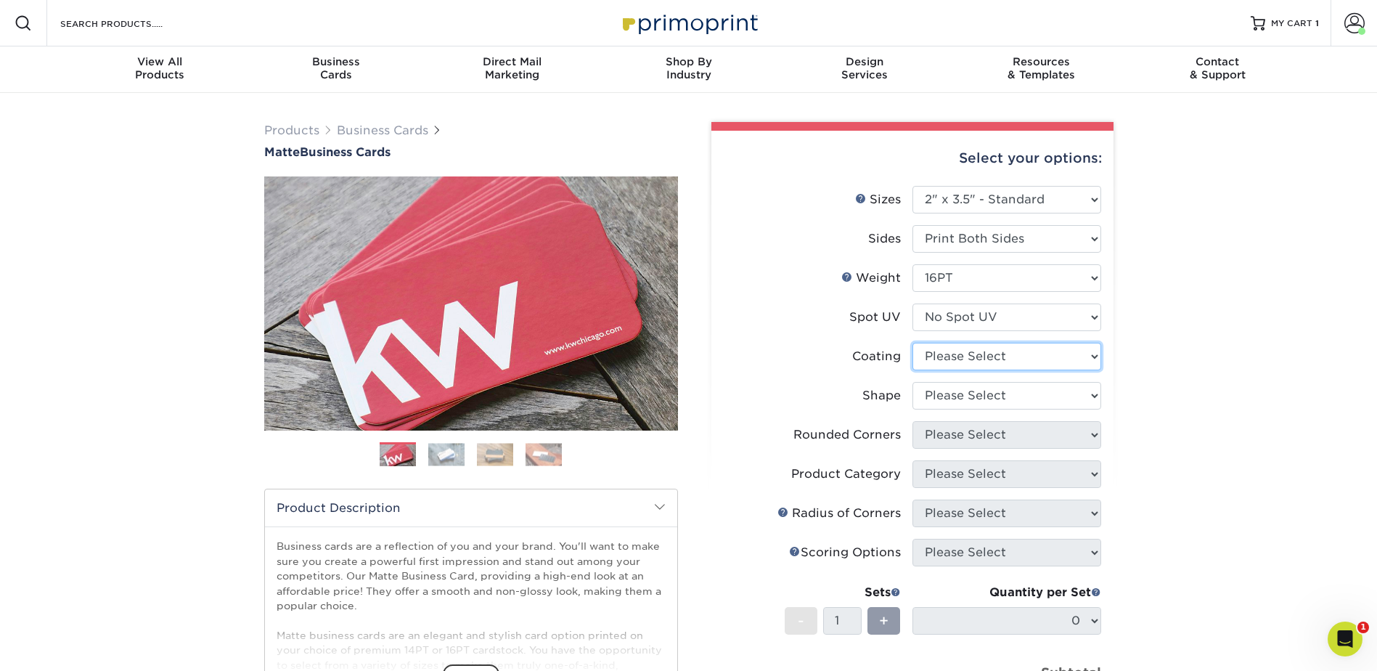
click at [1009, 350] on select at bounding box center [1007, 357] width 189 height 28
select select "121bb7b5-3b4d-429f-bd8d-bbf80e953313"
click at [913, 343] on select at bounding box center [1007, 357] width 189 height 28
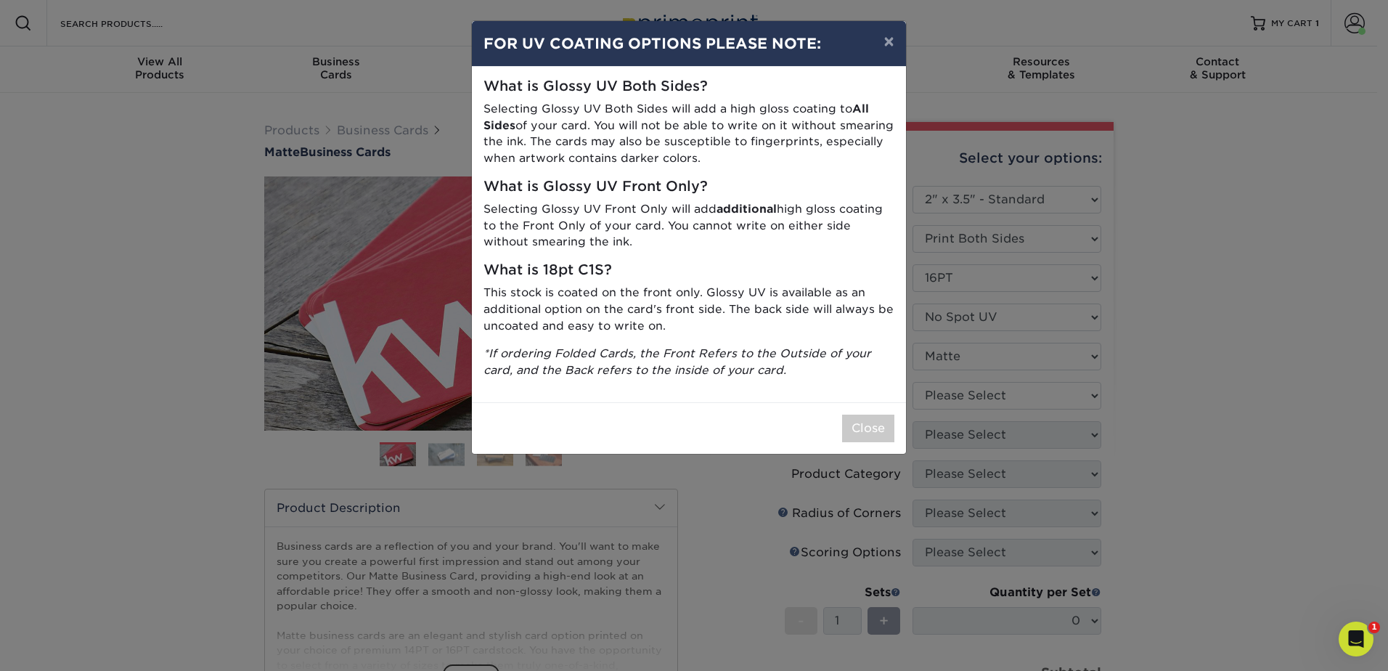
click at [1000, 393] on div "× FOR UV COATING OPTIONS PLEASE NOTE: What is Glossy UV Both Sides? Selecting G…" at bounding box center [694, 335] width 1388 height 671
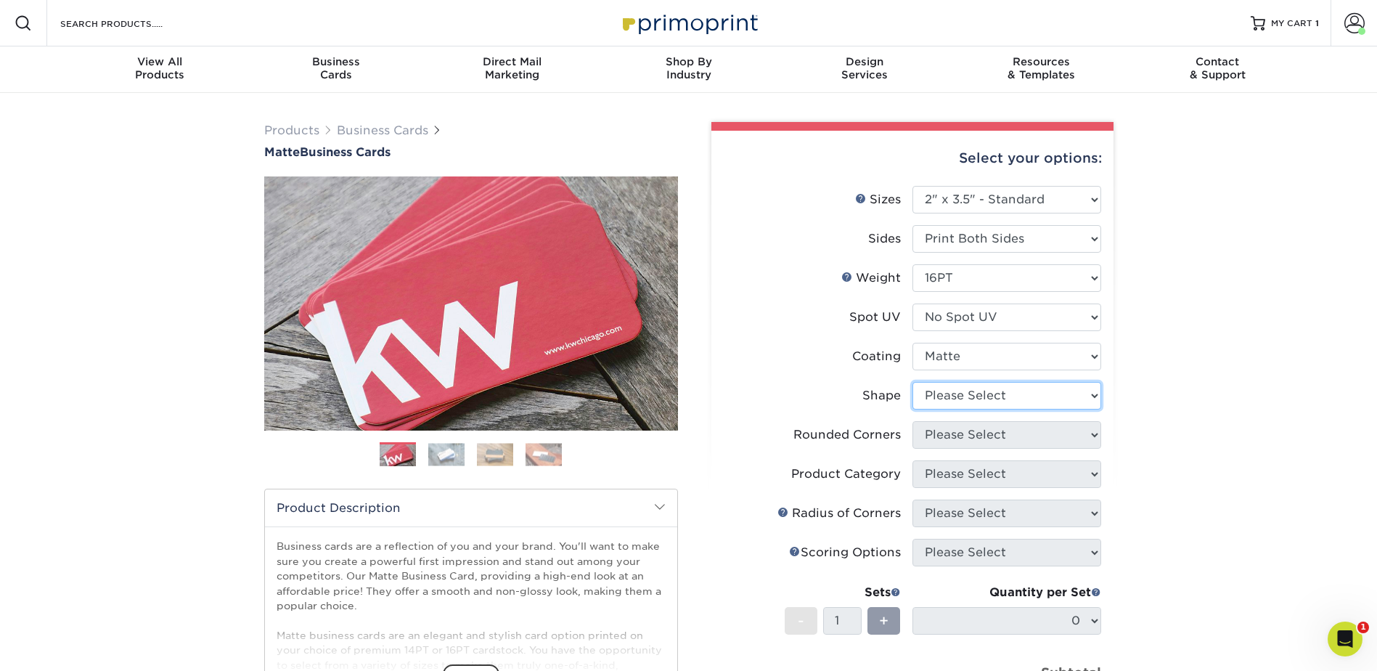
click at [954, 395] on select "Please Select Standard Oval" at bounding box center [1007, 396] width 189 height 28
select select "standard"
click at [913, 382] on select "Please Select Standard Oval" at bounding box center [1007, 396] width 189 height 28
click at [970, 438] on select "Please Select Yes - Round 2 Corners Yes - Round 4 Corners No" at bounding box center [1007, 435] width 189 height 28
select select "0"
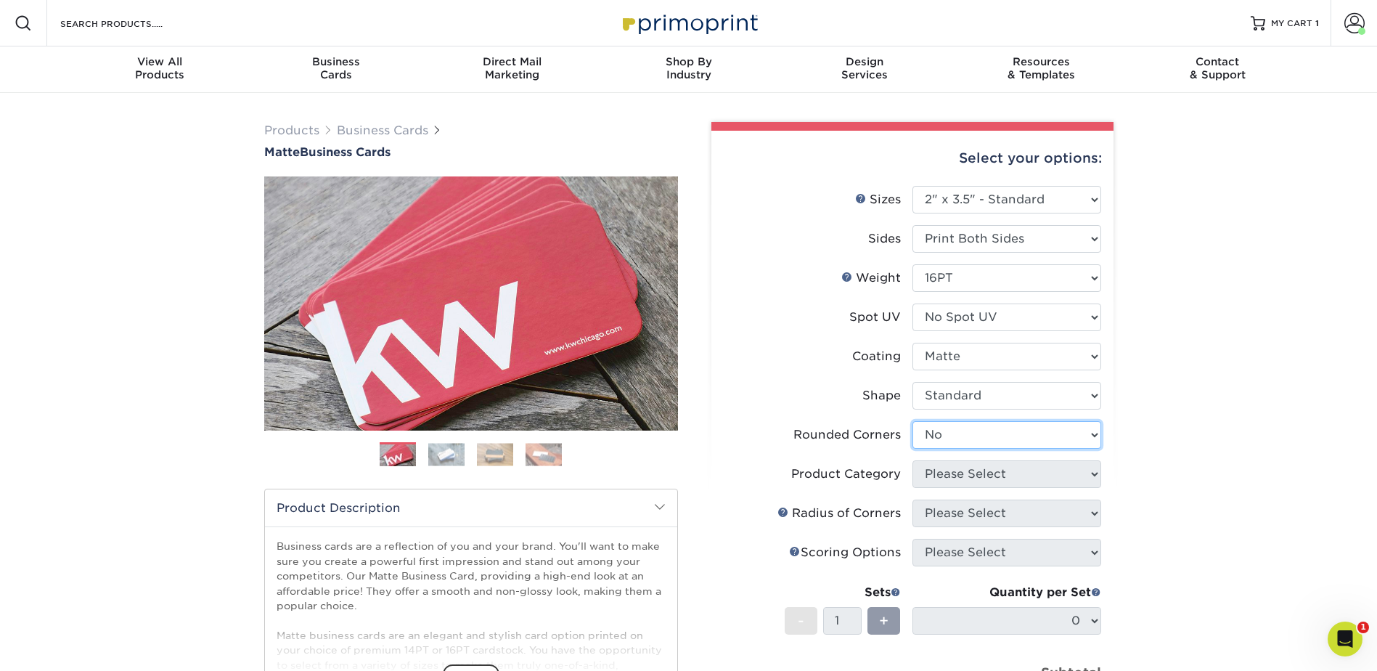
click at [913, 421] on select "Please Select Yes - Round 2 Corners Yes - Round 4 Corners No" at bounding box center [1007, 435] width 189 height 28
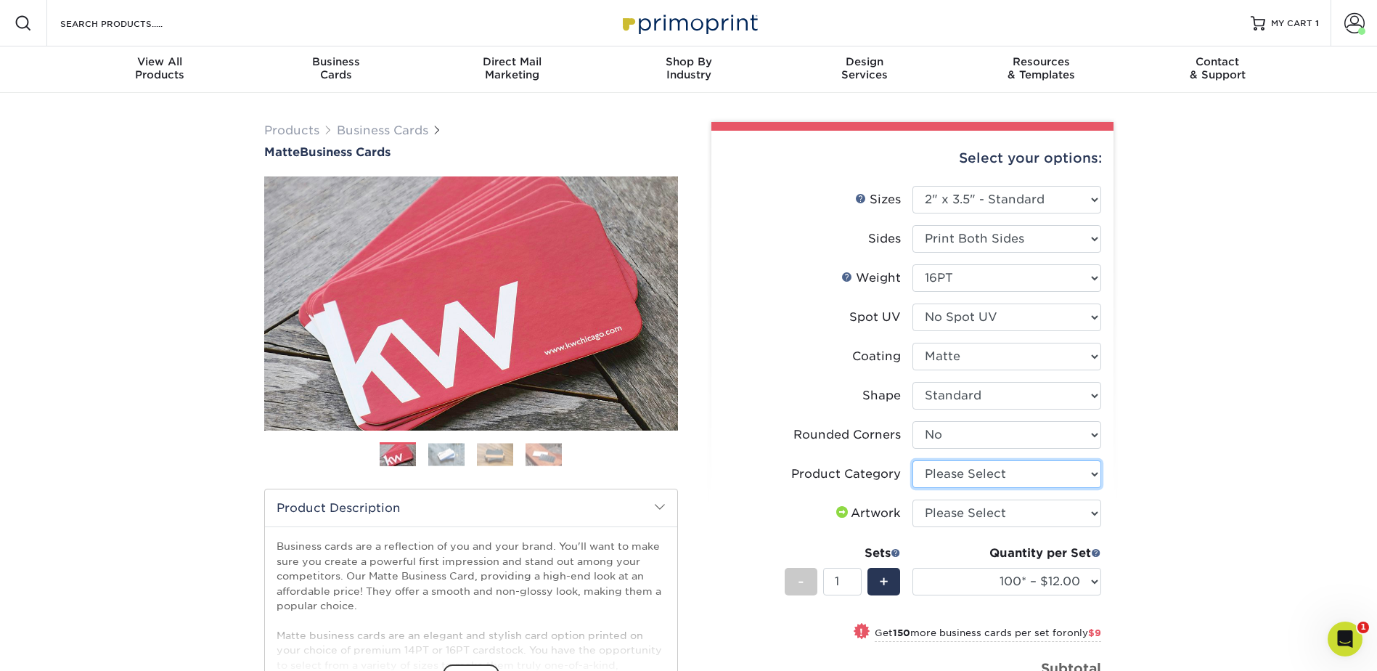
click at [1052, 473] on select "Please Select Business Cards" at bounding box center [1007, 474] width 189 height 28
select select "3b5148f1-0588-4f88-a218-97bcfdce65c1"
click at [913, 460] on select "Please Select Business Cards" at bounding box center [1007, 474] width 189 height 28
click at [1029, 513] on select "Please Select I will upload files I need a design - $100" at bounding box center [1007, 513] width 189 height 28
select select "upload"
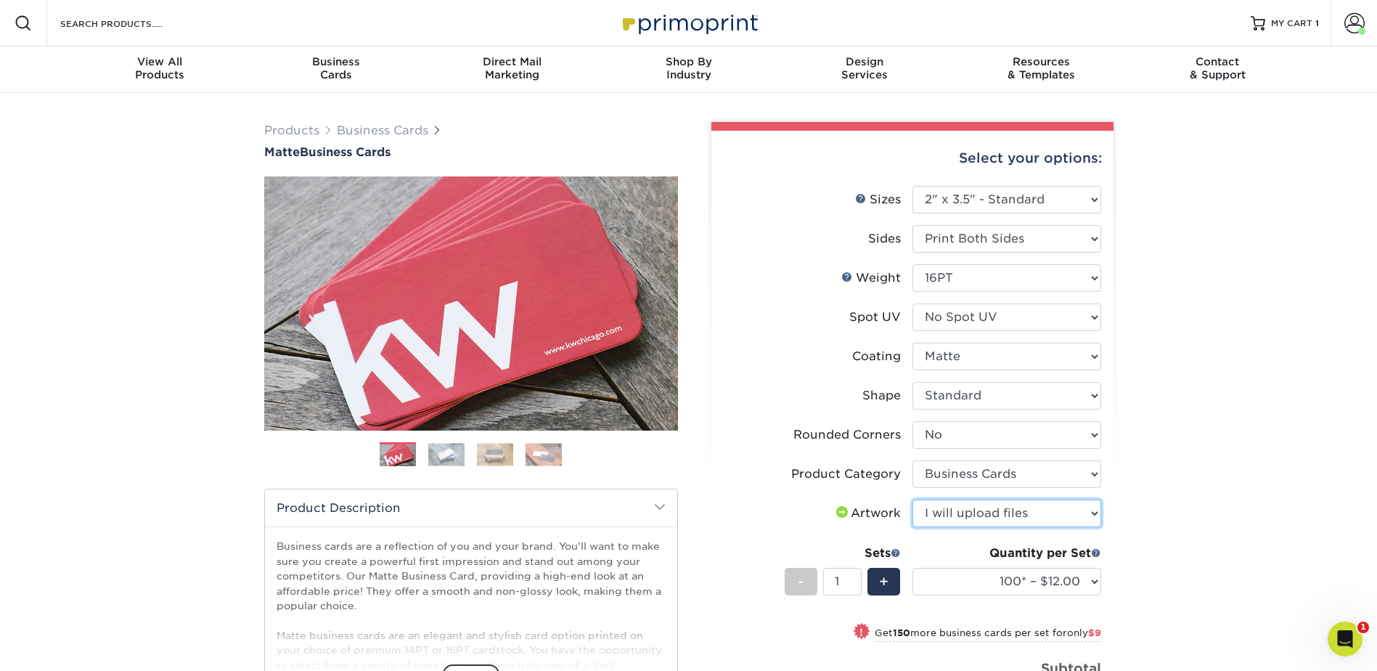
click at [913, 499] on select "Please Select I will upload files I need a design - $100" at bounding box center [1007, 513] width 189 height 28
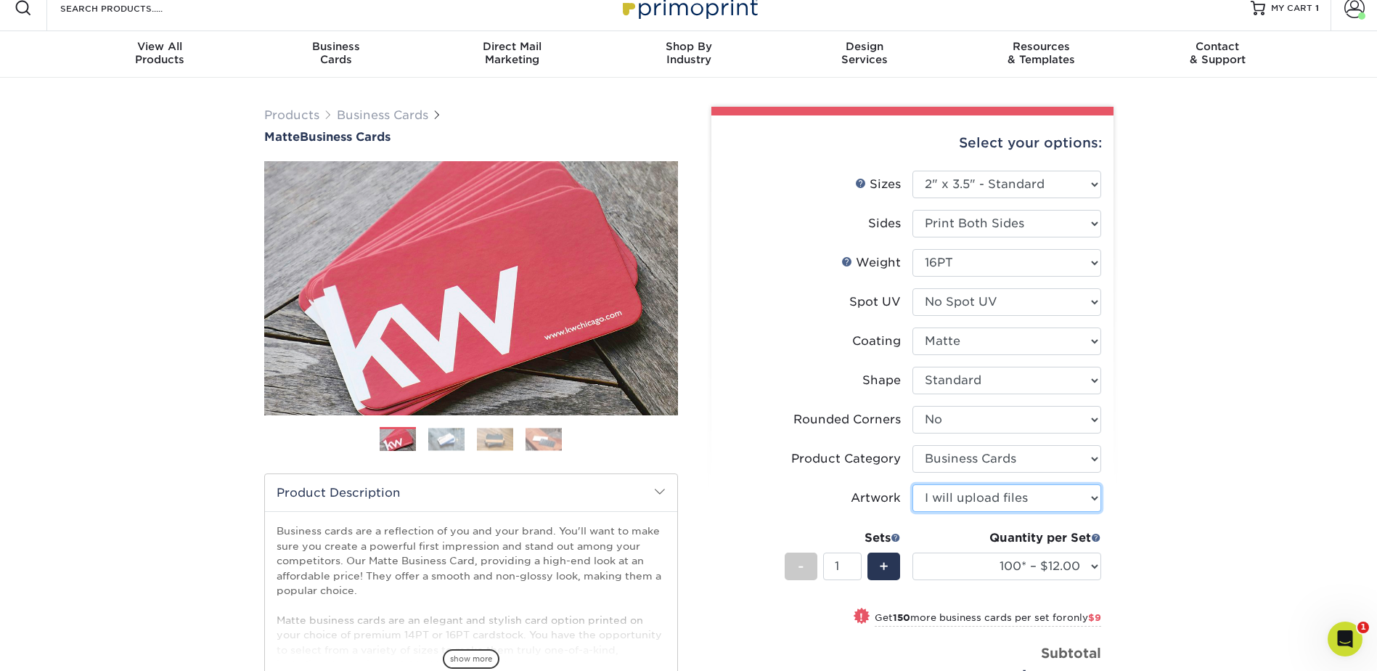
scroll to position [73, 0]
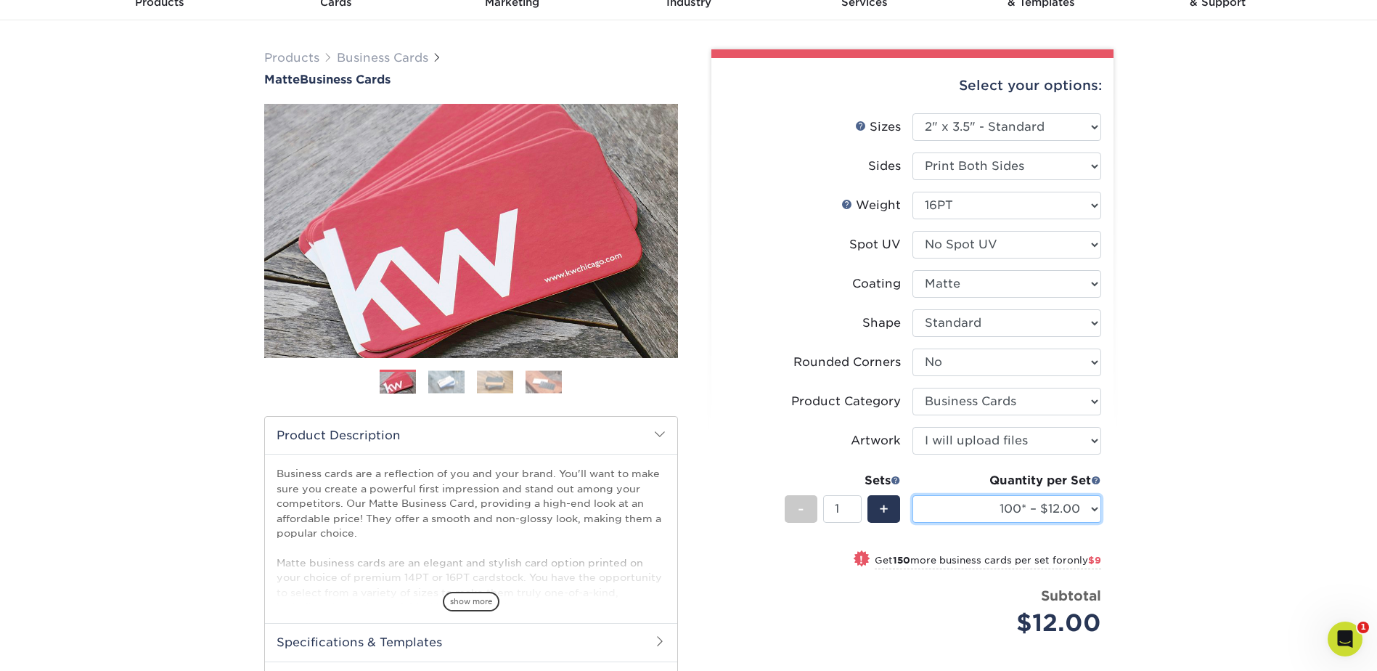
click at [1080, 510] on select "100* – $12.00 250* – $21.00 500 – $42.00 1000 – $53.00 2500 – $95.00 5000 – $18…" at bounding box center [1007, 509] width 189 height 28
select select "250* – $21.00"
click at [913, 495] on select "100* – $12.00 250* – $21.00 500 – $42.00 1000 – $53.00 2500 – $95.00 5000 – $18…" at bounding box center [1007, 509] width 189 height 28
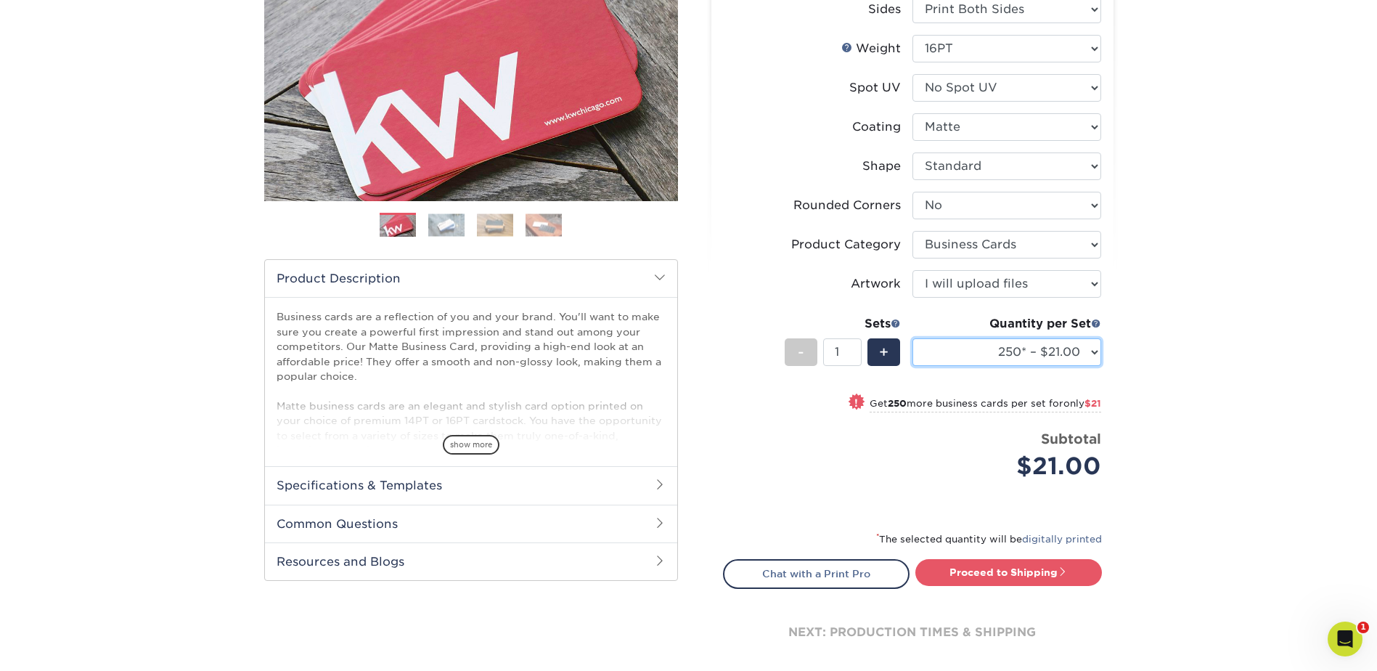
scroll to position [242, 0]
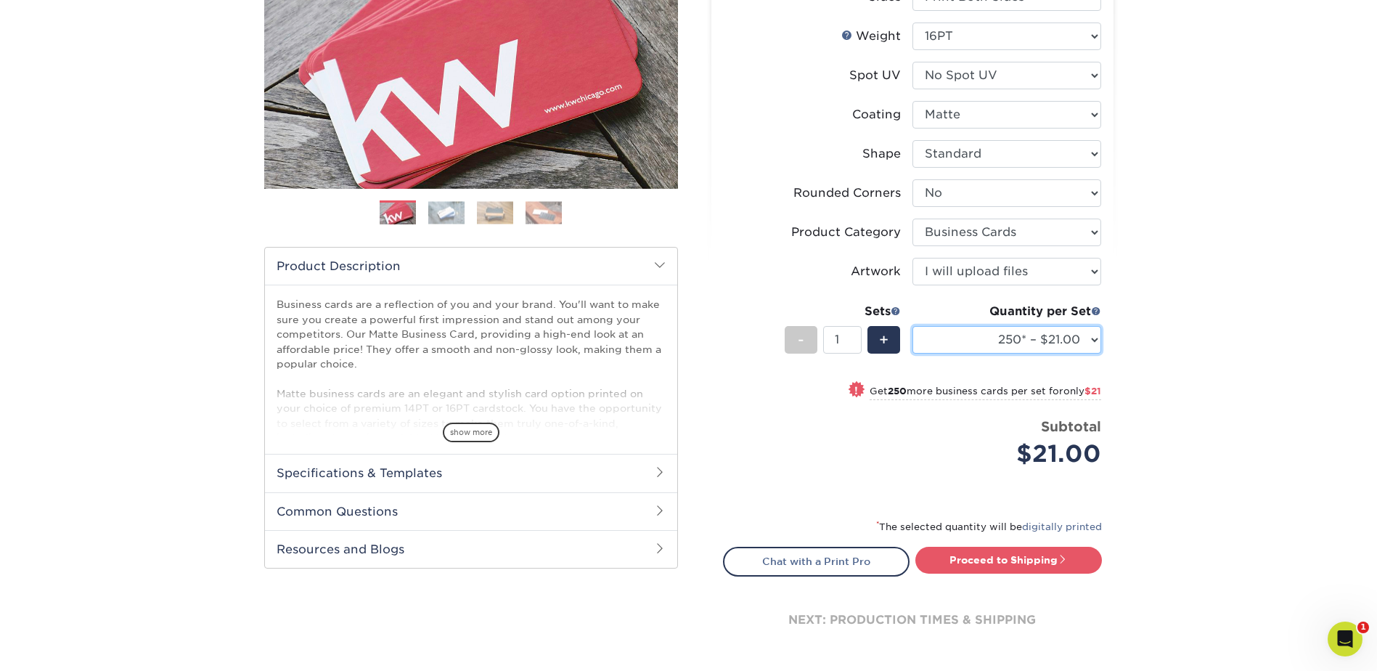
click at [1034, 341] on select "100* – $12.00 250* – $21.00 500 – $42.00 1000 – $53.00 2500 – $95.00 5000 – $18…" at bounding box center [1007, 340] width 189 height 28
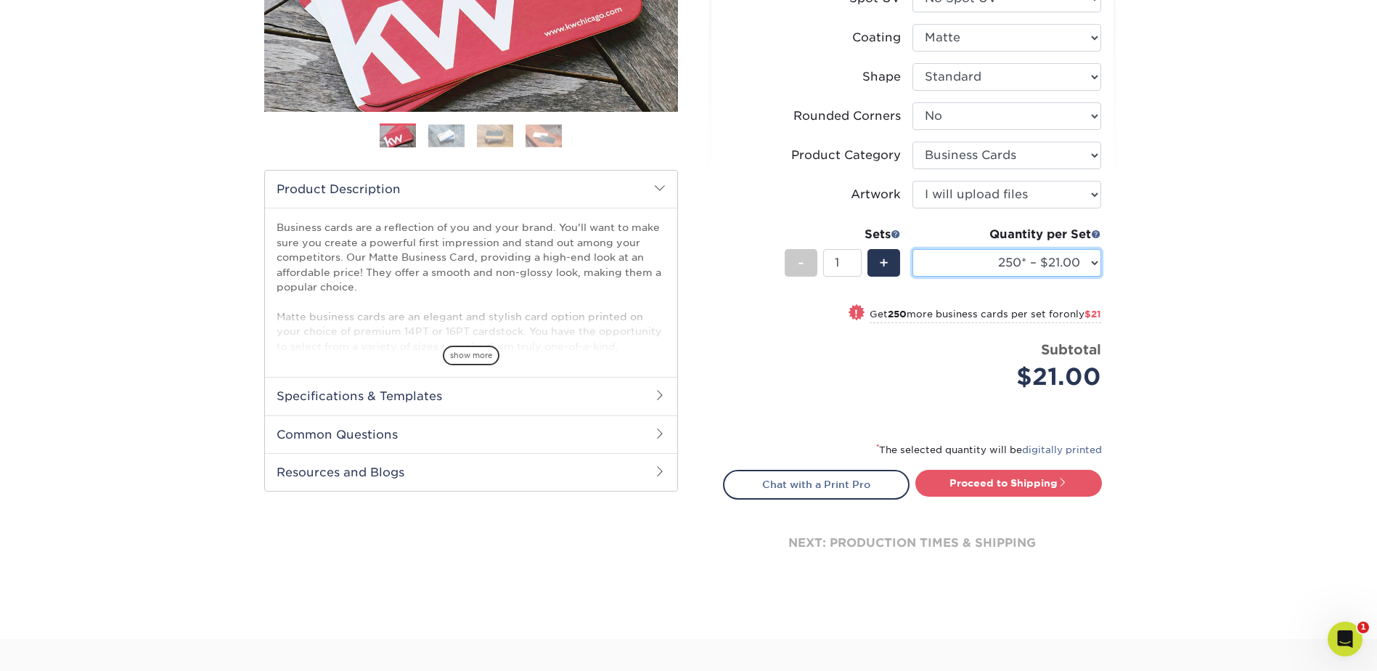
scroll to position [363, 0]
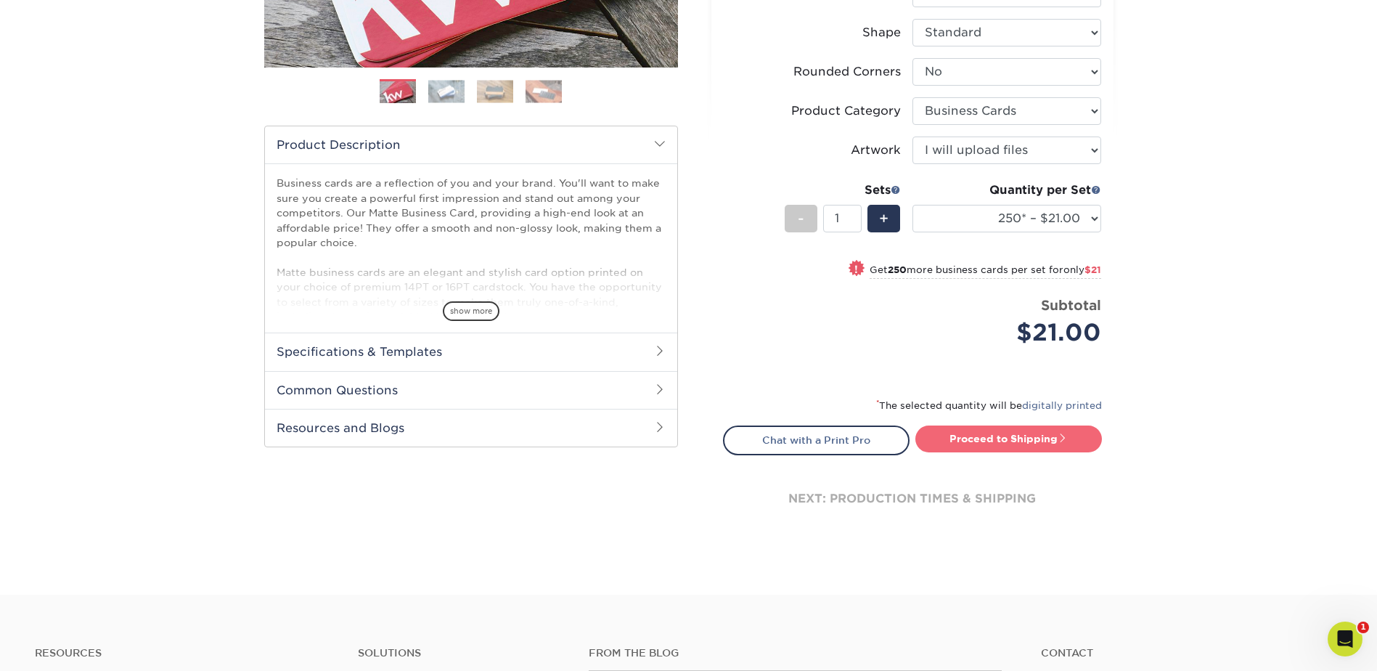
click at [1071, 434] on link "Proceed to Shipping" at bounding box center [1008, 438] width 187 height 26
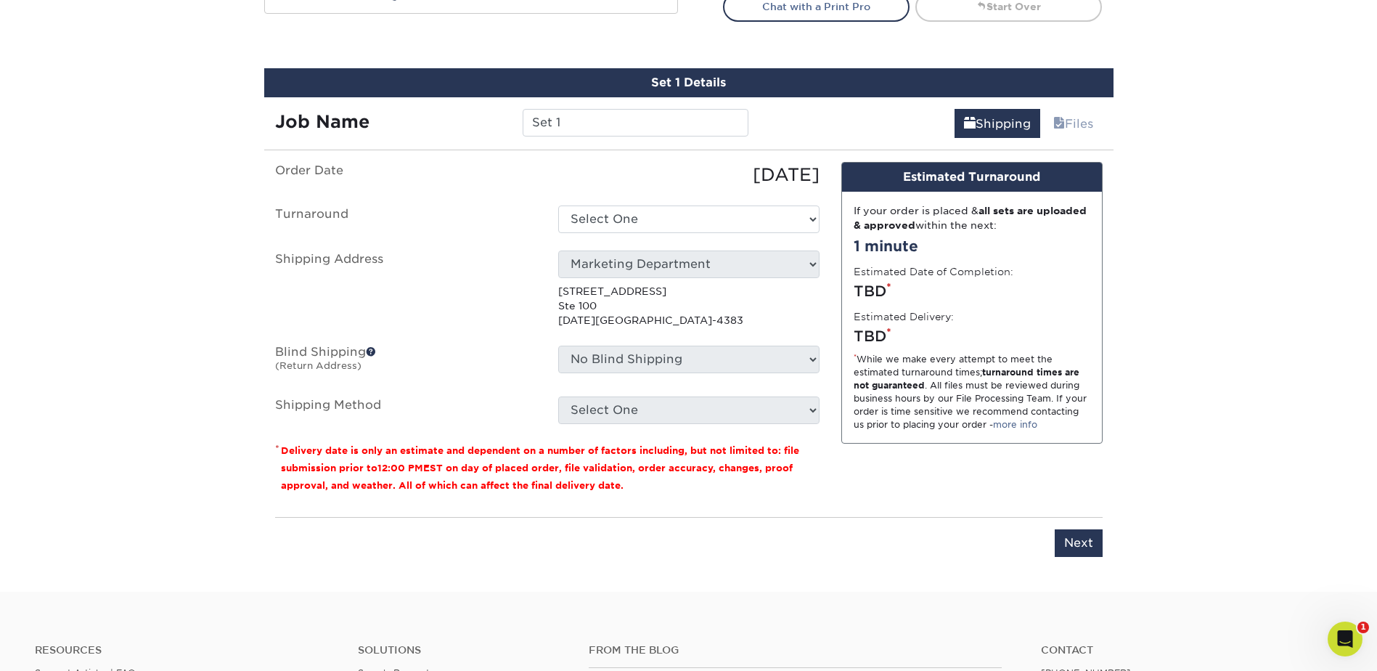
scroll to position [828, 0]
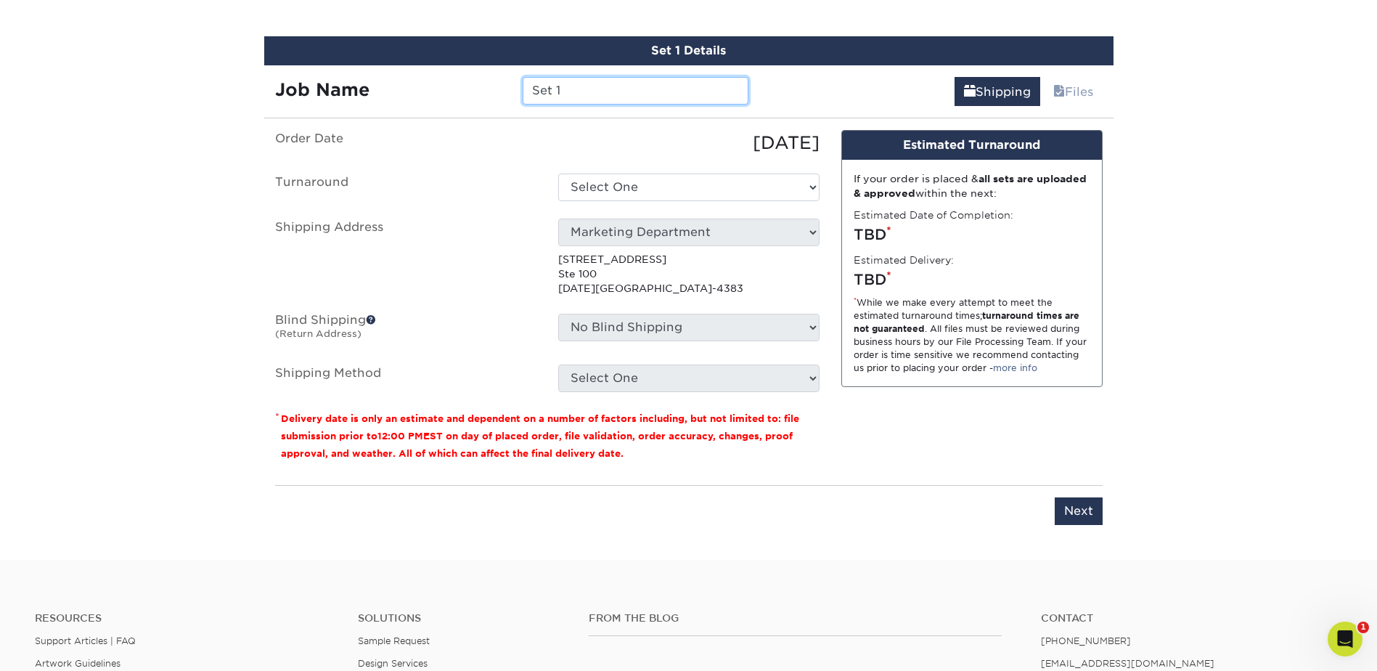
click at [680, 92] on input "Set 1" at bounding box center [636, 91] width 226 height 28
drag, startPoint x: 592, startPoint y: 92, endPoint x: 383, endPoint y: 94, distance: 209.1
click at [383, 94] on div "Job Name Set 1" at bounding box center [512, 91] width 496 height 28
type input "[PERSON_NAME]"
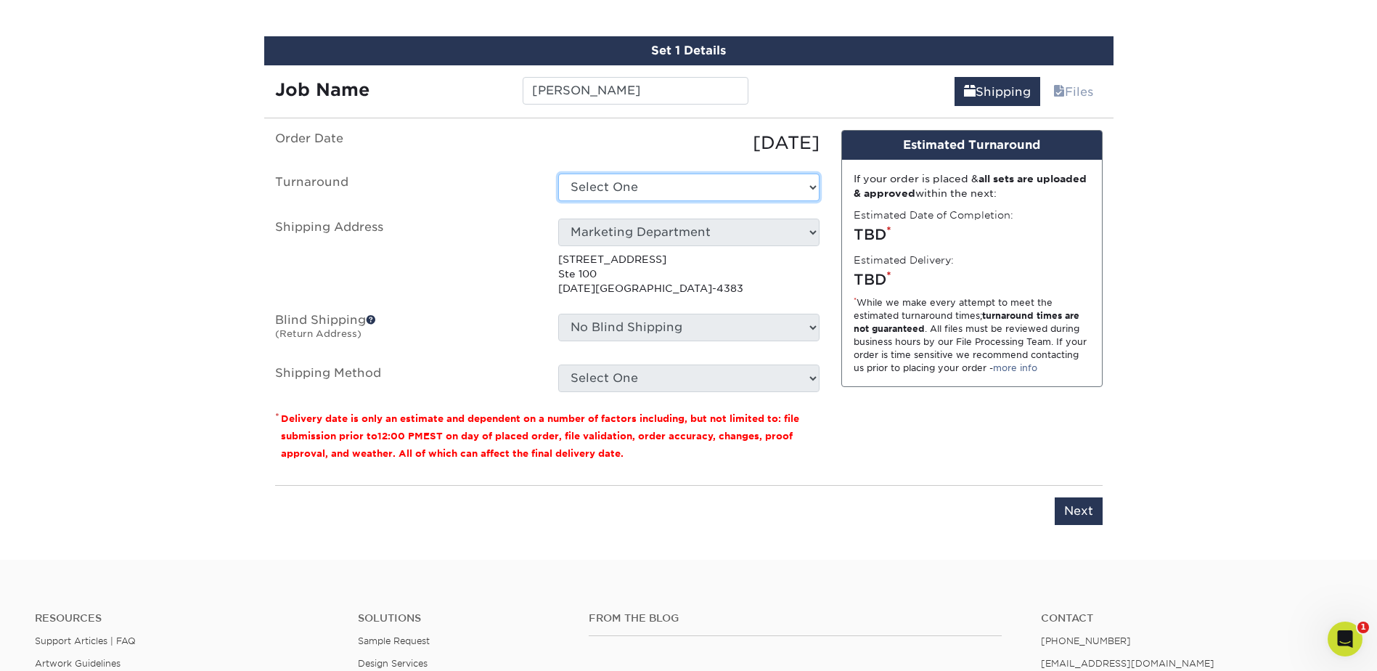
click at [635, 182] on select "Select One 2-4 Business Days 2 Day Next Business Day" at bounding box center [688, 187] width 261 height 28
click at [558, 173] on select "Select One 2-4 Business Days 2 Day Next Business Day" at bounding box center [688, 187] width 261 height 28
click at [658, 190] on select "Select One 2-4 Business Days 2 Day Next Business Day" at bounding box center [688, 187] width 261 height 28
select select "23721297-b68b-4846-ba83-3171e6bd9d78"
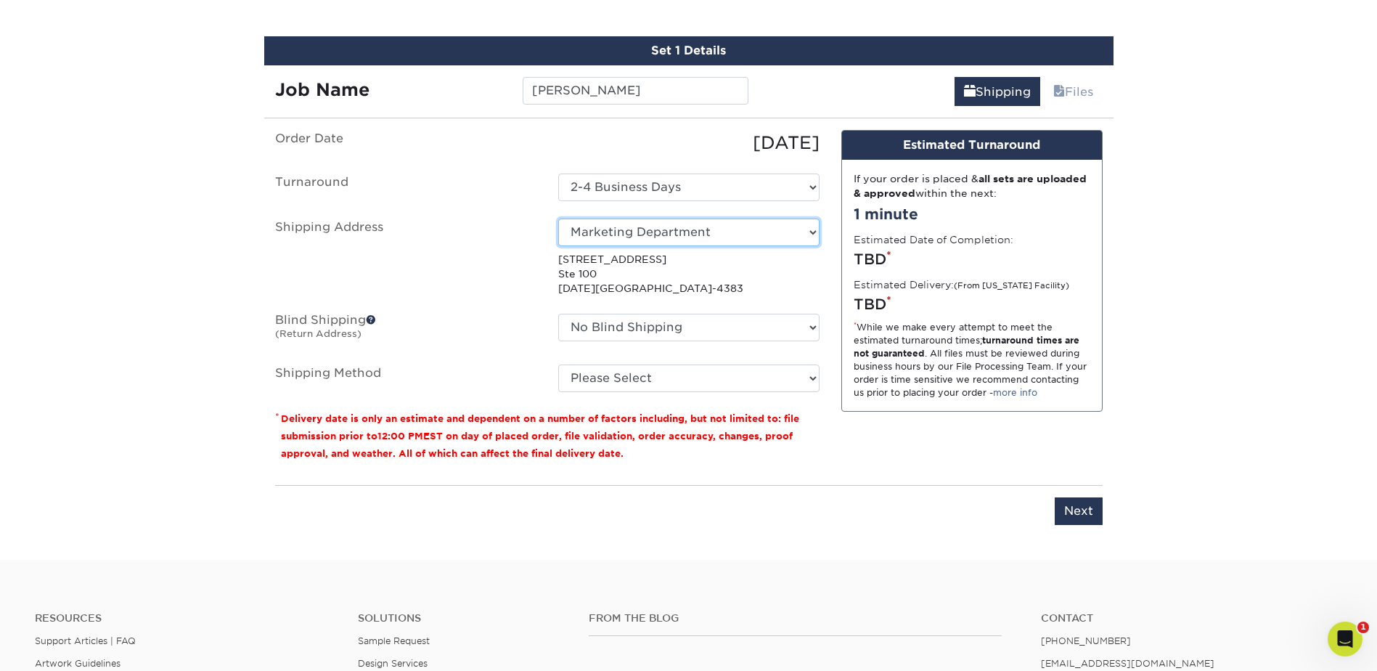
click at [724, 232] on select "Select One Arieux Home [PERSON_NAME] BrianRothermel [PERSON_NAME] Q [PERSON_NAM…" at bounding box center [688, 233] width 261 height 28
select select "271926"
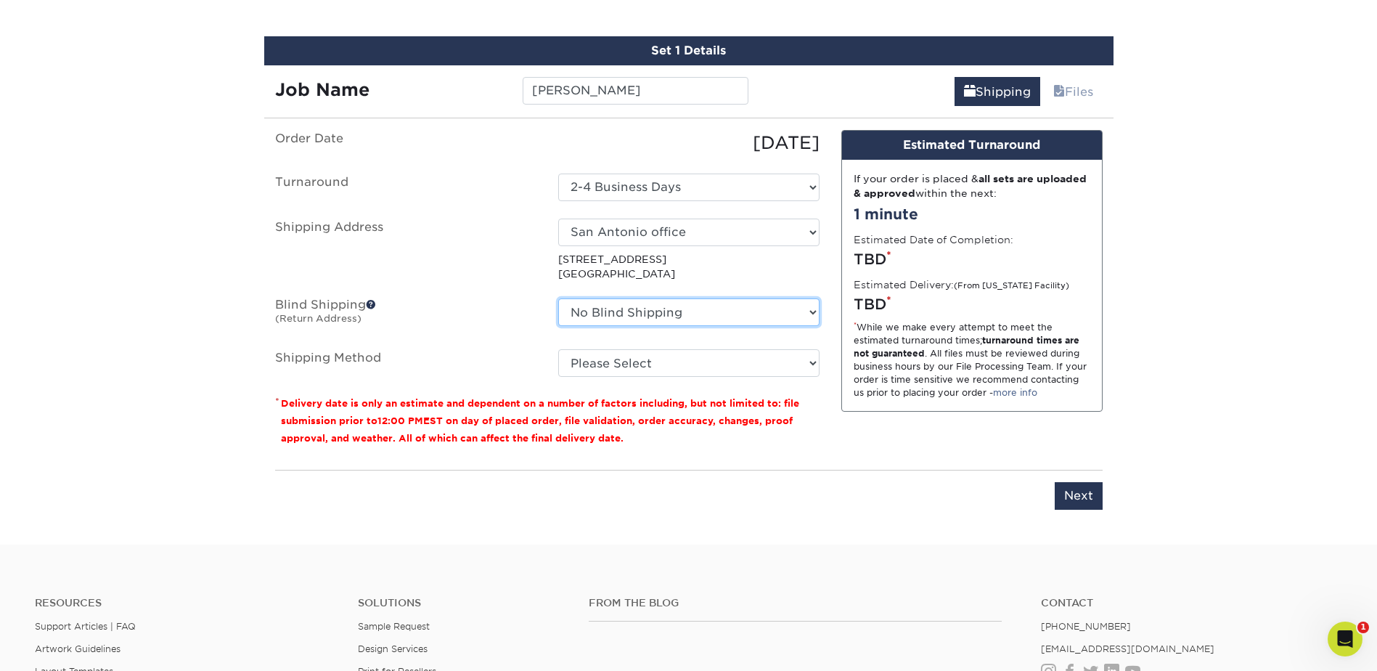
click at [698, 318] on select "No Blind Shipping Arieux Home [PERSON_NAME] BrianRothermel [PERSON_NAME] Q [PER…" at bounding box center [688, 312] width 261 height 28
select select "240587"
click at [558, 298] on select "No Blind Shipping Arieux Home [PERSON_NAME] BrianRothermel [PERSON_NAME] Q [PER…" at bounding box center [688, 312] width 261 height 28
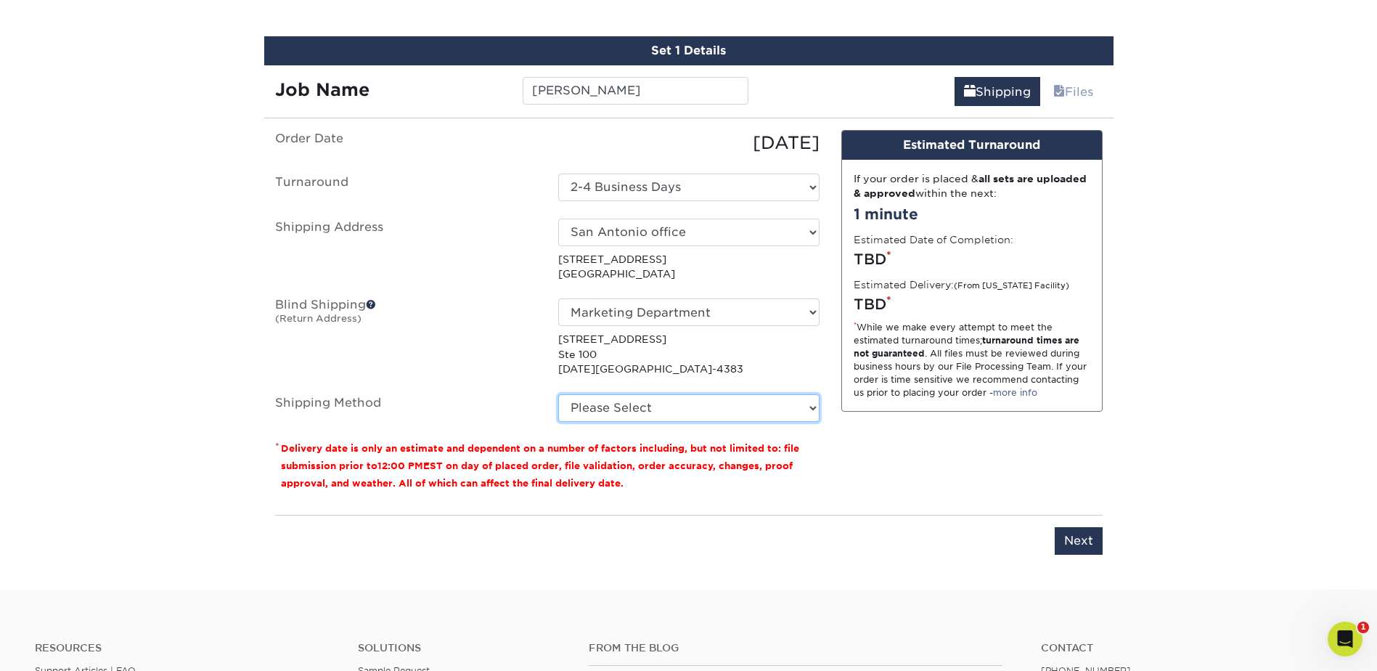
click at [676, 409] on select "Please Select Ground Shipping (+$7.84) 3 Day Shipping Service (+$20.06) 2 Day A…" at bounding box center [688, 408] width 261 height 28
select select "03"
click at [558, 394] on select "Please Select Ground Shipping (+$7.84) 3 Day Shipping Service (+$20.06) 2 Day A…" at bounding box center [688, 408] width 261 height 28
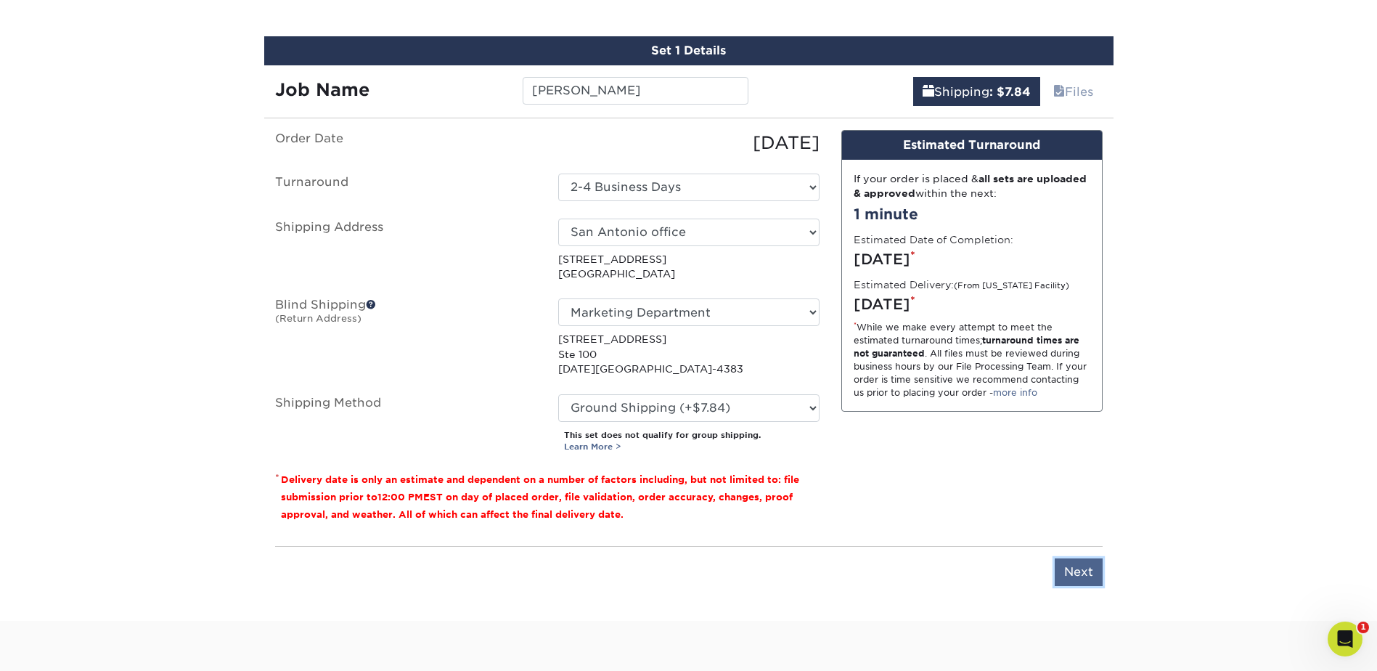
click at [1071, 569] on input "Next" at bounding box center [1079, 572] width 48 height 28
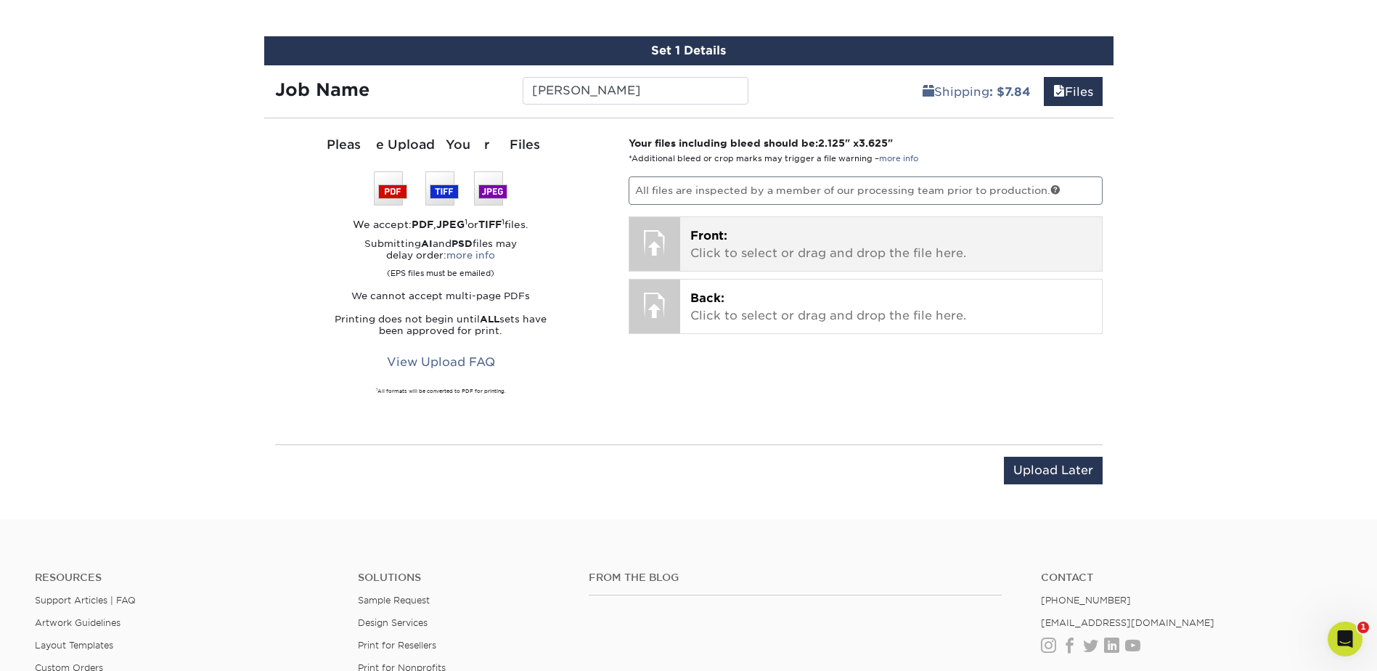
click at [783, 226] on div "Front: Click to select or drag and drop the file here. Choose file" at bounding box center [891, 244] width 422 height 54
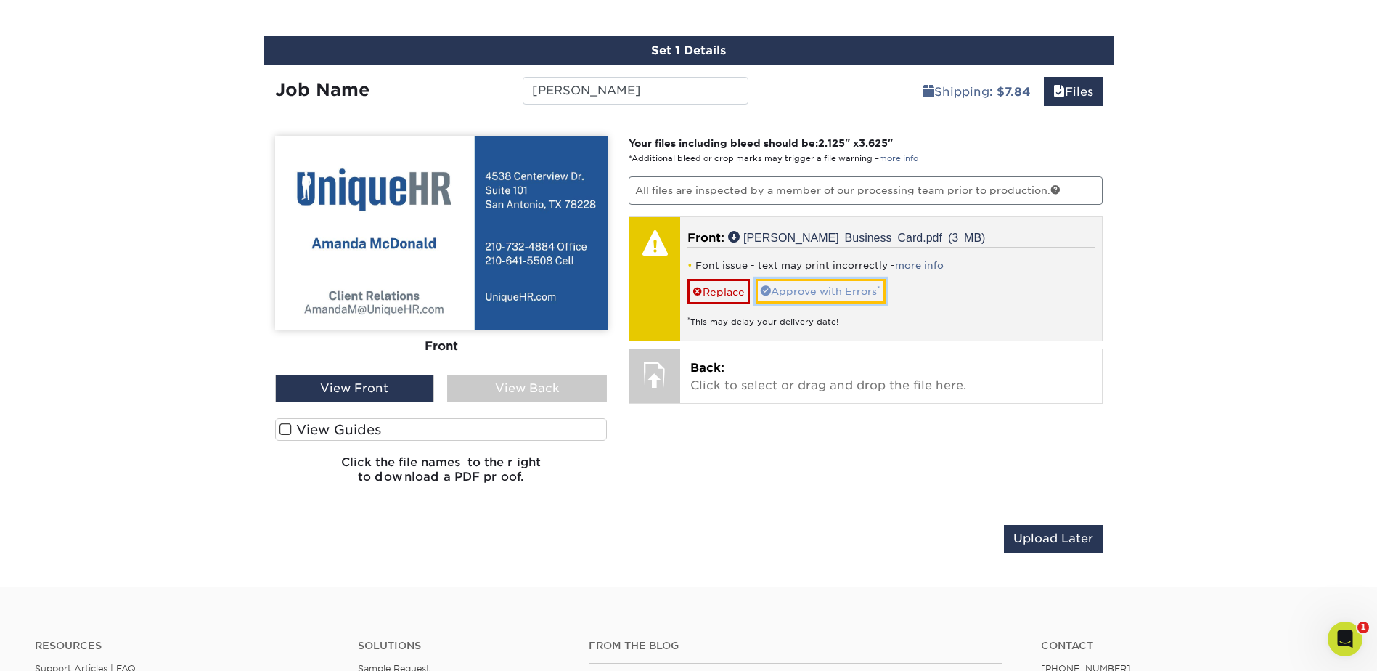
click at [829, 290] on link "Approve with Errors *" at bounding box center [821, 291] width 130 height 25
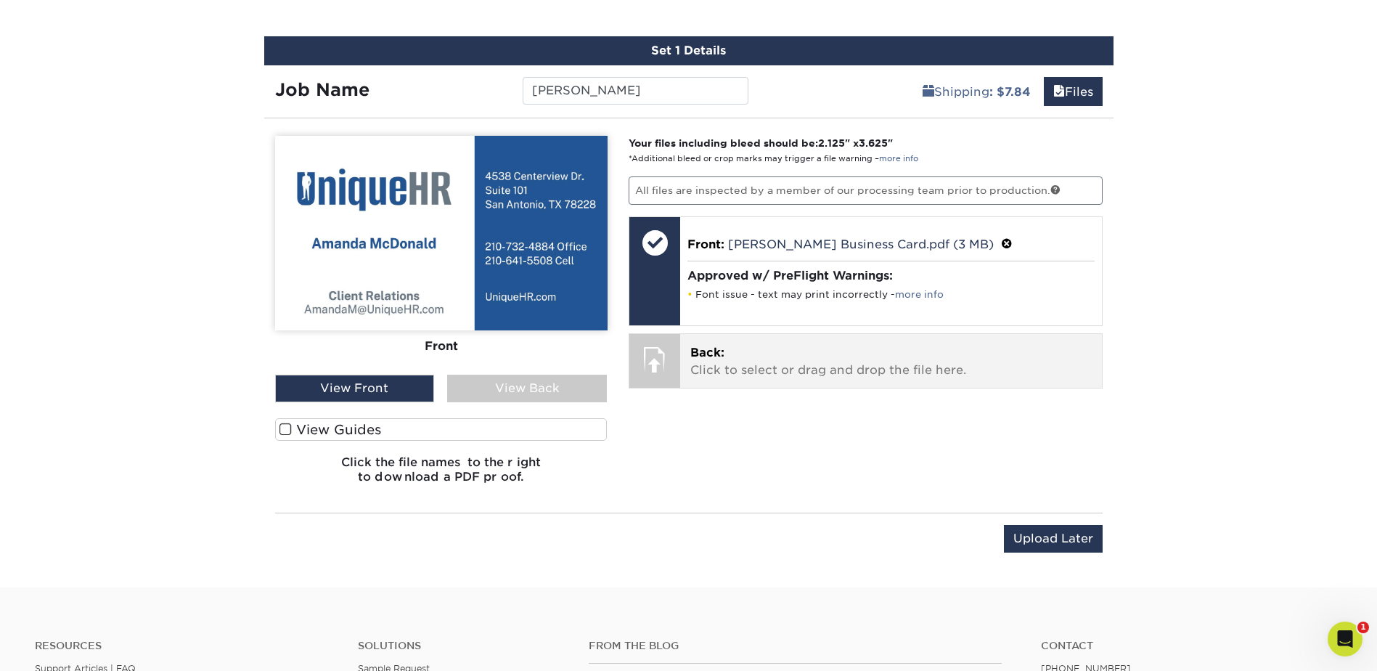
click at [746, 366] on p "Back: Click to select or drag and drop the file here." at bounding box center [890, 361] width 401 height 35
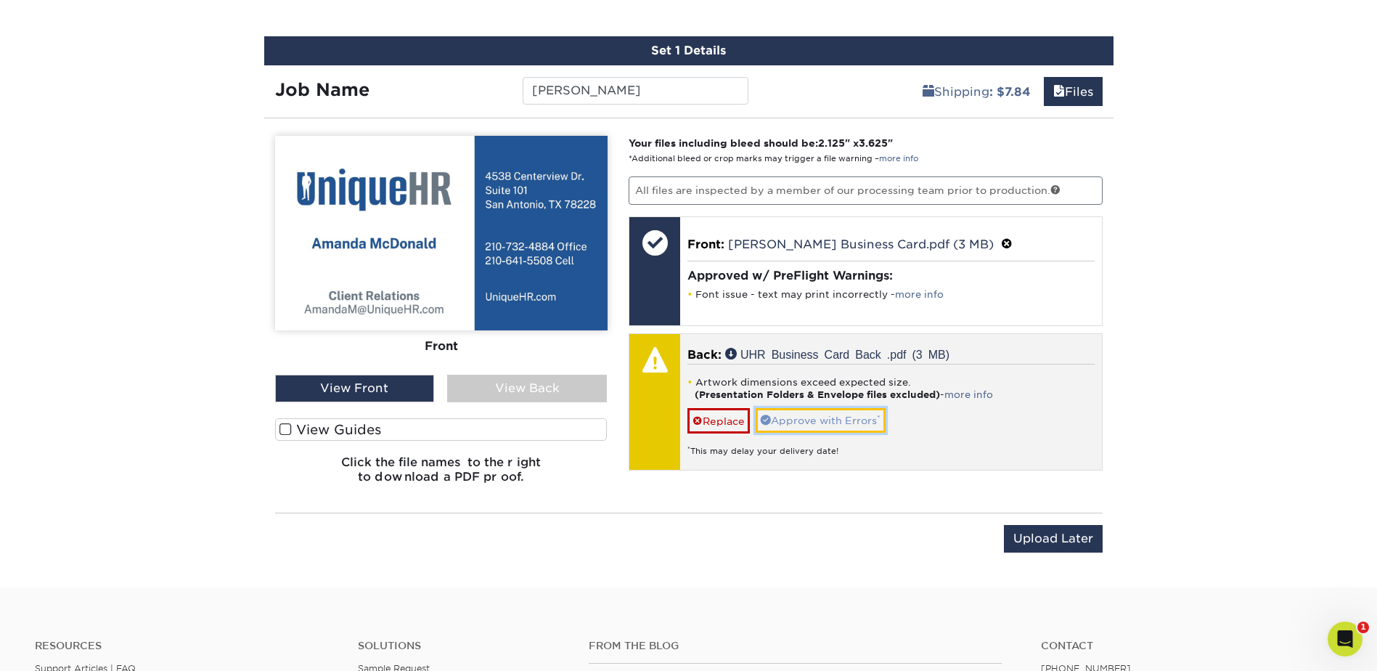
click at [807, 428] on link "Approve with Errors *" at bounding box center [821, 420] width 130 height 25
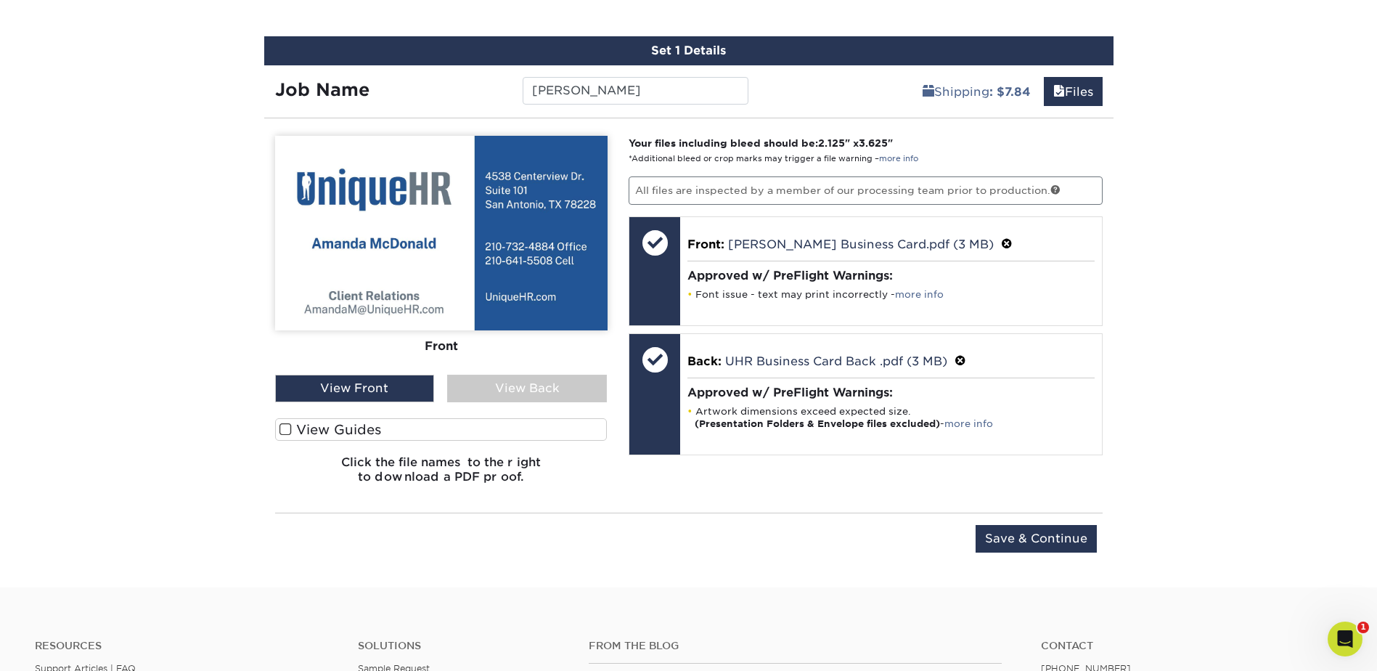
drag, startPoint x: 576, startPoint y: 390, endPoint x: 568, endPoint y: 388, distance: 8.1
click at [576, 390] on div "View Back" at bounding box center [527, 389] width 160 height 28
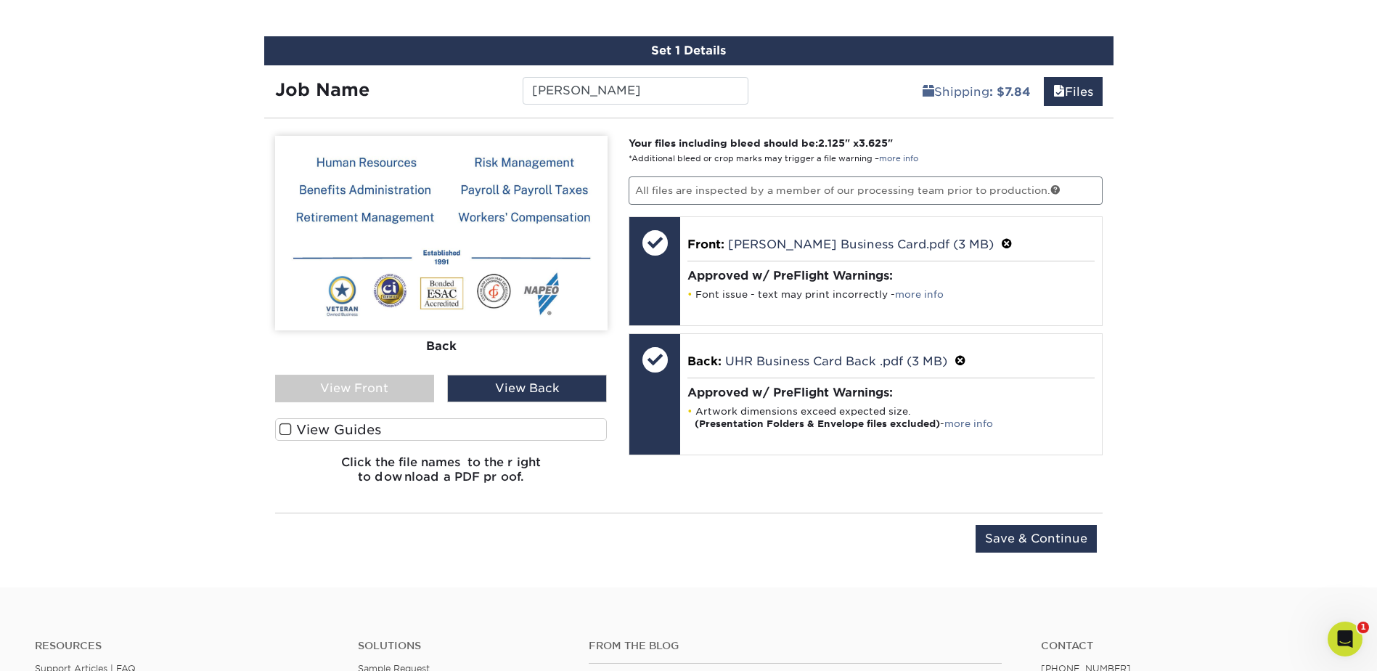
click at [385, 394] on div "View Front" at bounding box center [355, 389] width 160 height 28
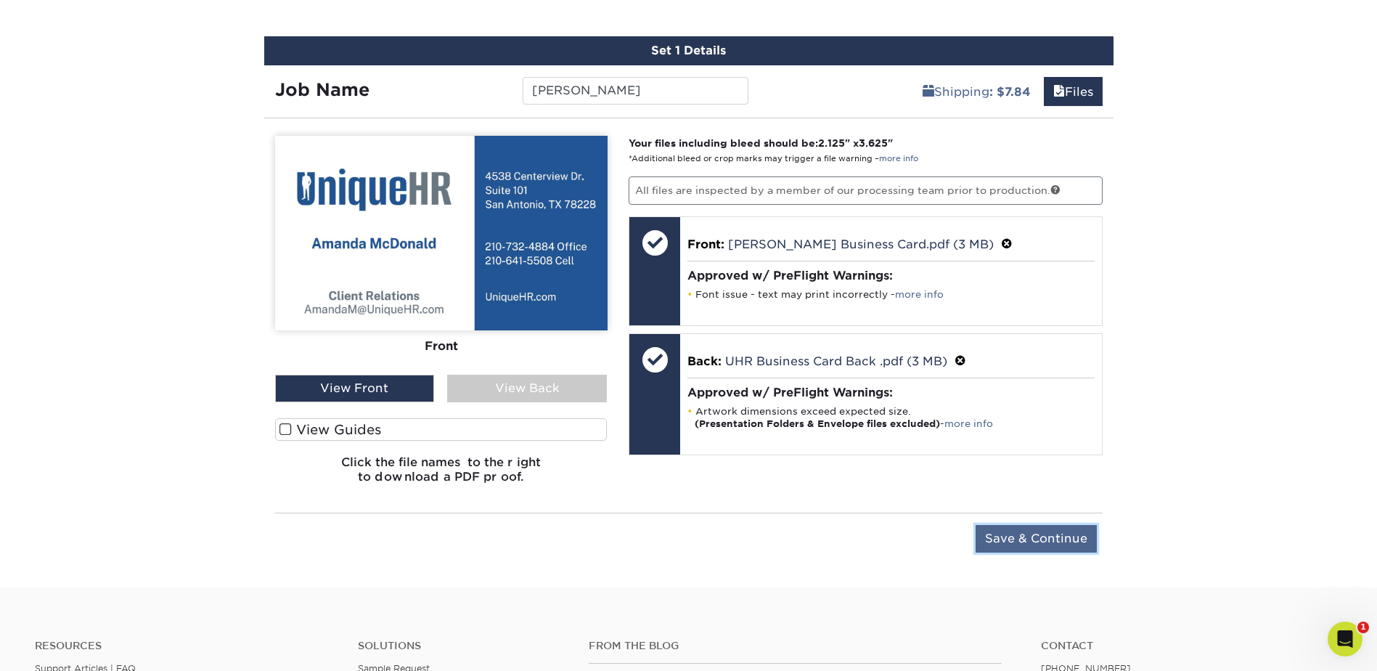
click at [1048, 532] on input "Save & Continue" at bounding box center [1036, 539] width 121 height 28
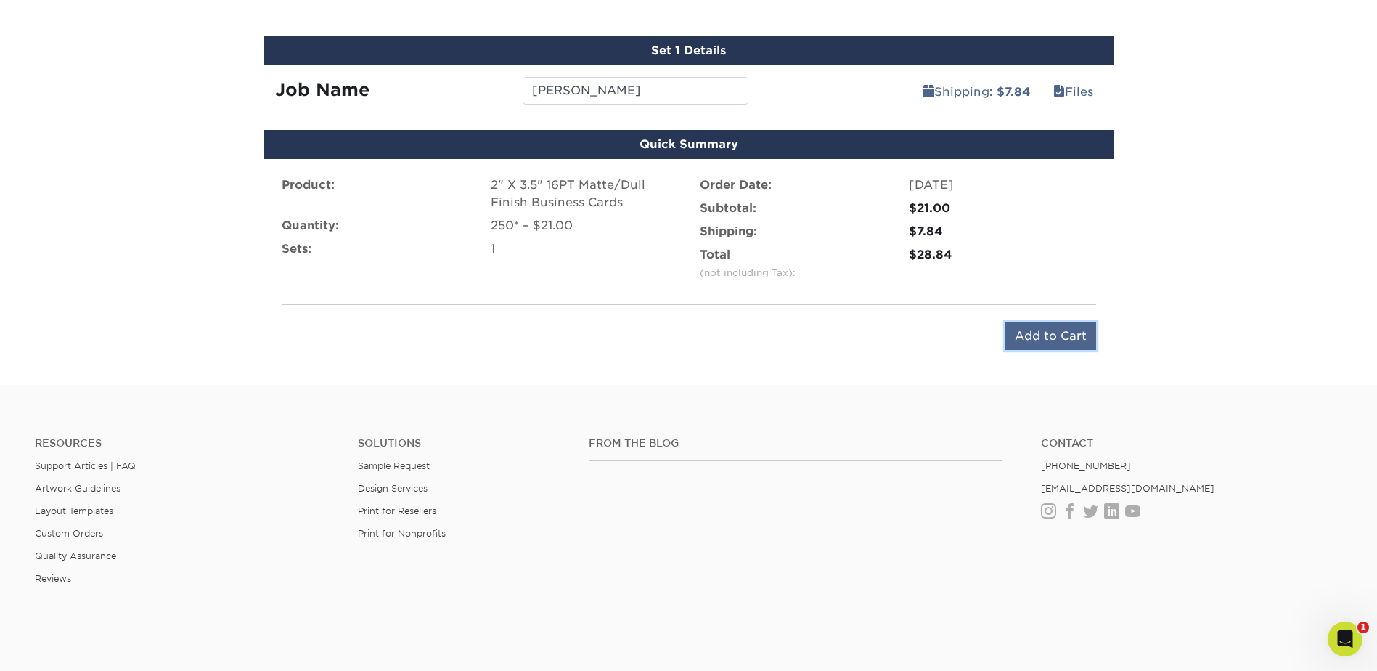
click at [1050, 339] on input "Add to Cart" at bounding box center [1050, 336] width 91 height 28
